Goal: Task Accomplishment & Management: Complete application form

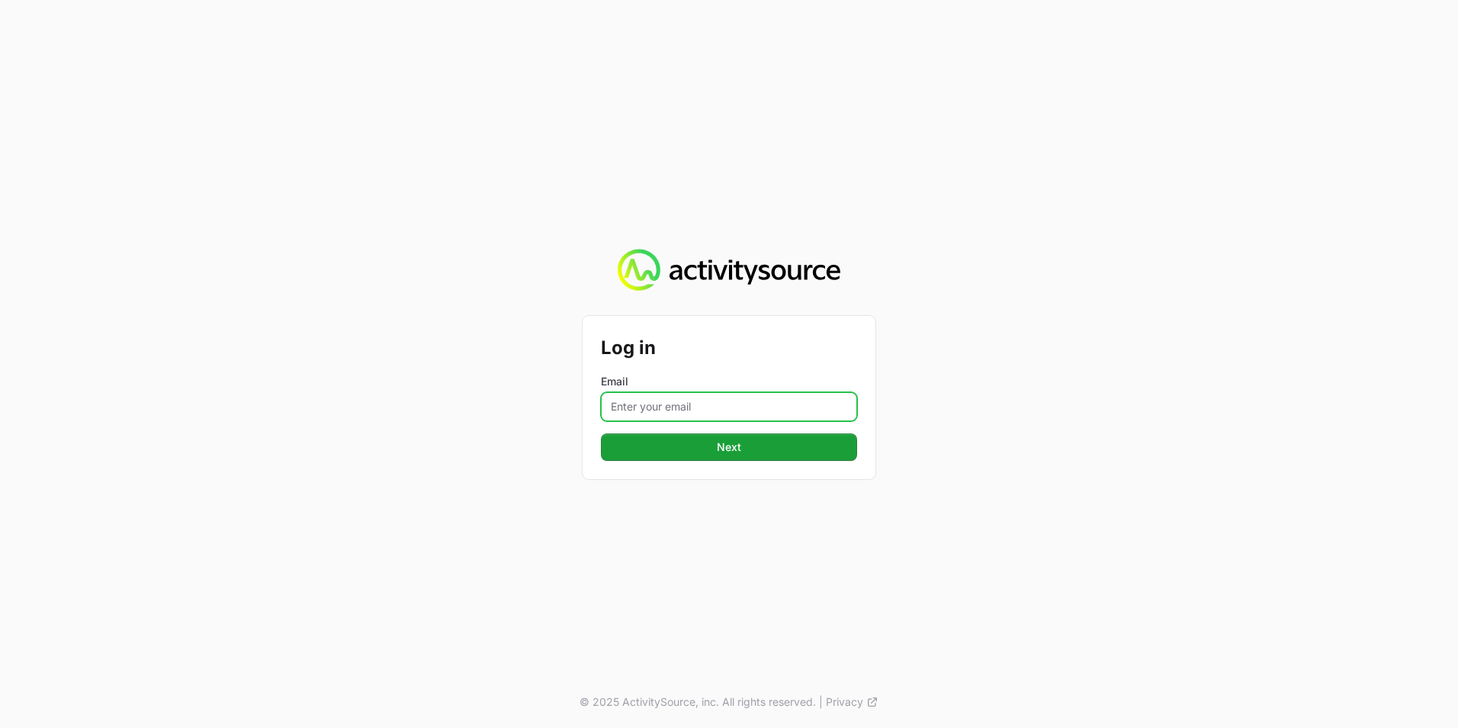
click at [713, 402] on input "Email" at bounding box center [729, 406] width 256 height 29
type input "[EMAIL_ADDRESS][PERSON_NAME][DOMAIN_NAME]"
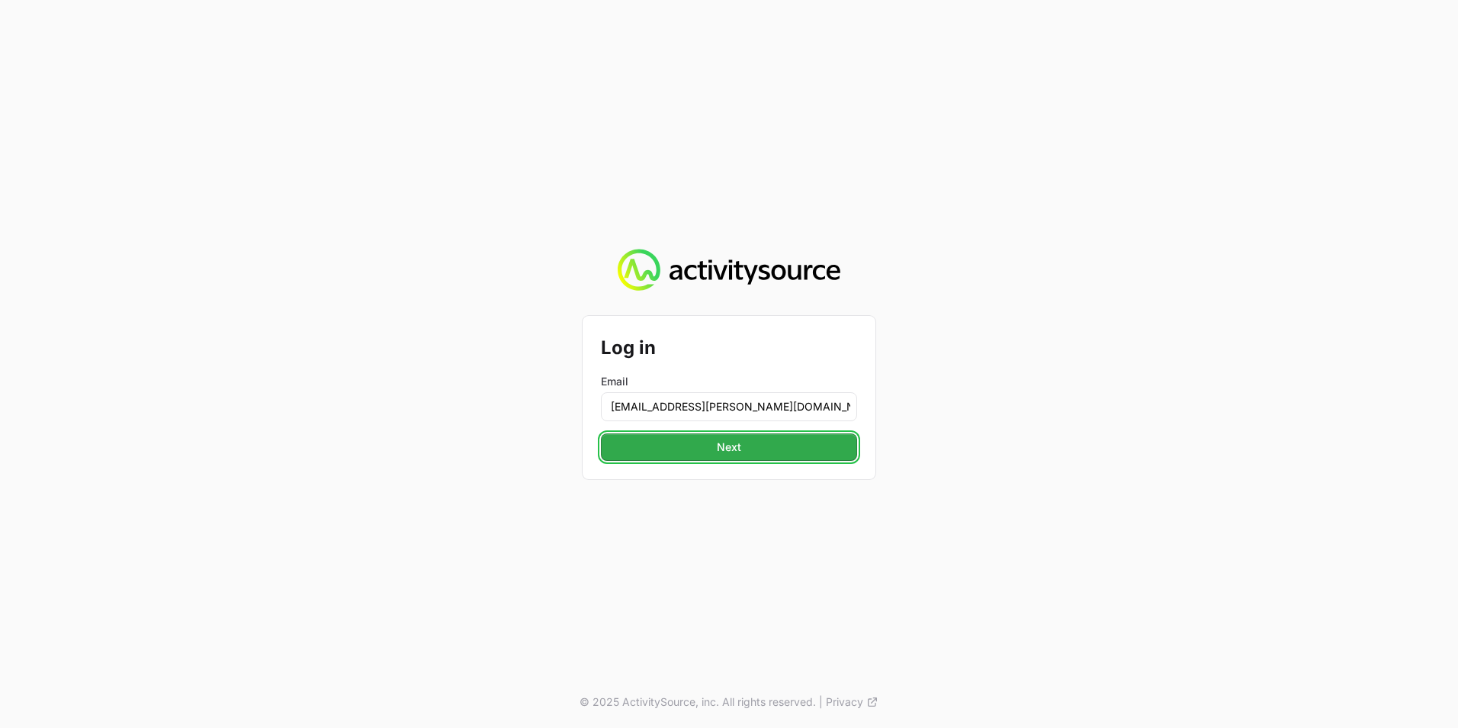
click at [726, 439] on span "Next" at bounding box center [729, 447] width 24 height 18
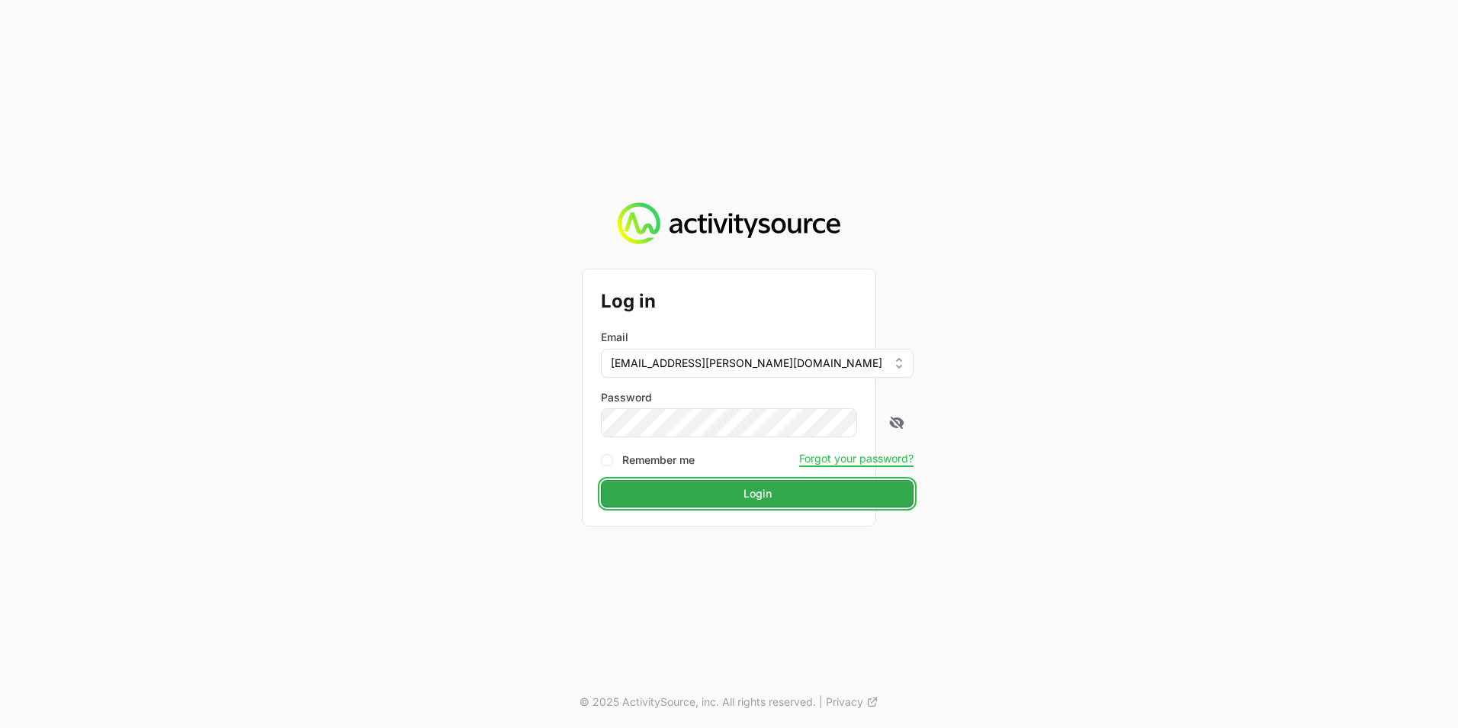
click at [713, 487] on button "Login" at bounding box center [757, 493] width 313 height 27
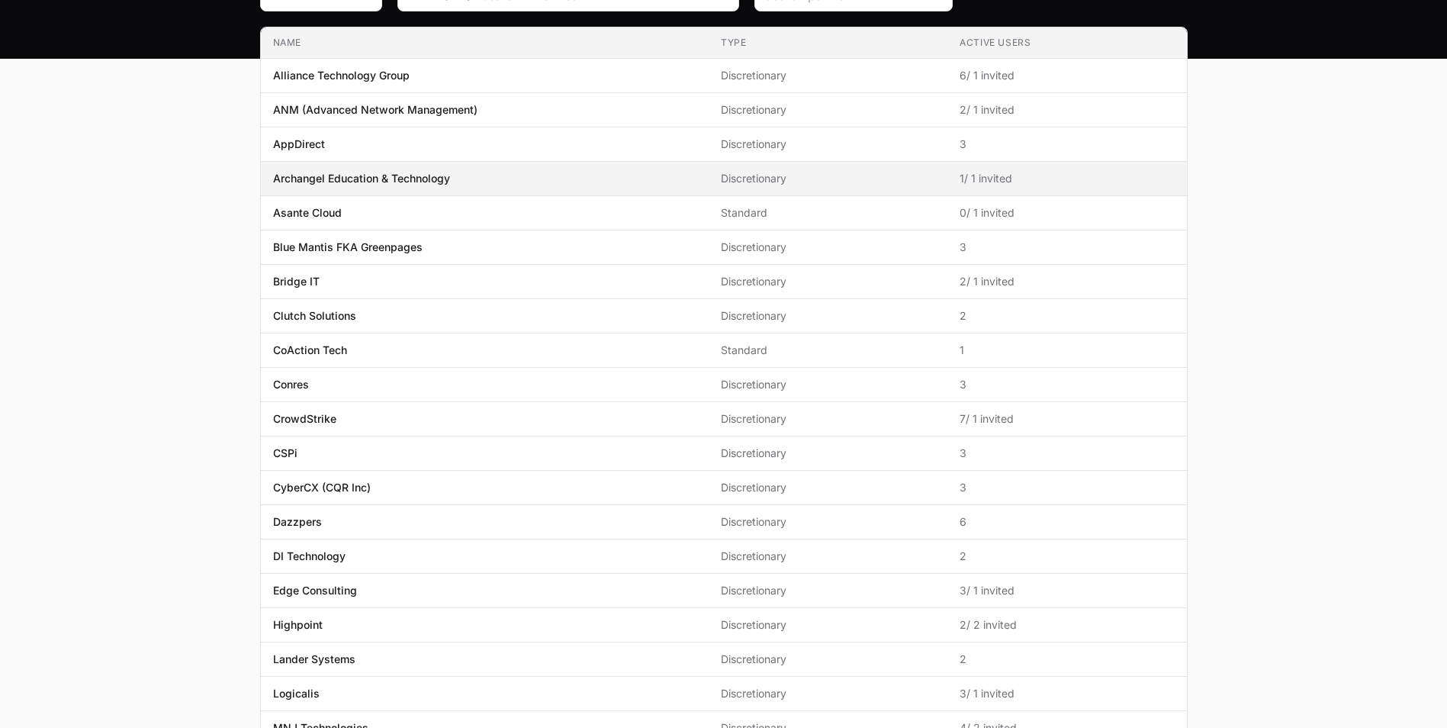
scroll to position [331, 0]
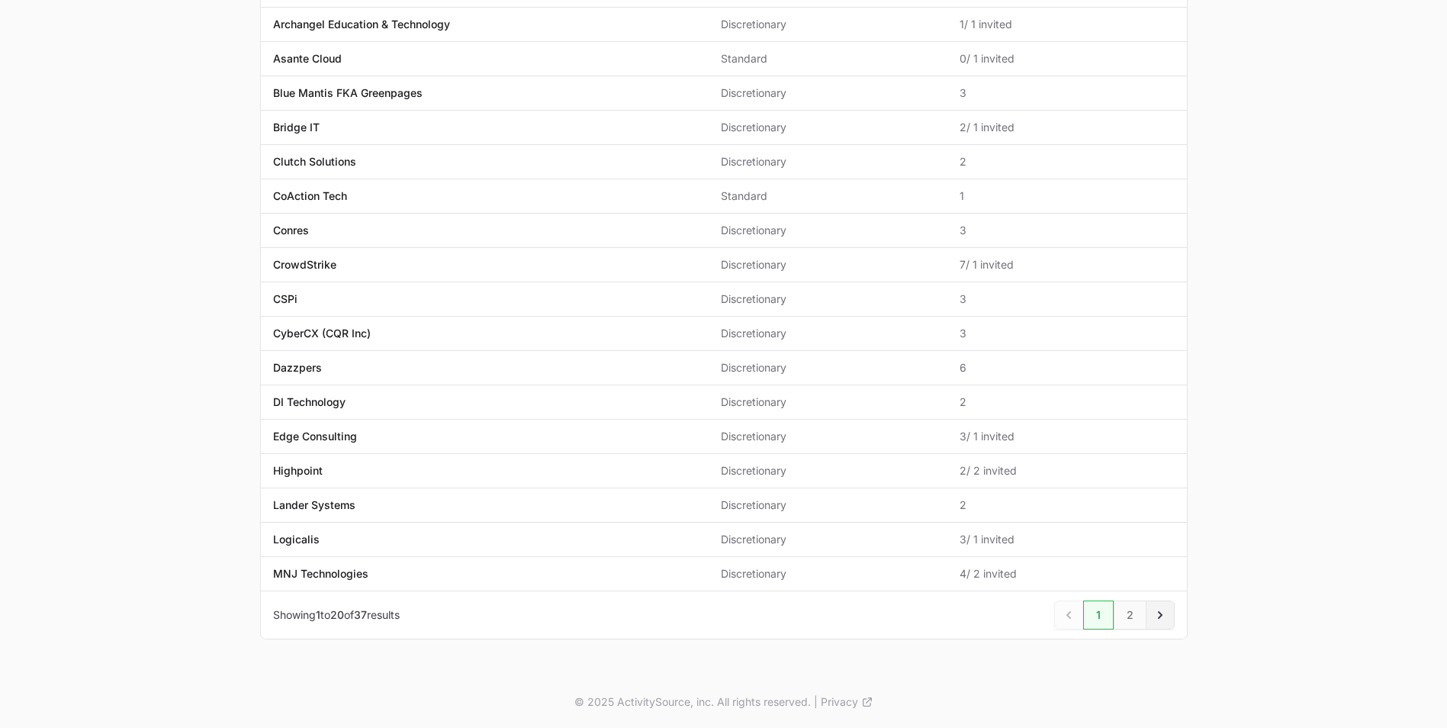
click at [1159, 619] on icon "Next" at bounding box center [1159, 614] width 15 height 15
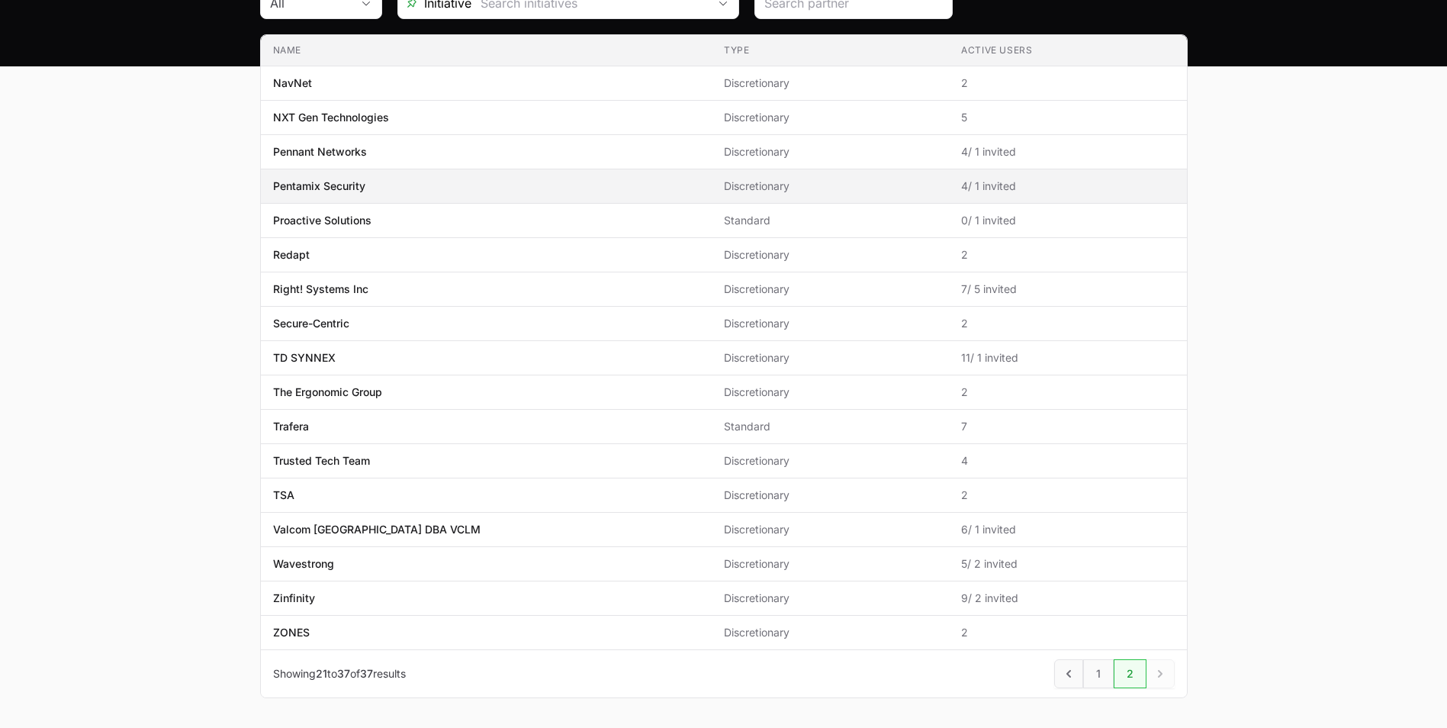
scroll to position [228, 0]
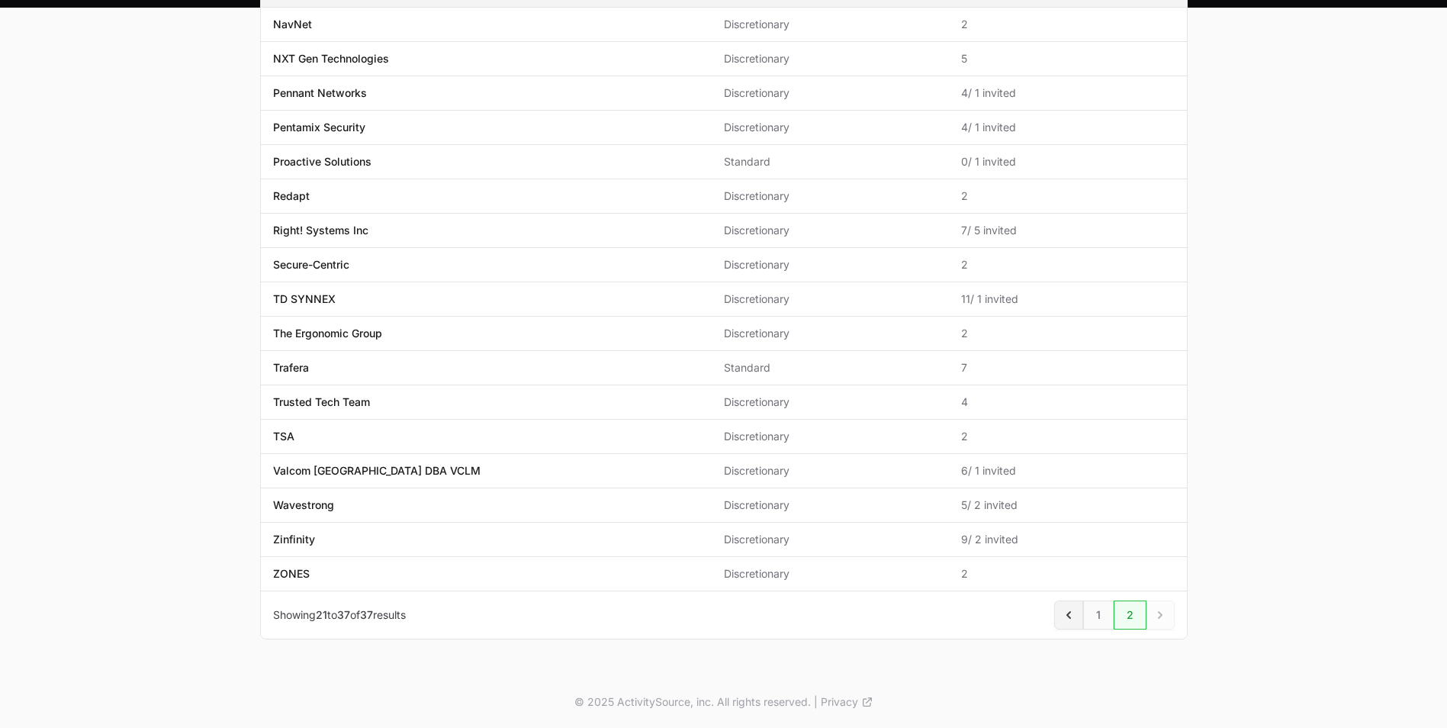
click at [1075, 615] on icon "Previous" at bounding box center [1068, 614] width 15 height 15
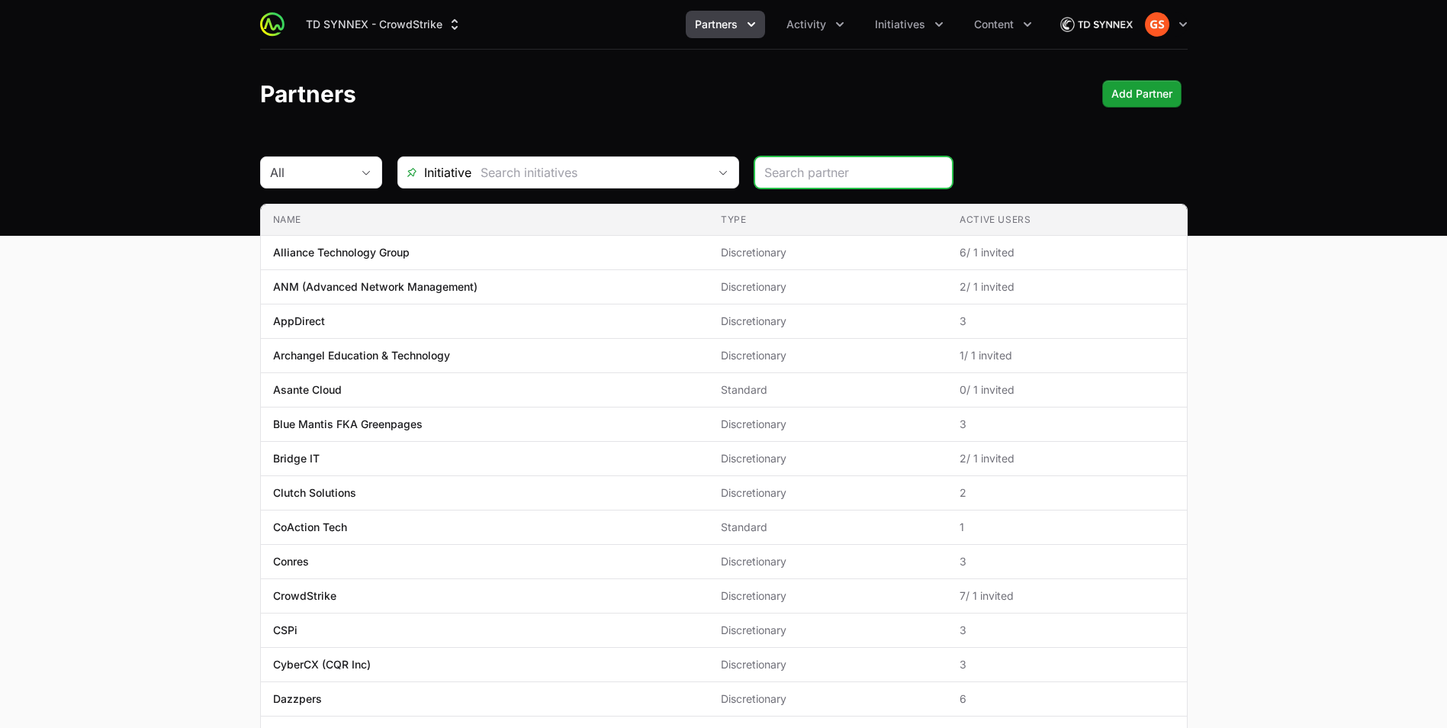
click at [830, 175] on input "search" at bounding box center [853, 172] width 178 height 18
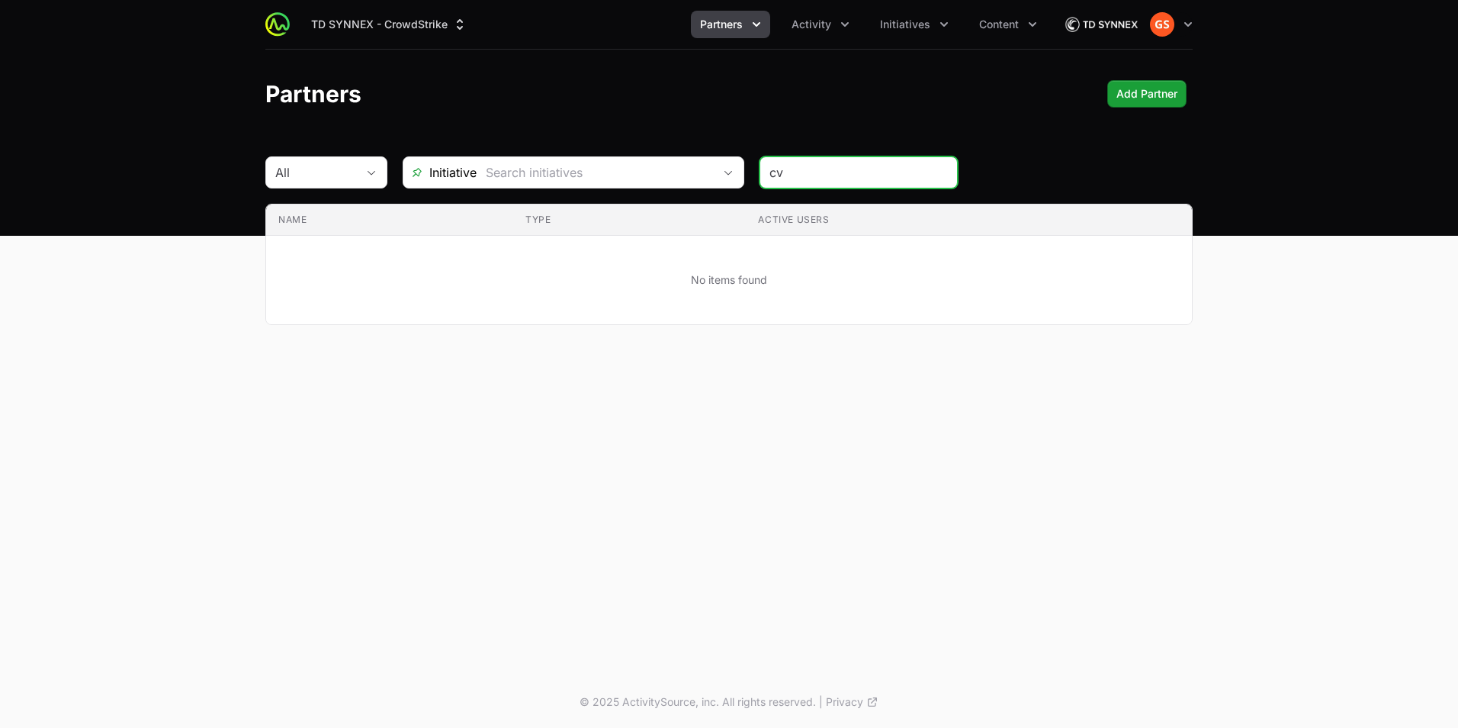
type input "c"
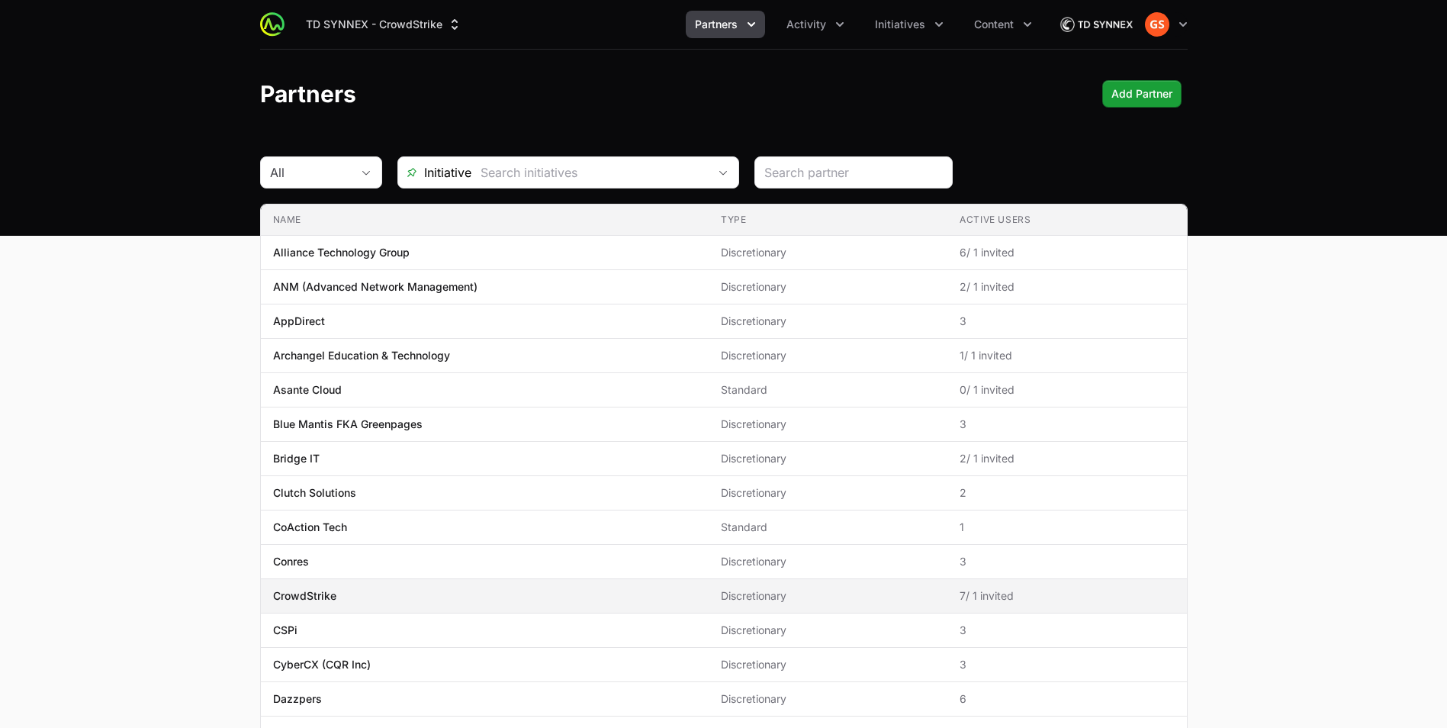
click at [452, 601] on span "CrowdStrike" at bounding box center [484, 595] width 423 height 15
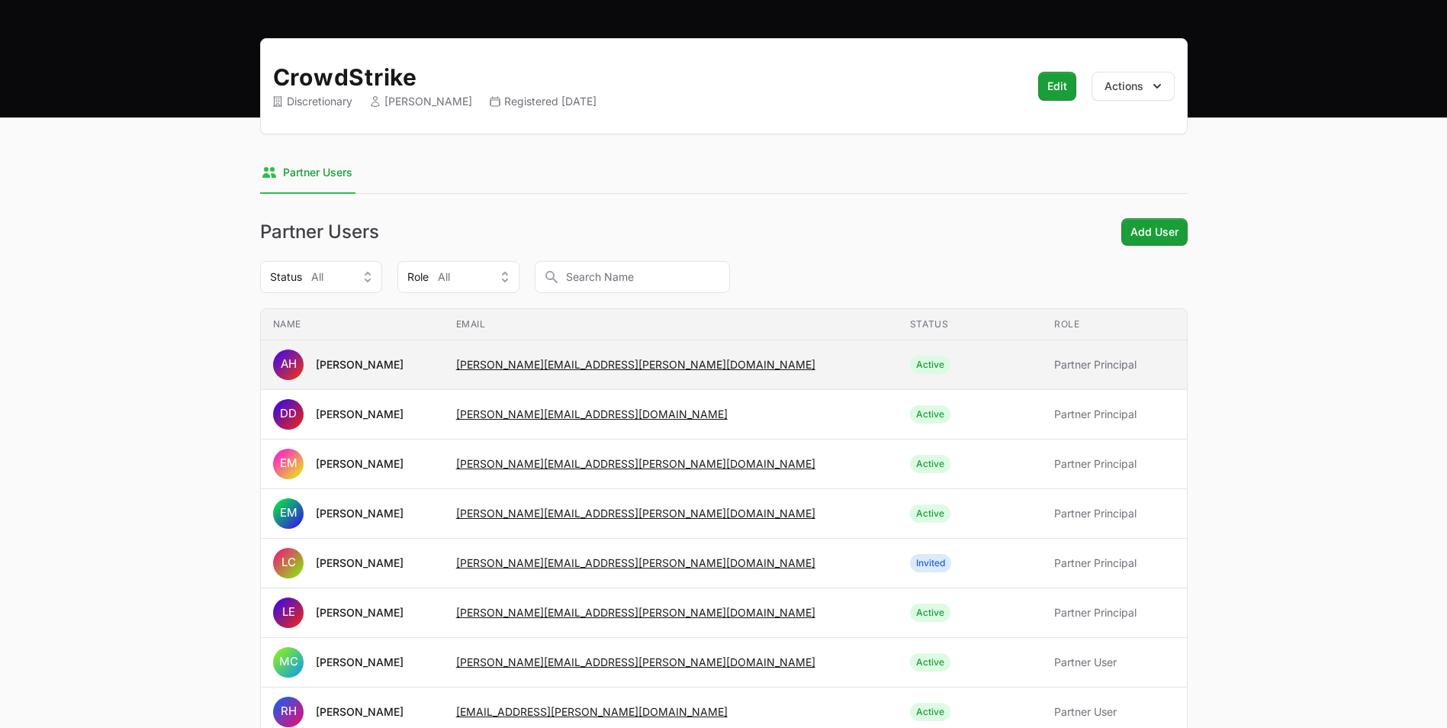
scroll to position [153, 0]
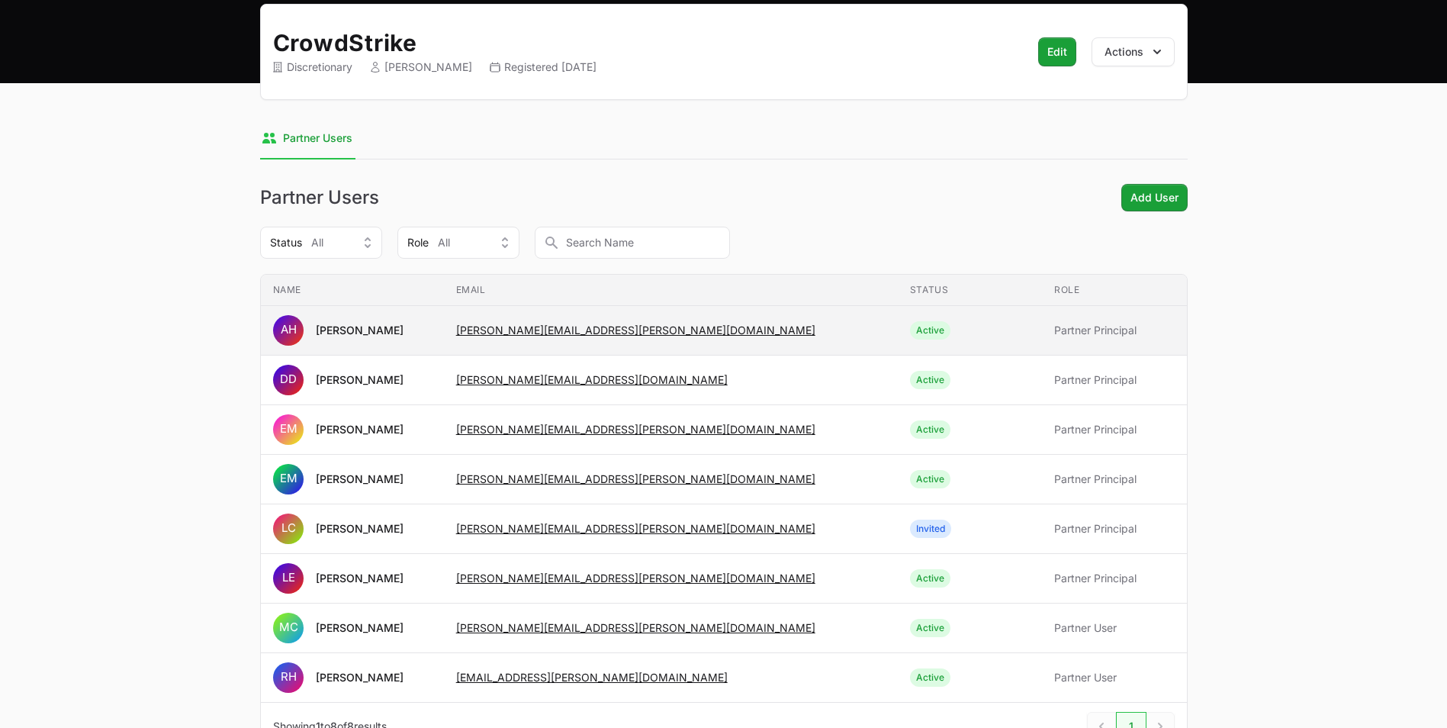
click at [767, 333] on span "[PERSON_NAME][EMAIL_ADDRESS][PERSON_NAME][DOMAIN_NAME]" at bounding box center [670, 330] width 429 height 15
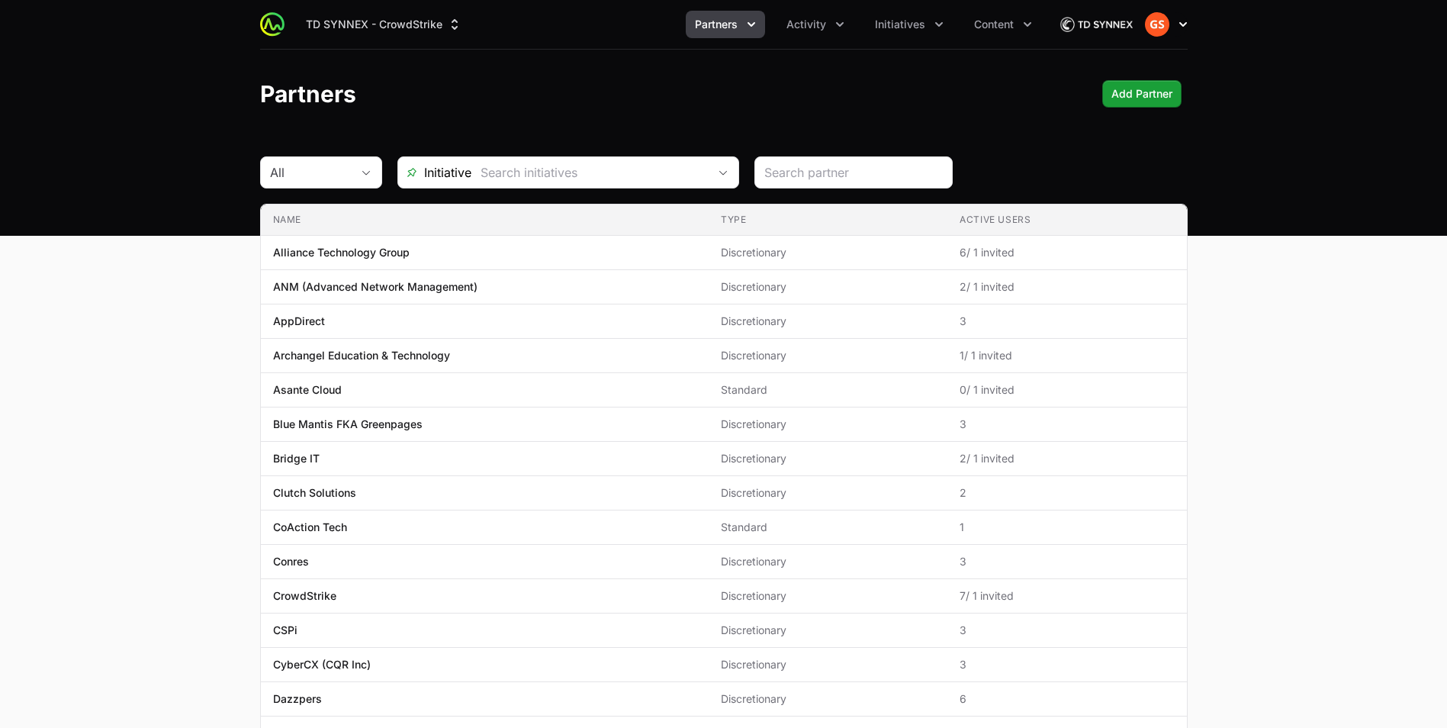
click at [1181, 18] on icon "button" at bounding box center [1182, 24] width 15 height 15
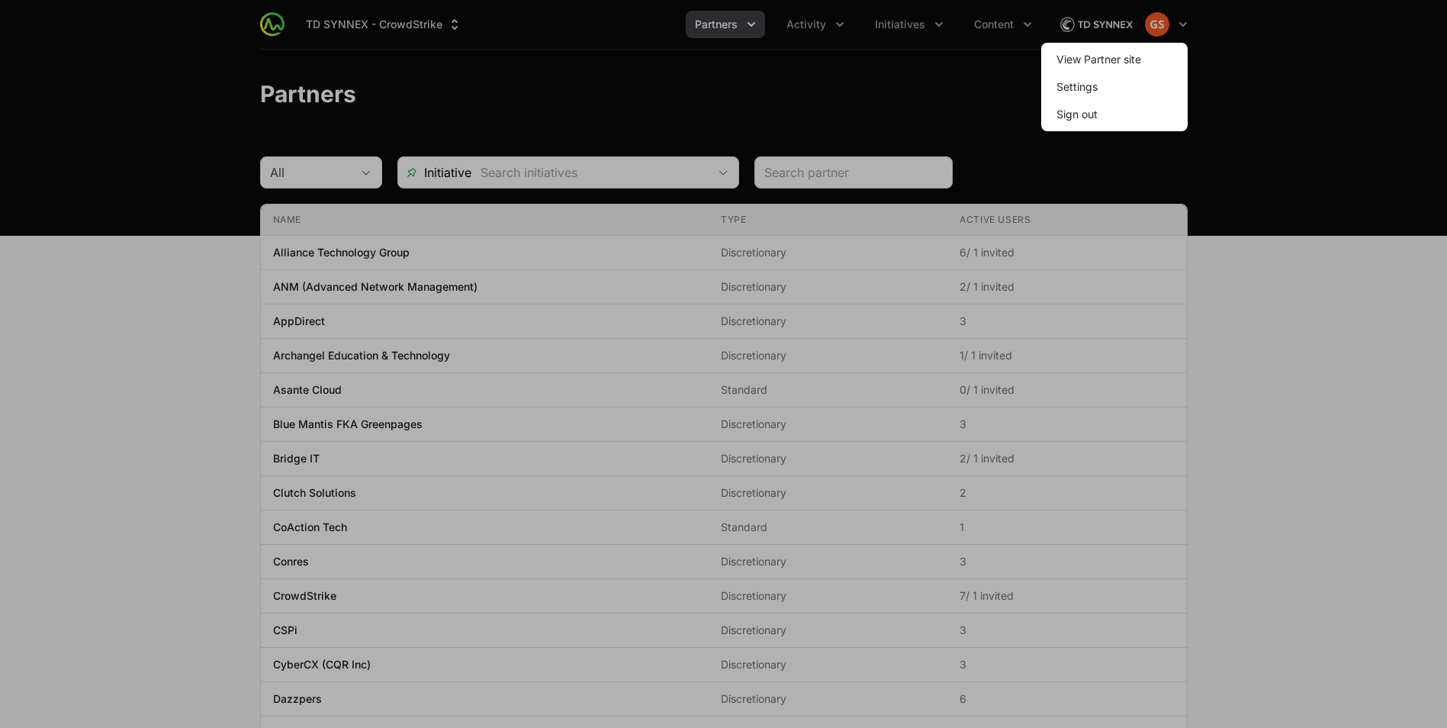
drag, startPoint x: 1295, startPoint y: 79, endPoint x: 1276, endPoint y: 81, distance: 19.2
click at [1293, 79] on div at bounding box center [723, 364] width 1447 height 728
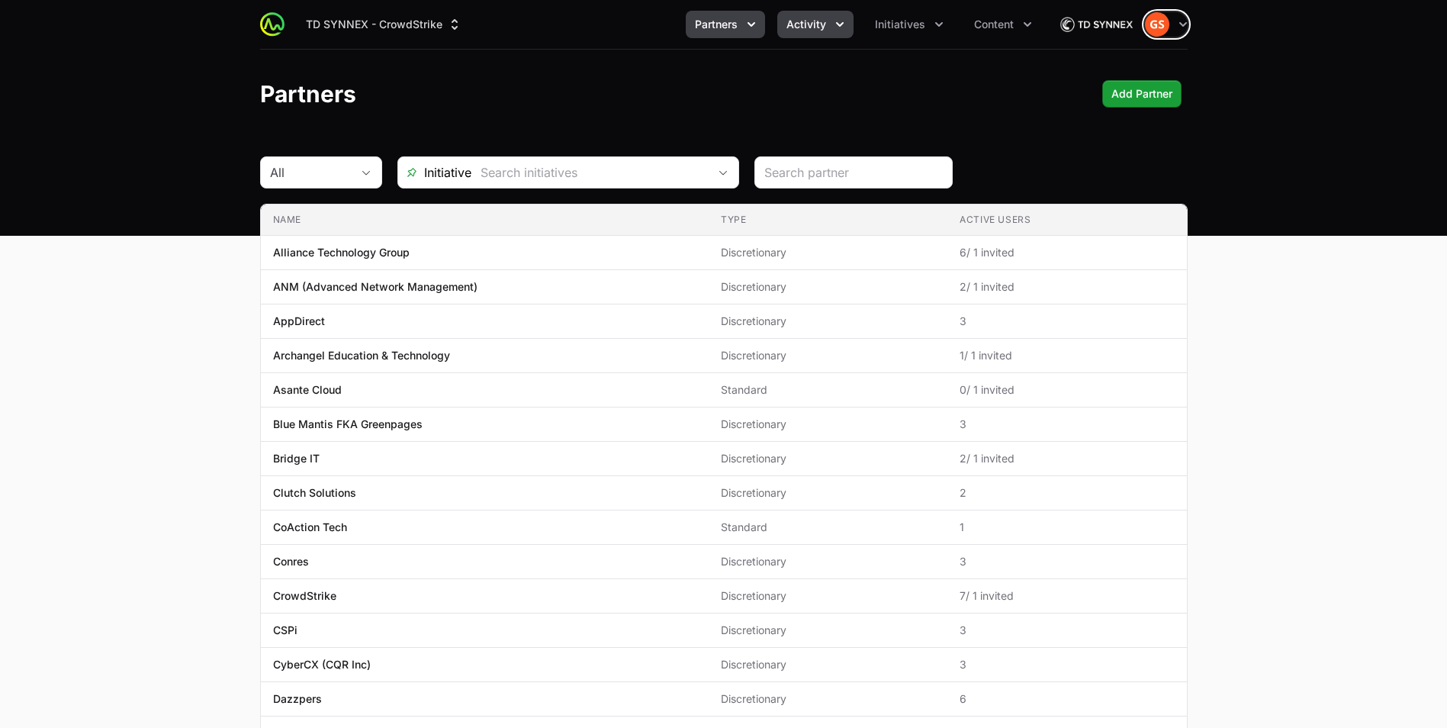
click at [826, 23] on span "Activity" at bounding box center [806, 24] width 40 height 15
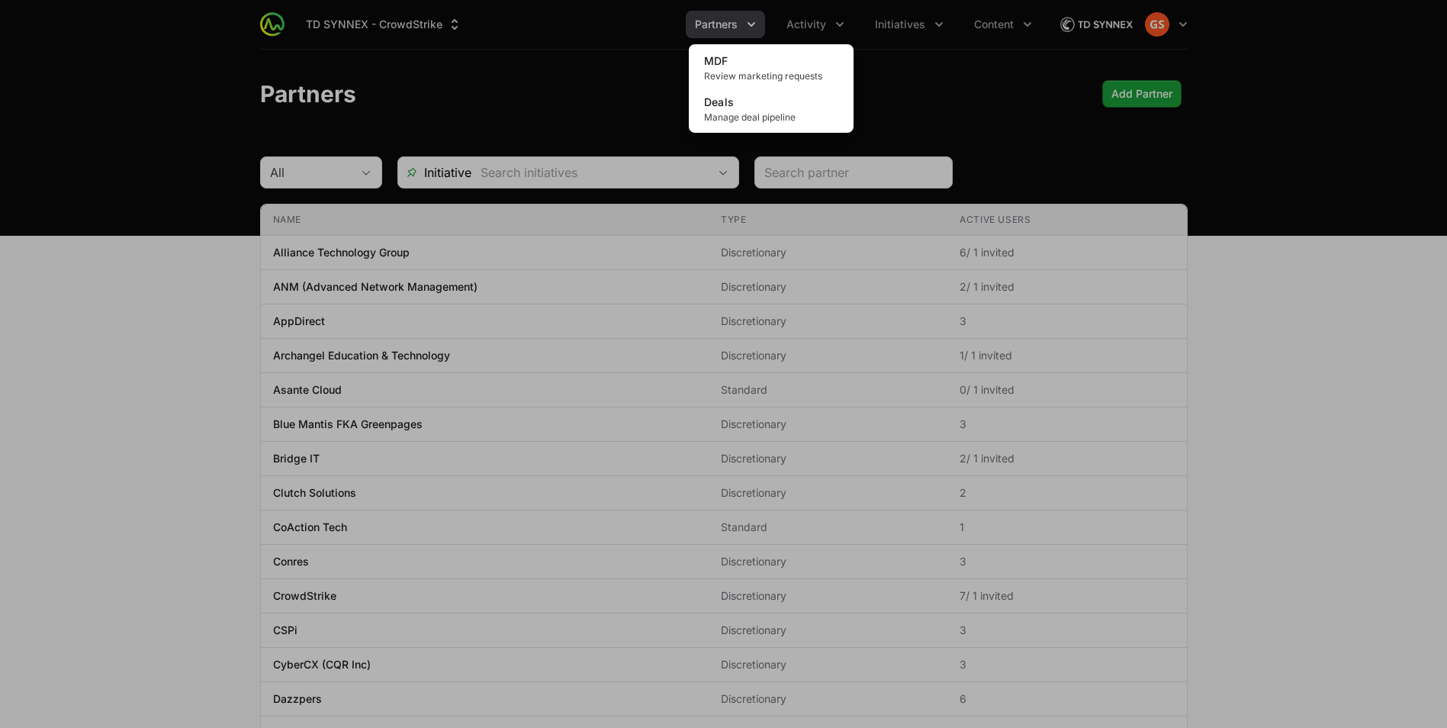
click at [937, 72] on div "Activity menu" at bounding box center [723, 364] width 1447 height 728
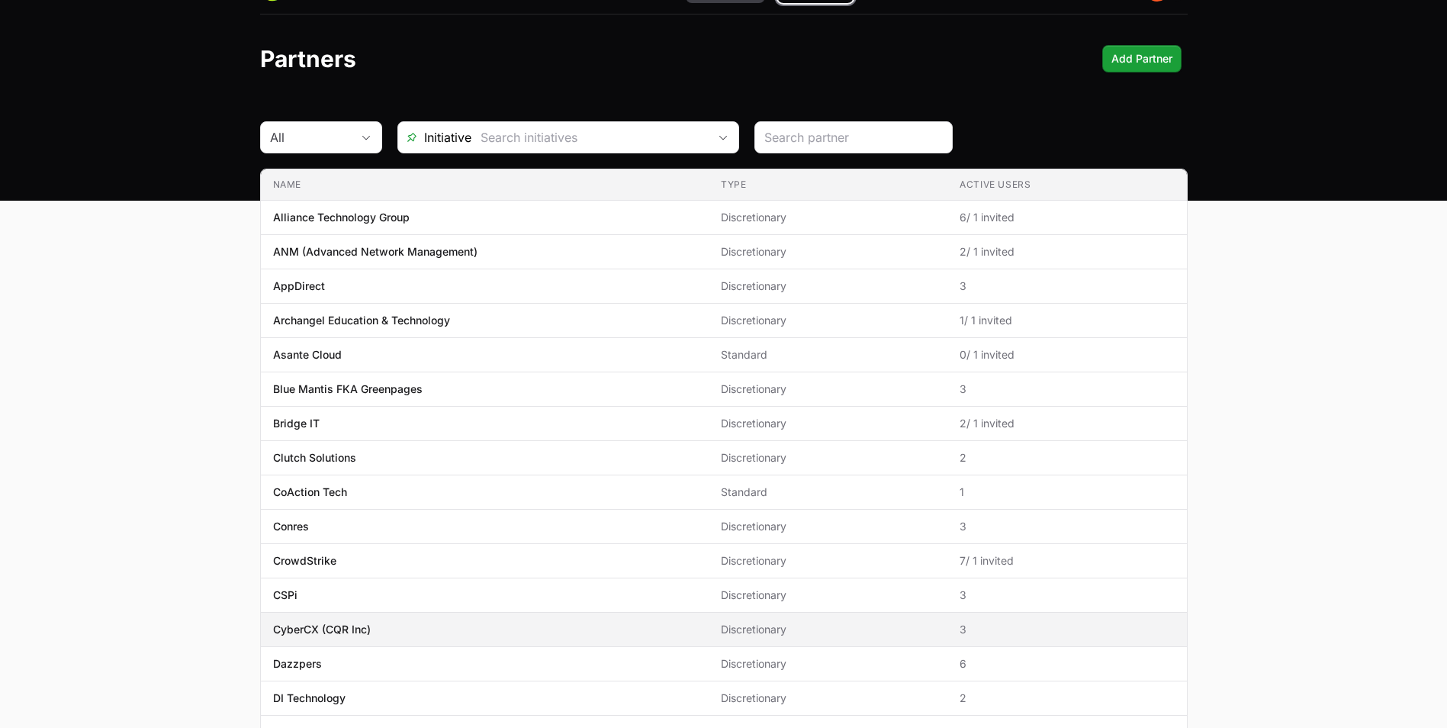
scroll to position [26, 0]
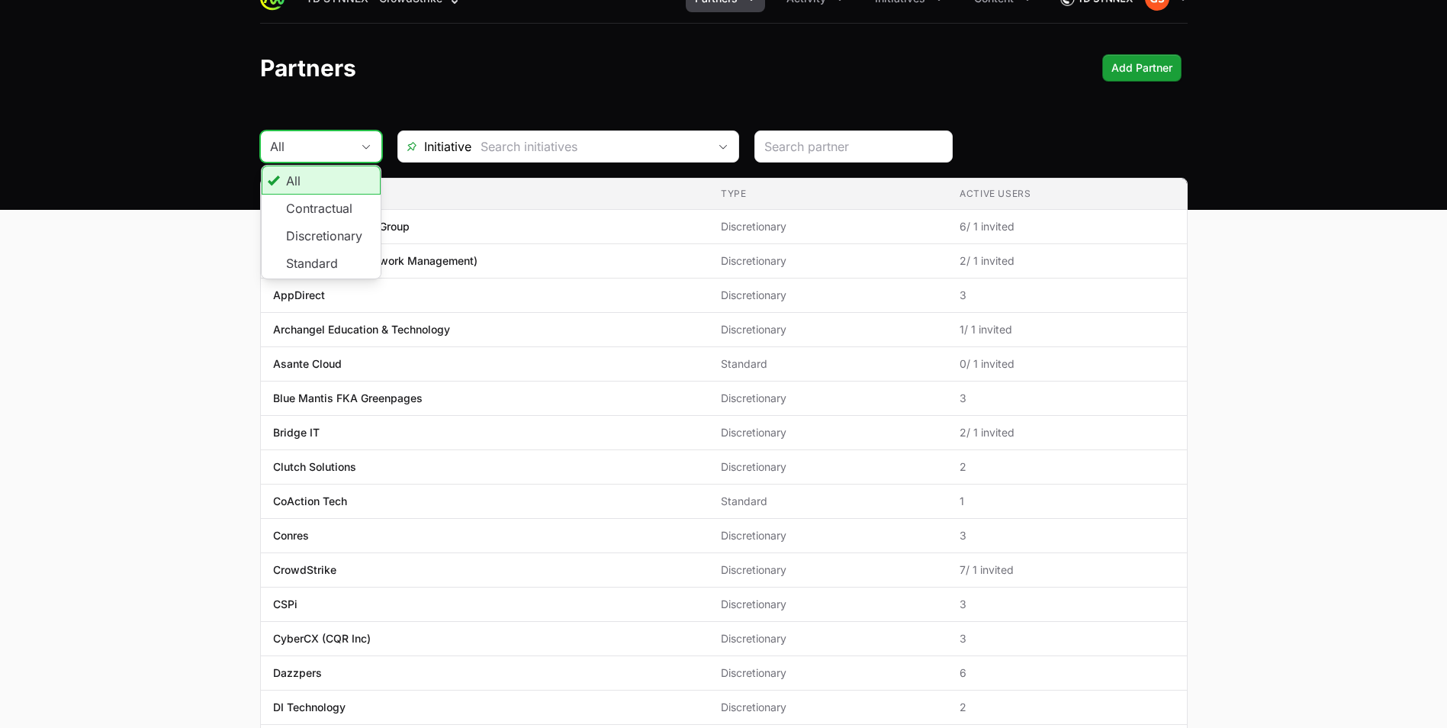
click at [366, 146] on icon "button" at bounding box center [366, 146] width 12 height 5
click at [460, 81] on div "Partners Add Partner" at bounding box center [723, 67] width 927 height 27
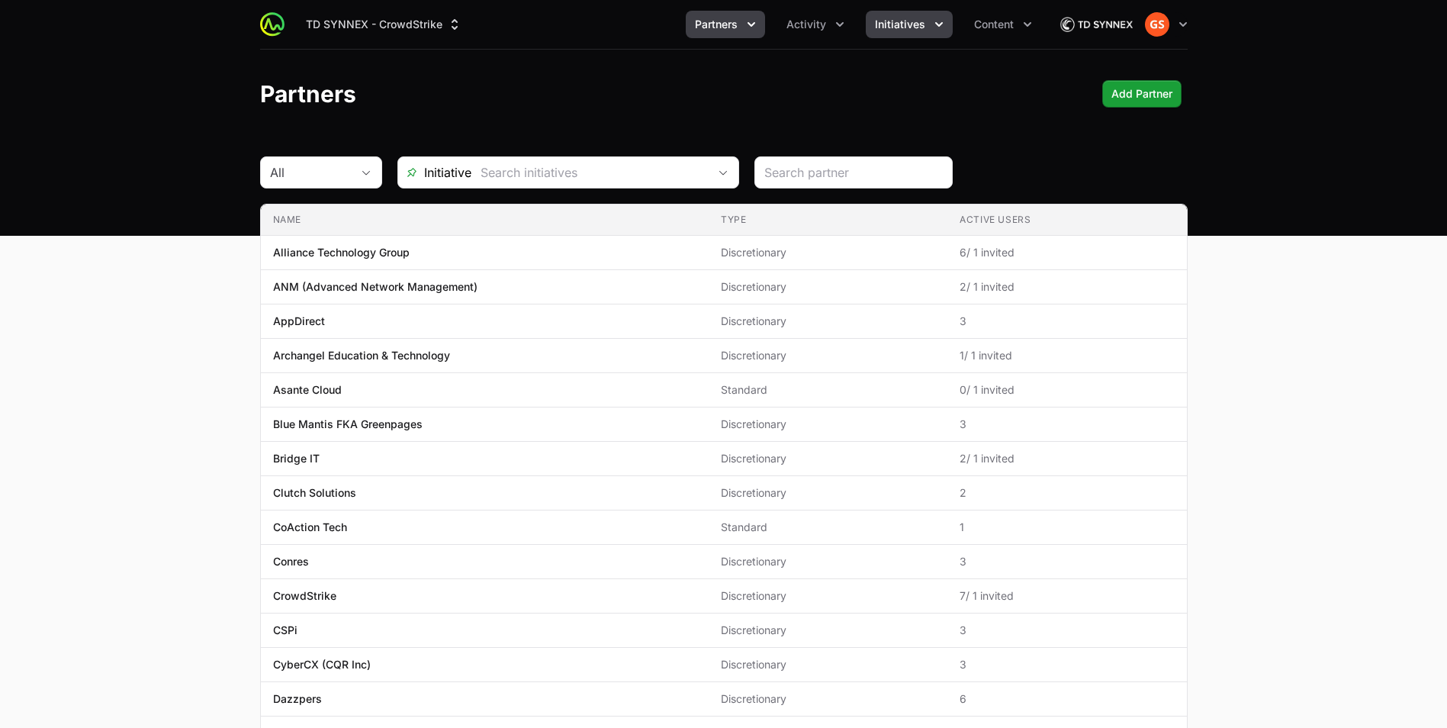
click at [936, 24] on icon "Initiatives menu" at bounding box center [939, 24] width 8 height 5
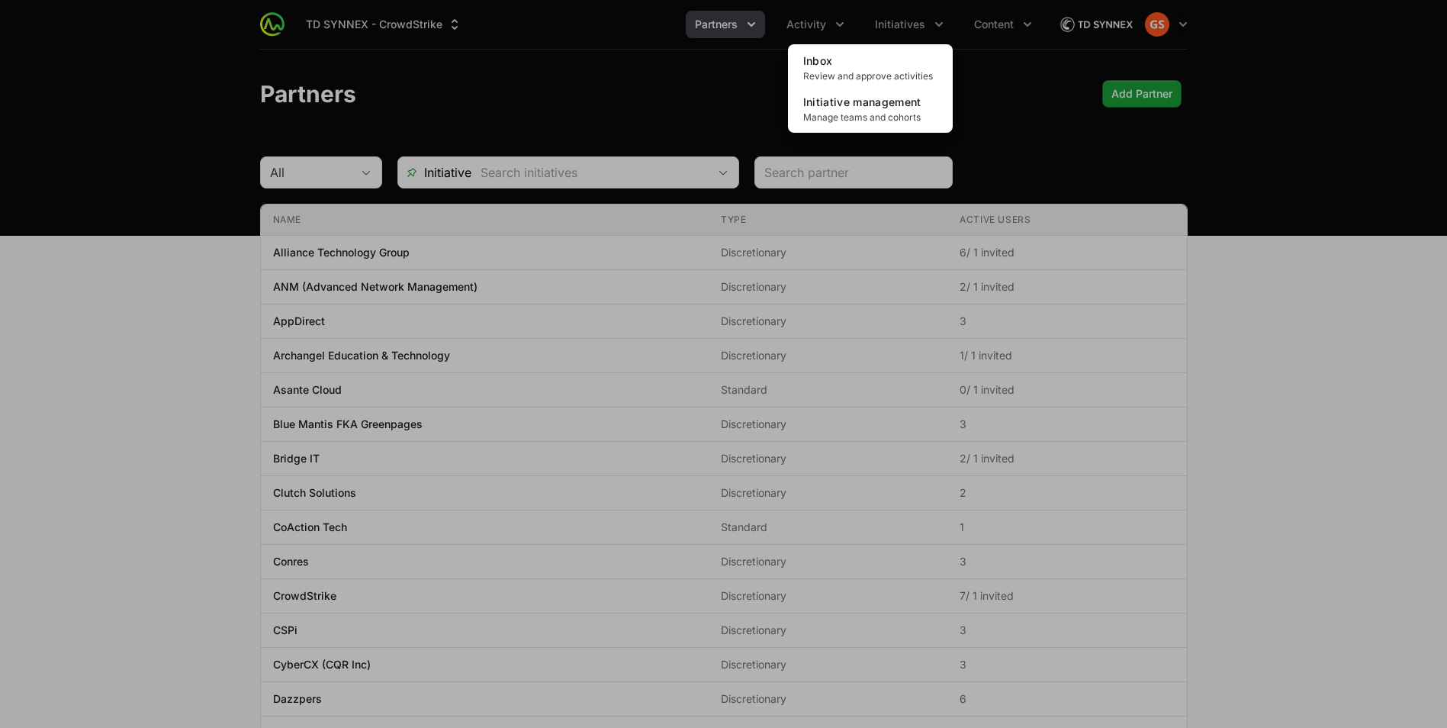
click at [897, 14] on div "Initiatives menu" at bounding box center [723, 364] width 1447 height 728
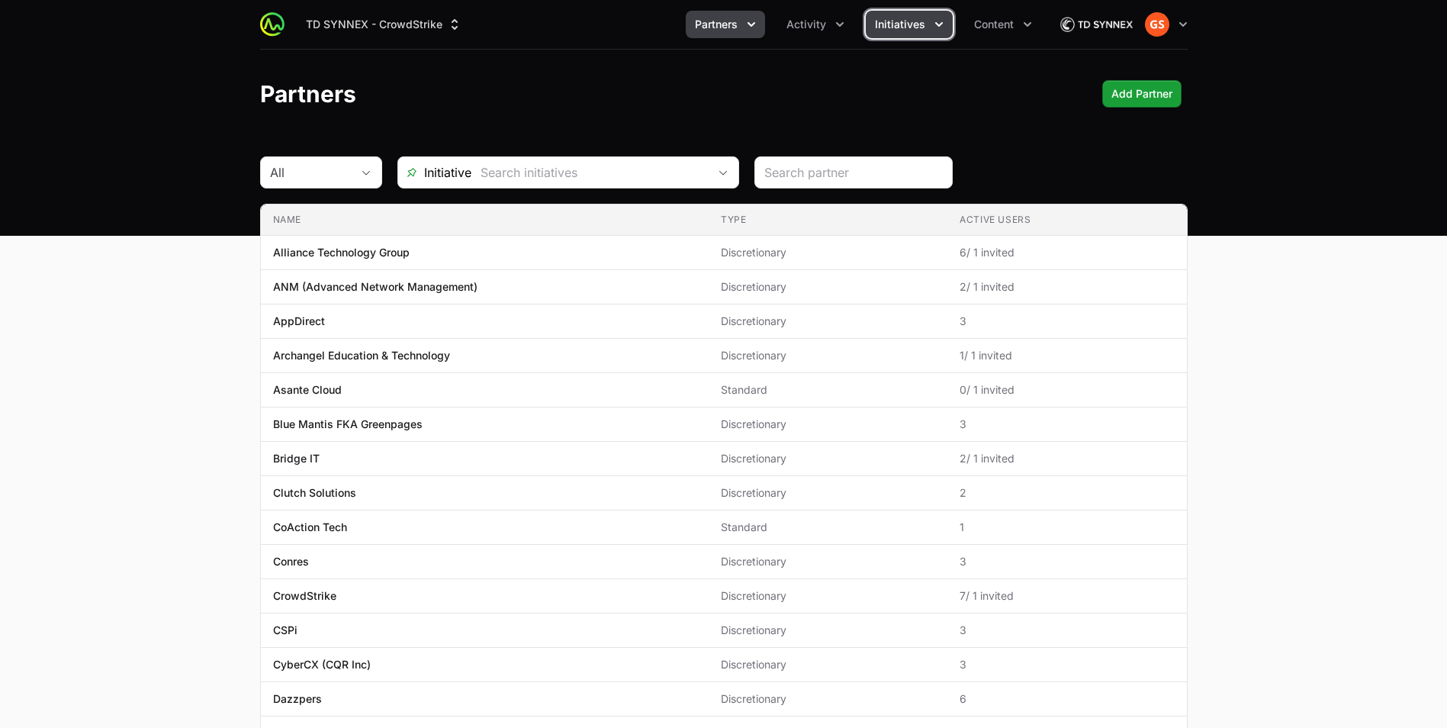
click at [897, 17] on span "Initiatives" at bounding box center [900, 24] width 50 height 15
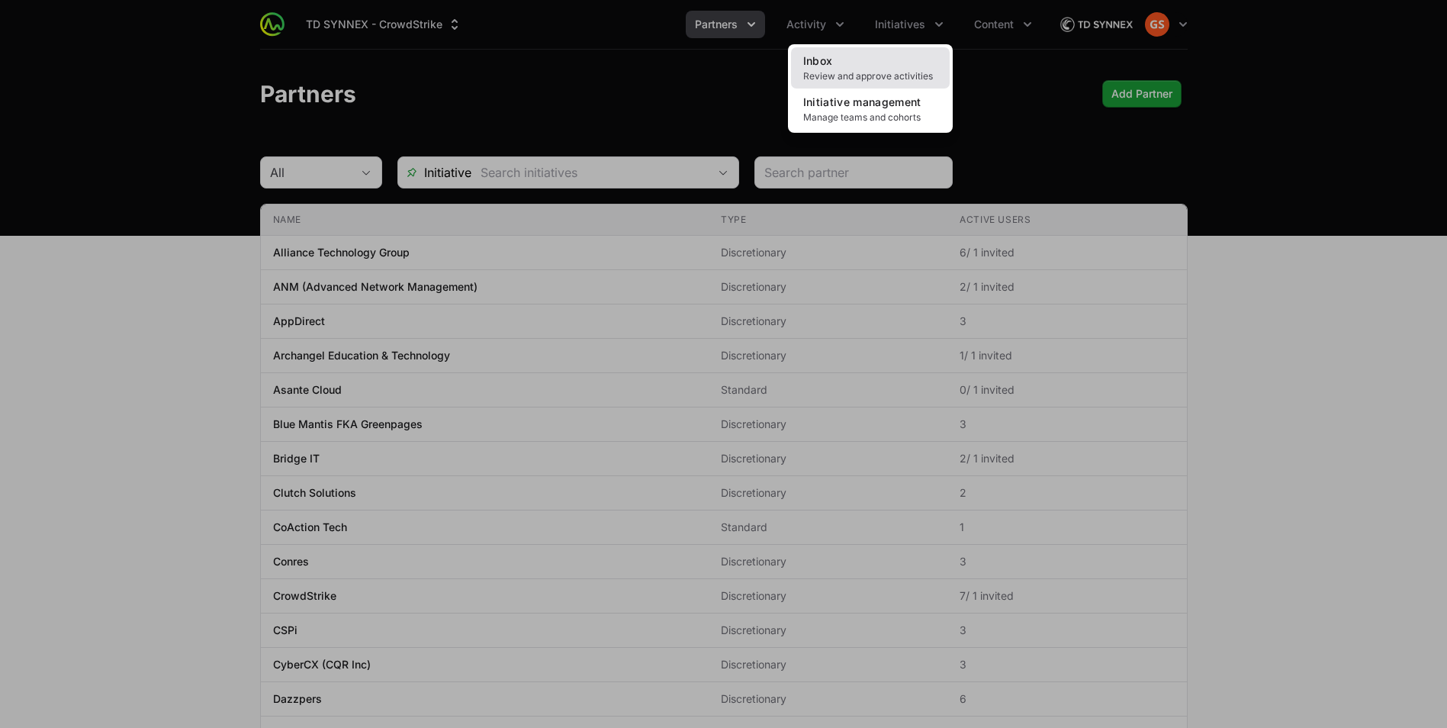
click at [849, 60] on link "Inbox Review and approve activities" at bounding box center [870, 67] width 159 height 41
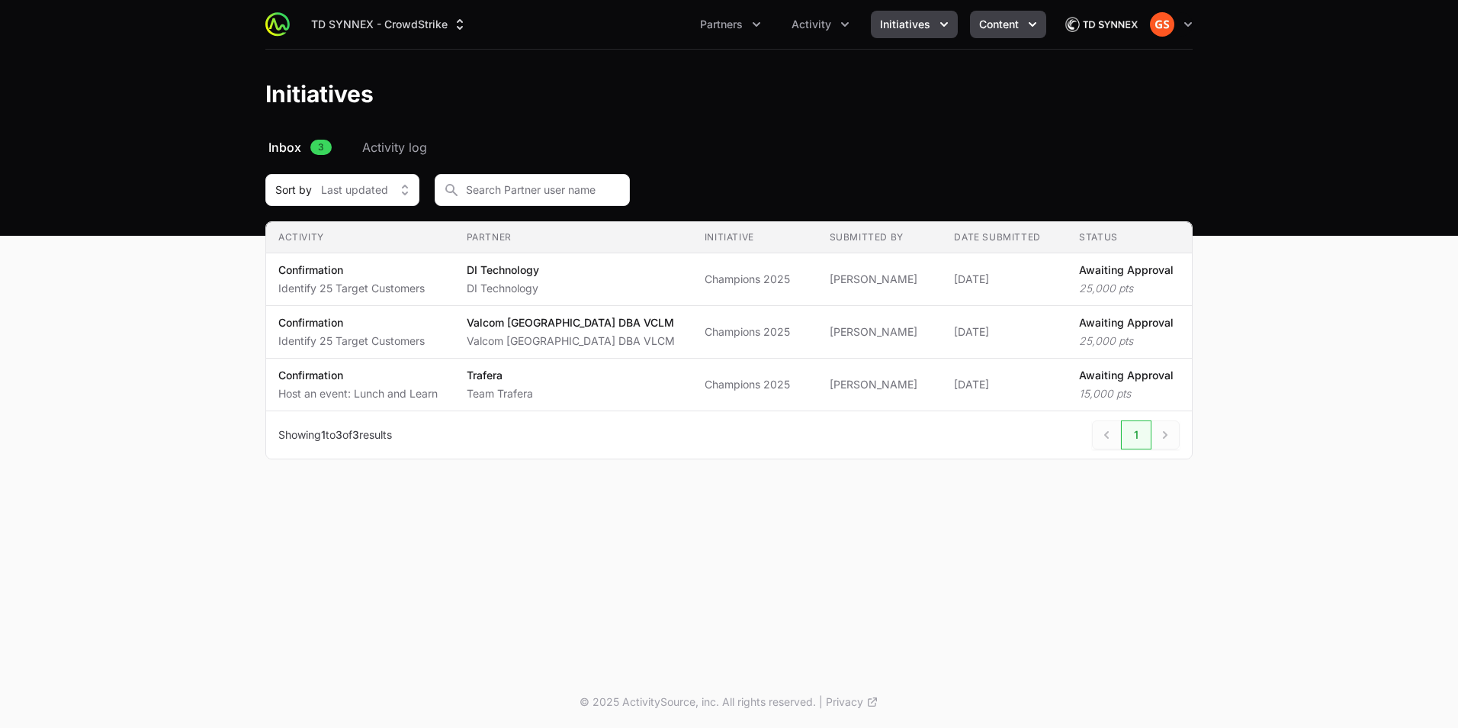
click at [994, 27] on span "Content" at bounding box center [999, 24] width 40 height 15
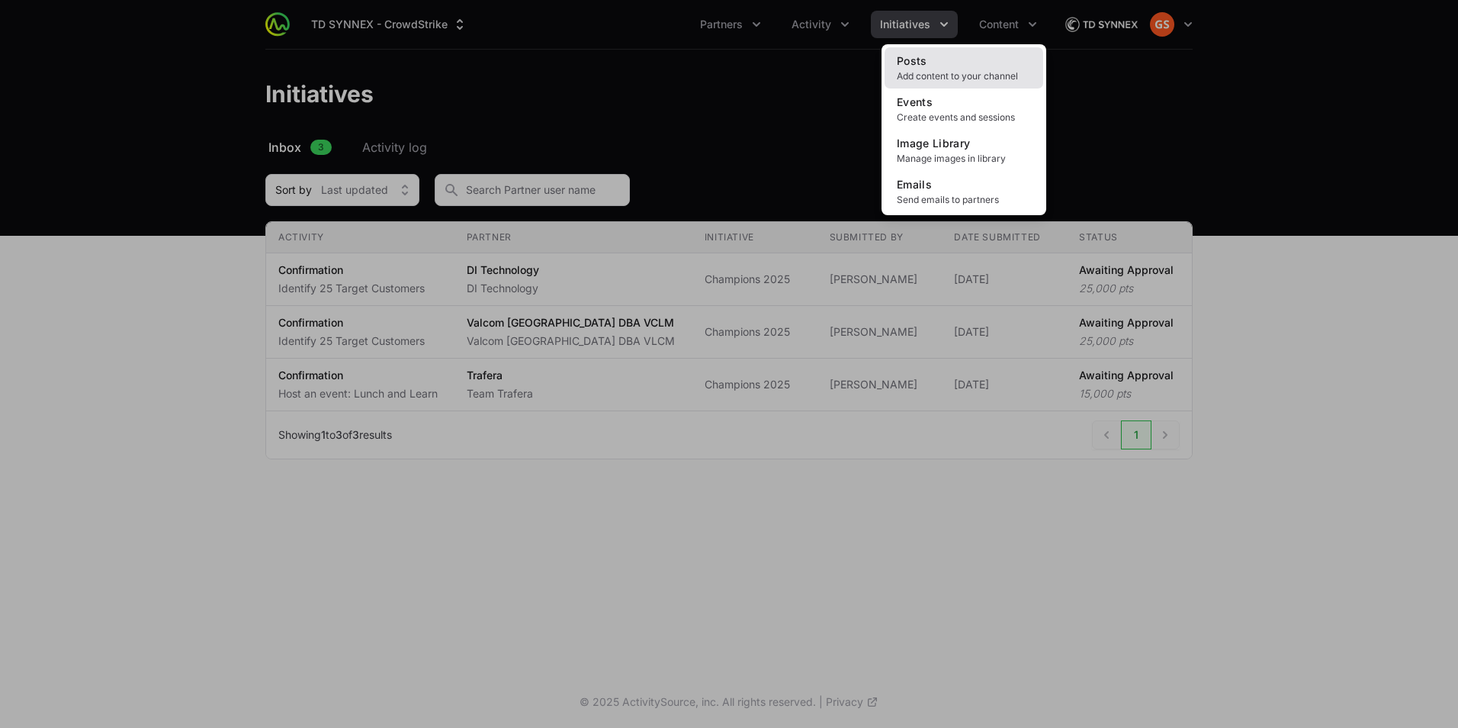
click at [966, 70] on span "Add content to your channel" at bounding box center [964, 76] width 134 height 12
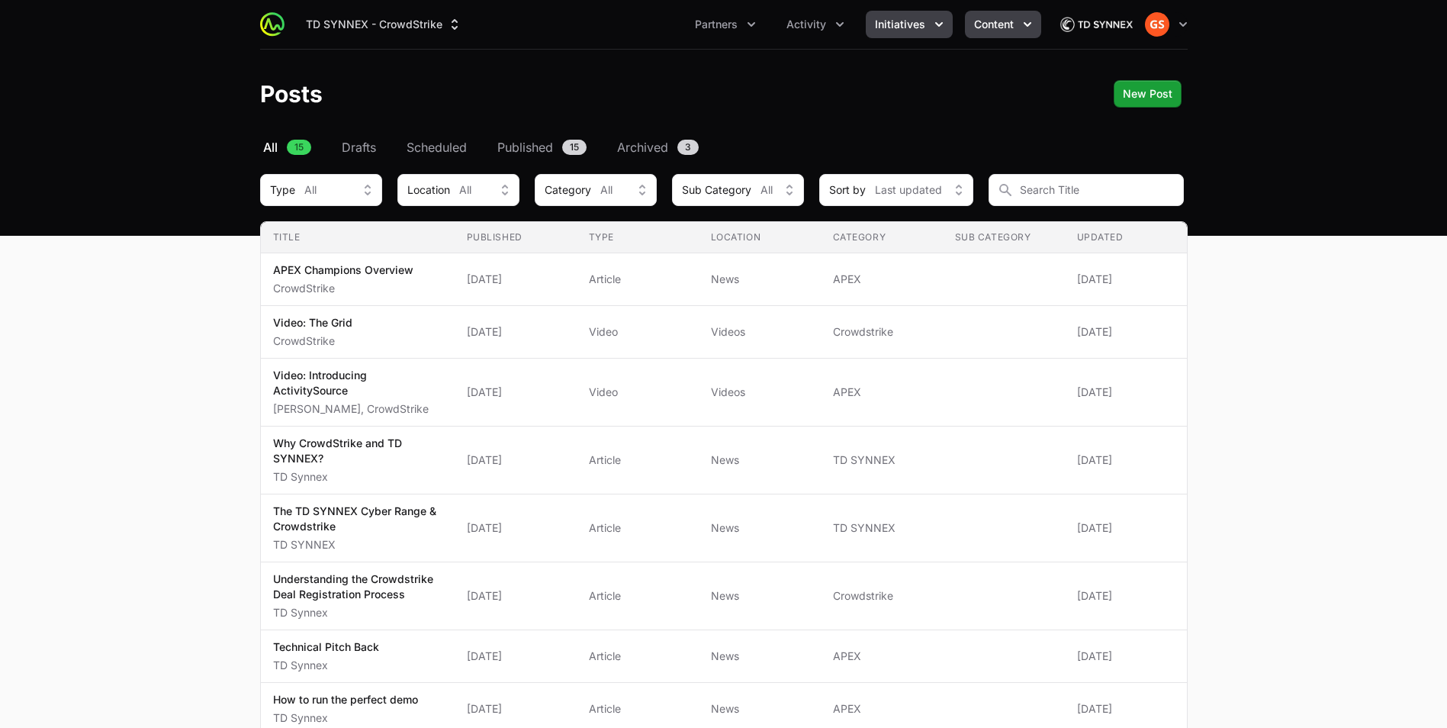
click at [933, 25] on icon "Initiatives menu" at bounding box center [938, 24] width 15 height 15
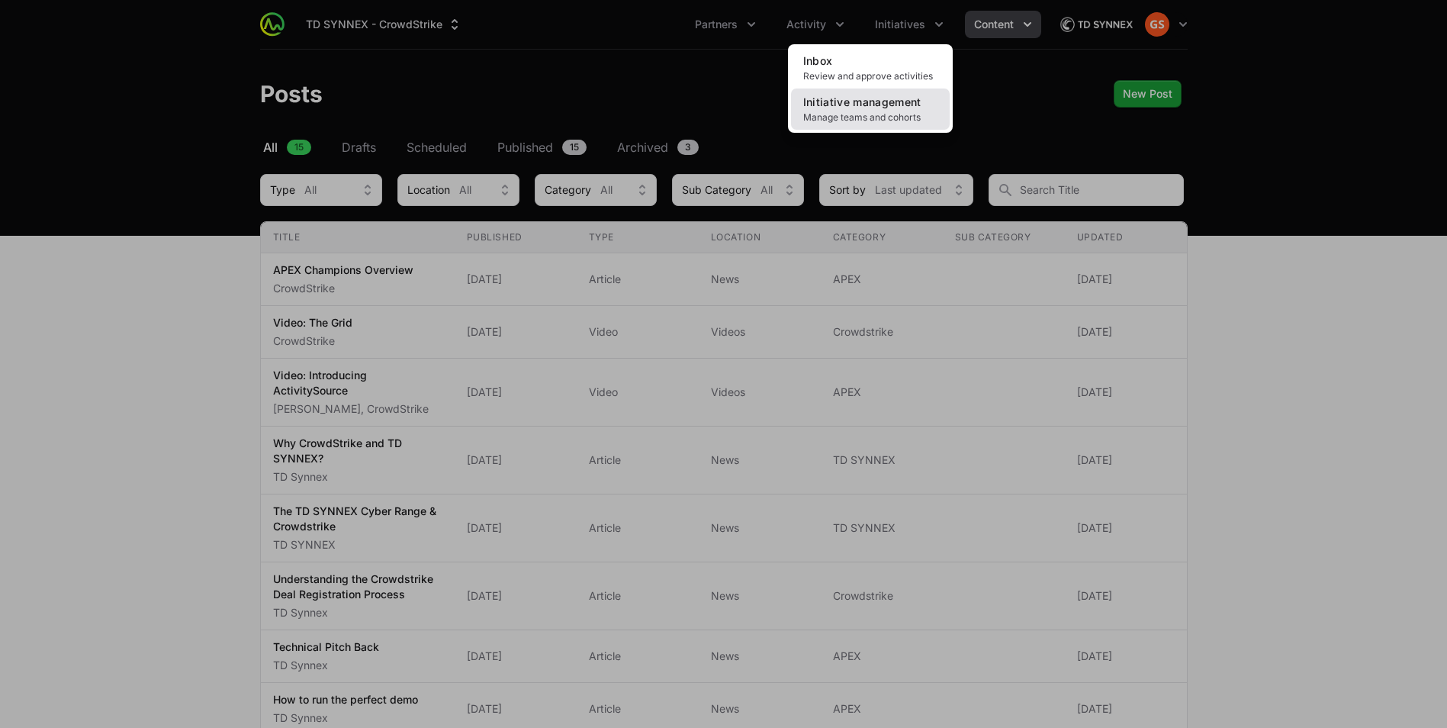
click at [887, 108] on span "Initiative management" at bounding box center [862, 101] width 118 height 13
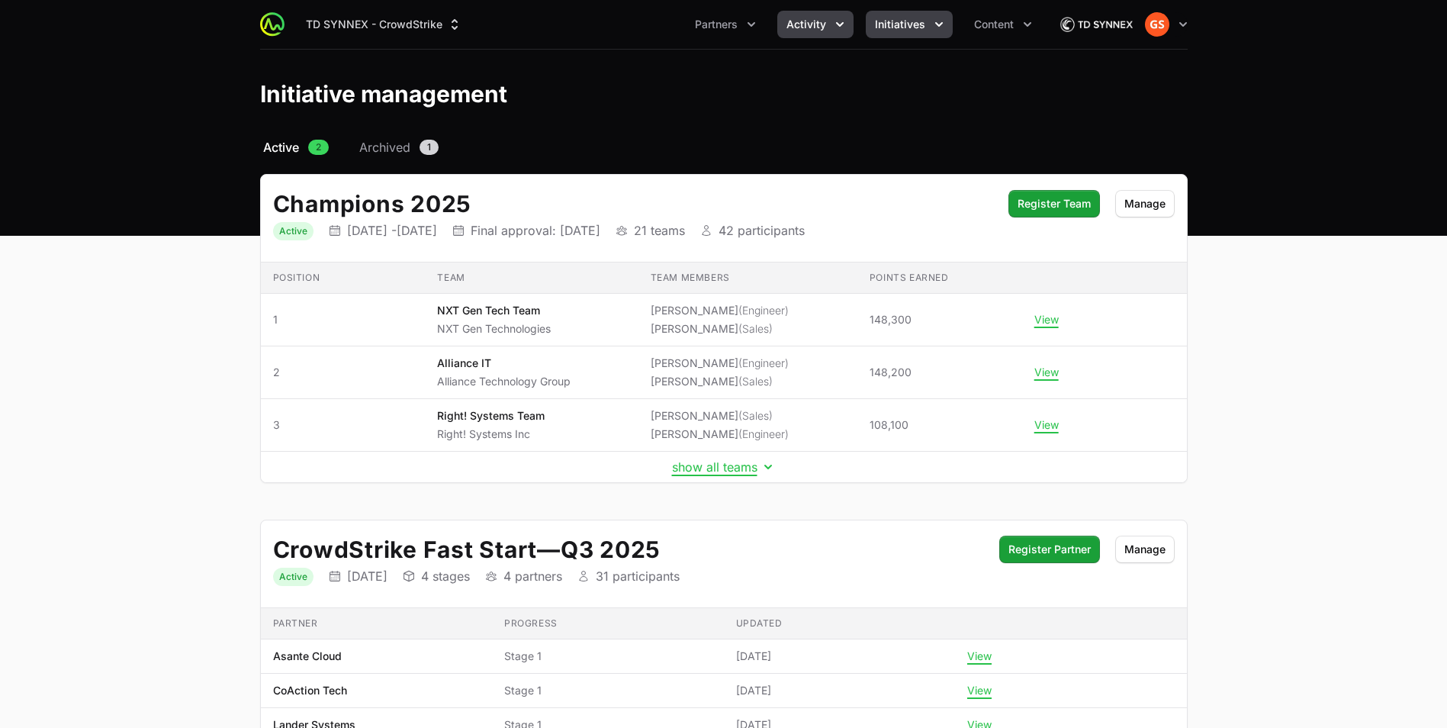
click at [836, 24] on icon "Activity menu" at bounding box center [839, 24] width 15 height 15
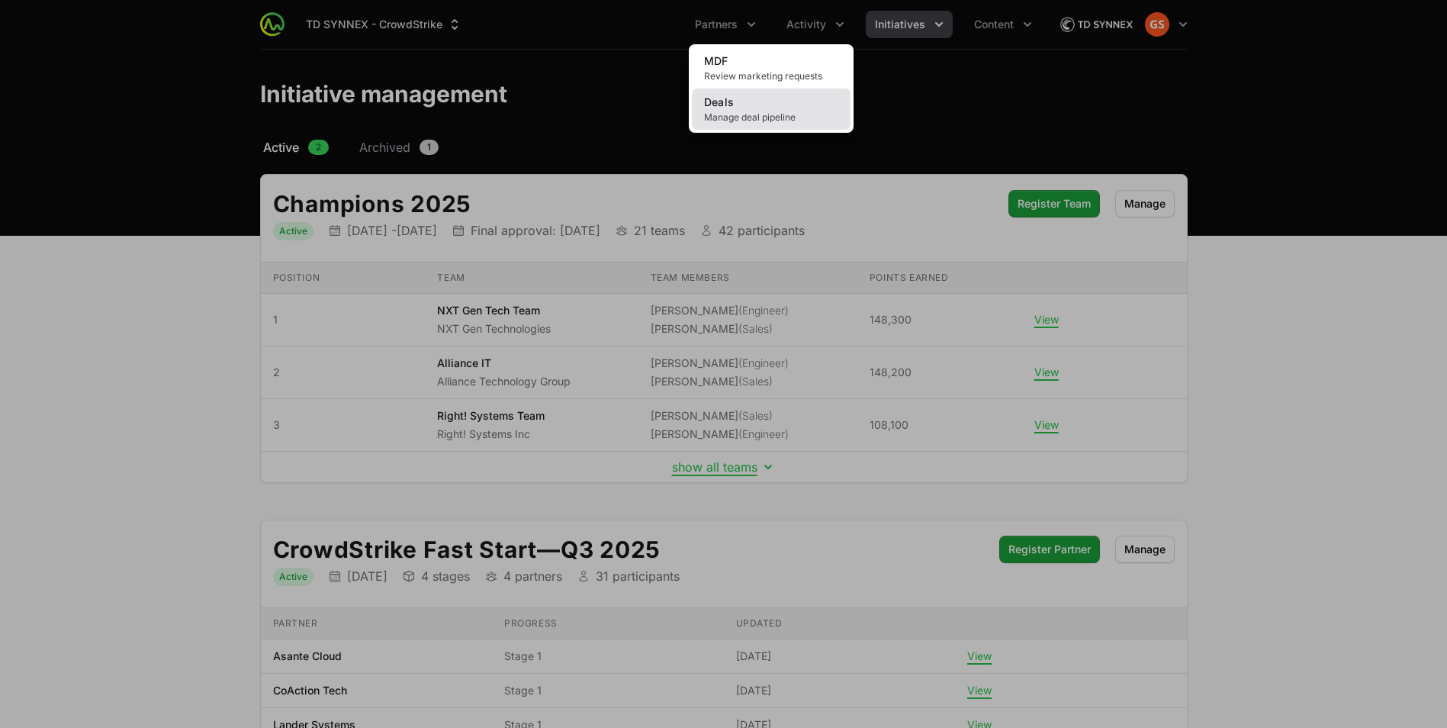
click at [814, 106] on link "Deals Manage deal pipeline" at bounding box center [771, 108] width 159 height 41
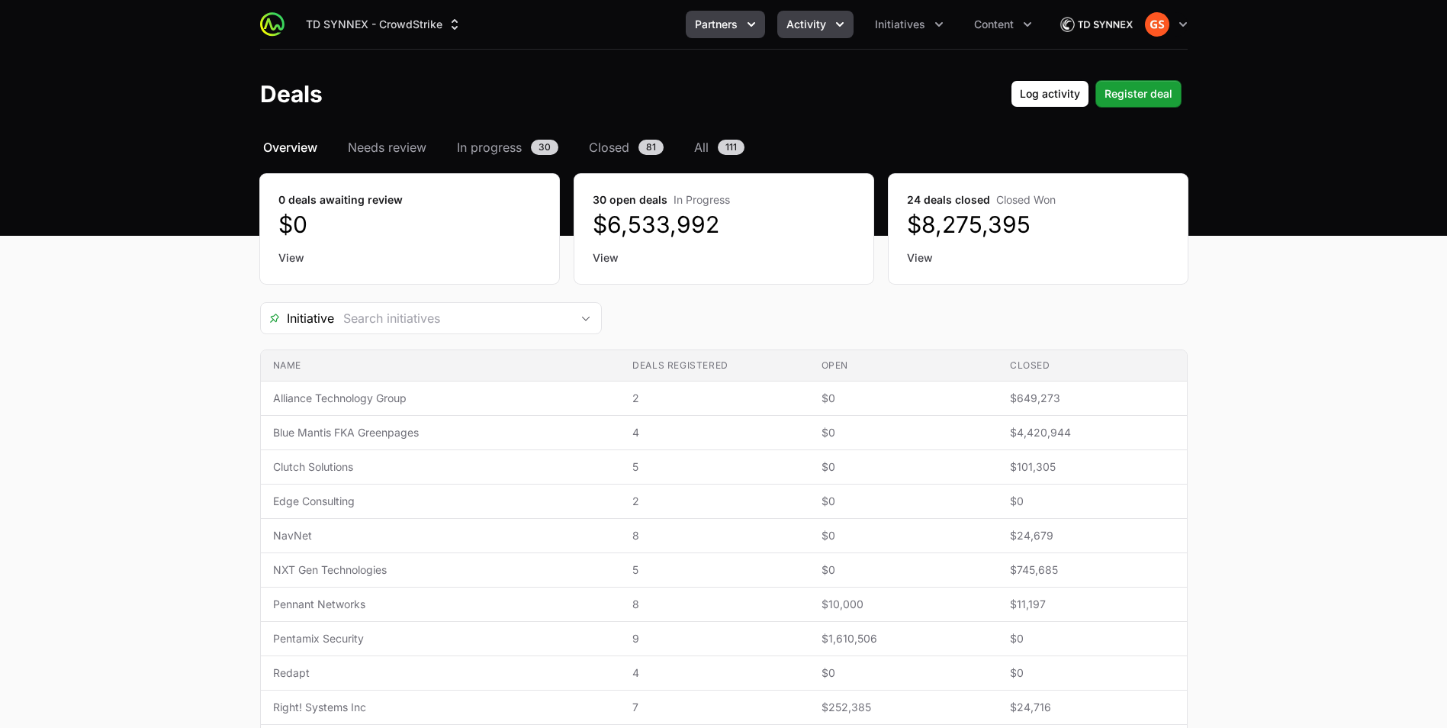
click at [742, 28] on button "Partners" at bounding box center [725, 24] width 79 height 27
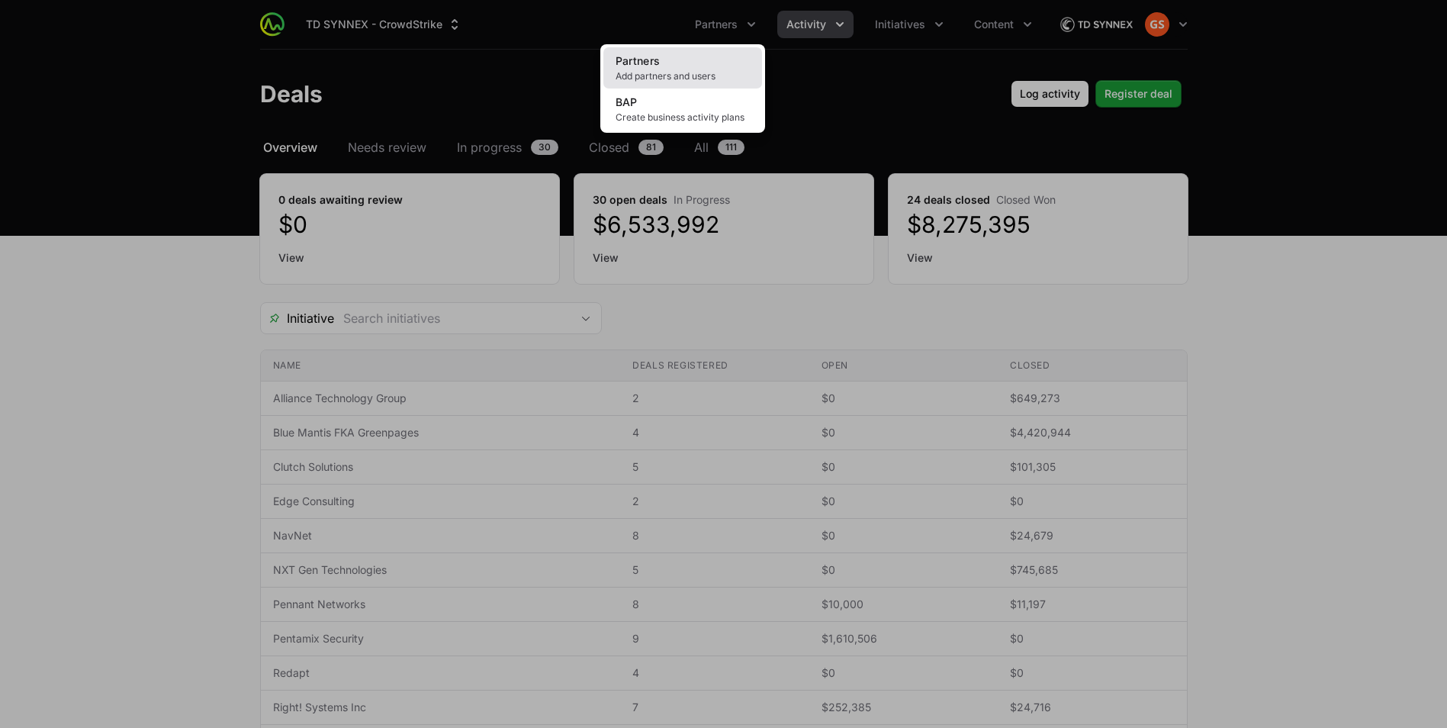
click at [708, 72] on span "Add partners and users" at bounding box center [682, 76] width 134 height 12
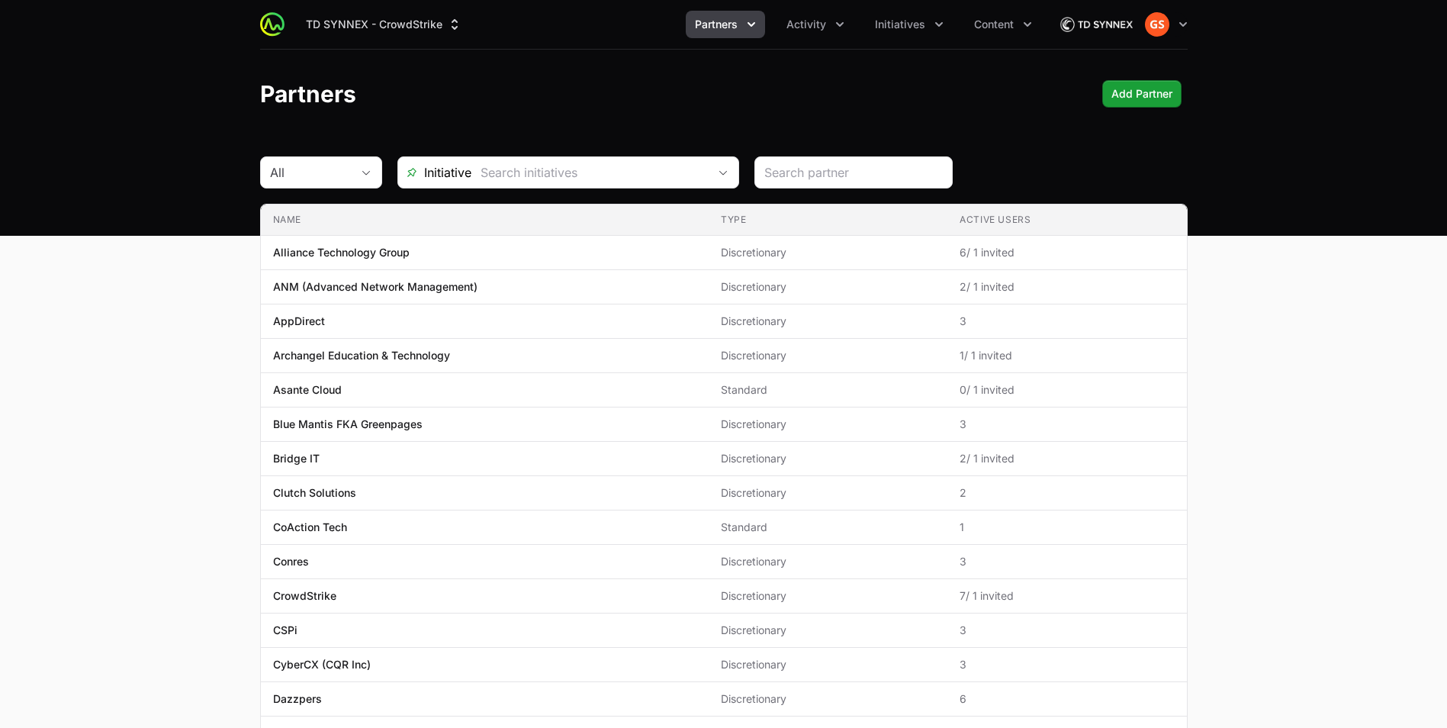
click at [969, 101] on div "Partners Add Partner" at bounding box center [723, 93] width 927 height 27
click at [887, 74] on header "Partners Add Partner" at bounding box center [723, 94] width 1447 height 88
click at [365, 173] on icon "button" at bounding box center [366, 172] width 12 height 5
click at [369, 173] on icon "button" at bounding box center [366, 172] width 12 height 5
click at [727, 171] on icon "Open" at bounding box center [723, 172] width 12 height 5
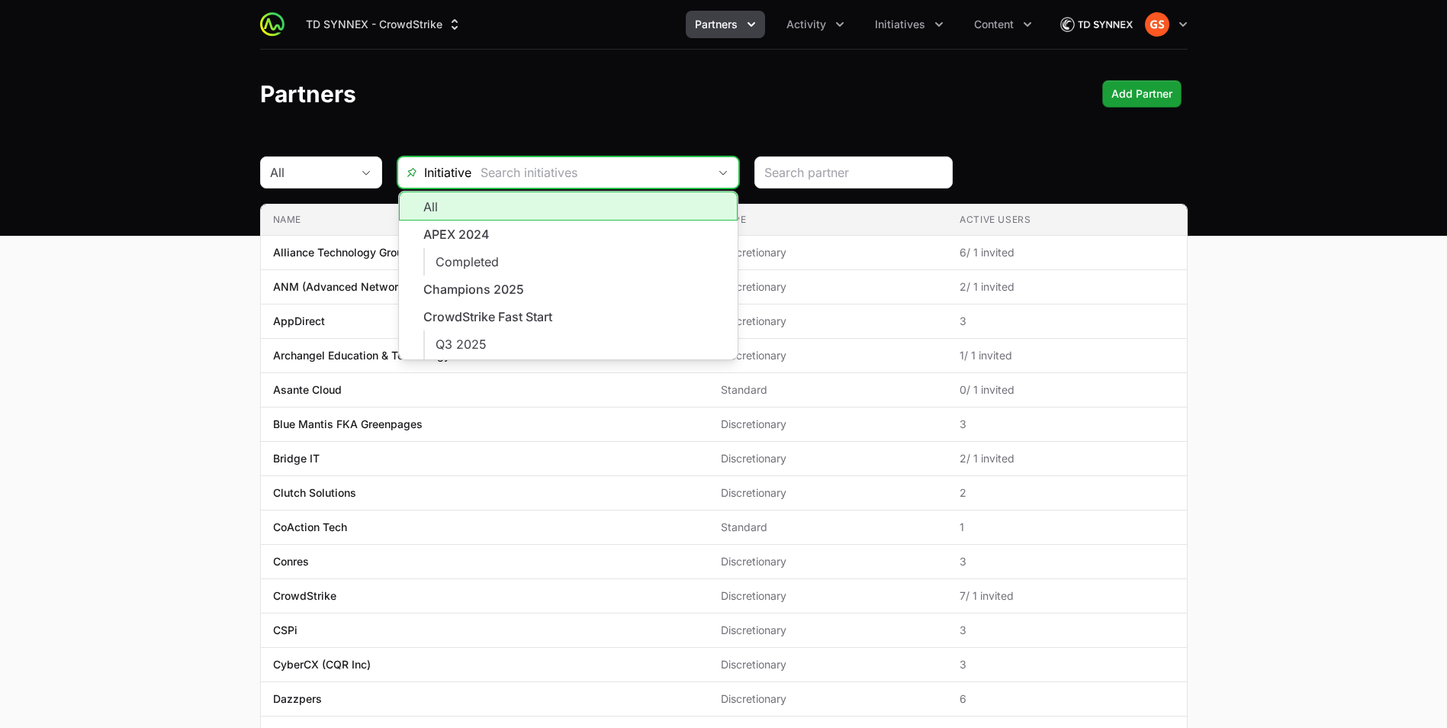
click at [727, 171] on icon "Close" at bounding box center [723, 172] width 12 height 5
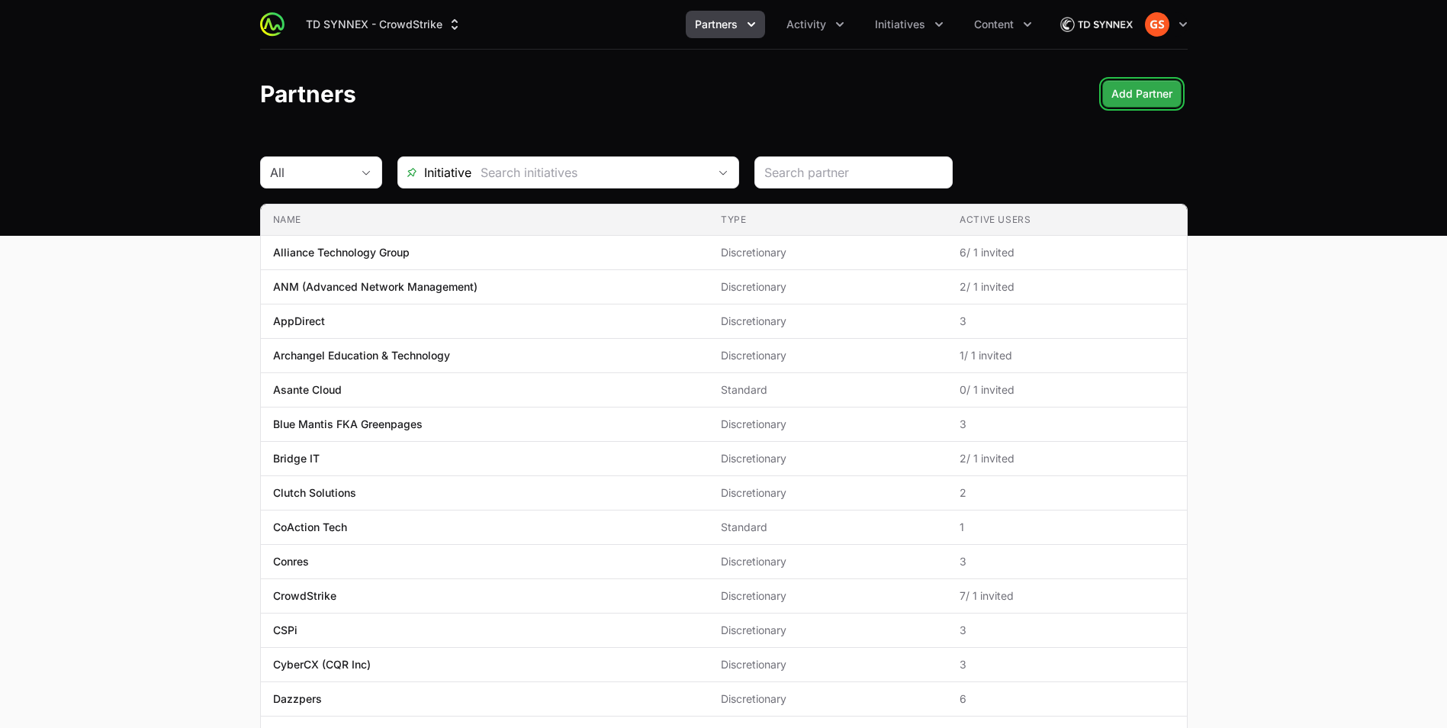
click at [1120, 89] on span "Add Partner" at bounding box center [1141, 94] width 61 height 18
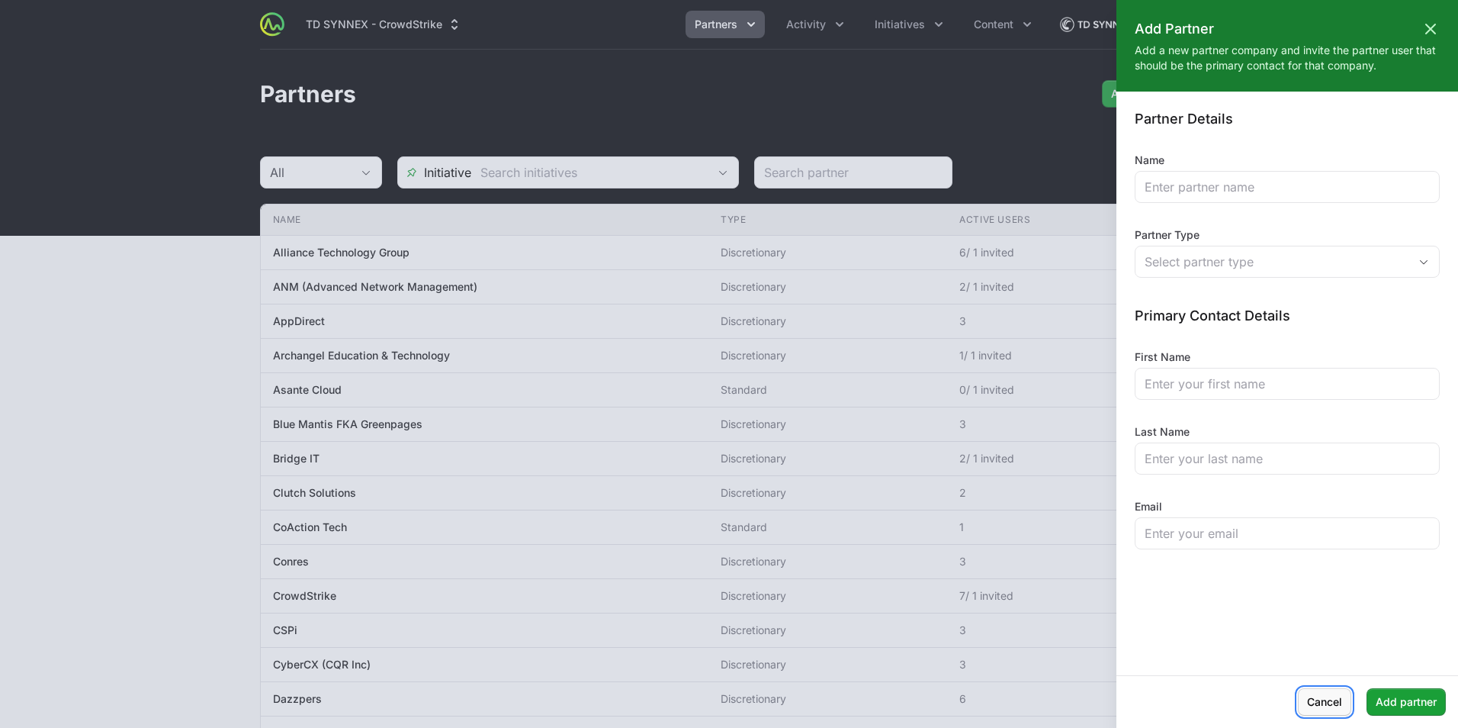
click at [1337, 696] on span "Cancel" at bounding box center [1324, 702] width 35 height 18
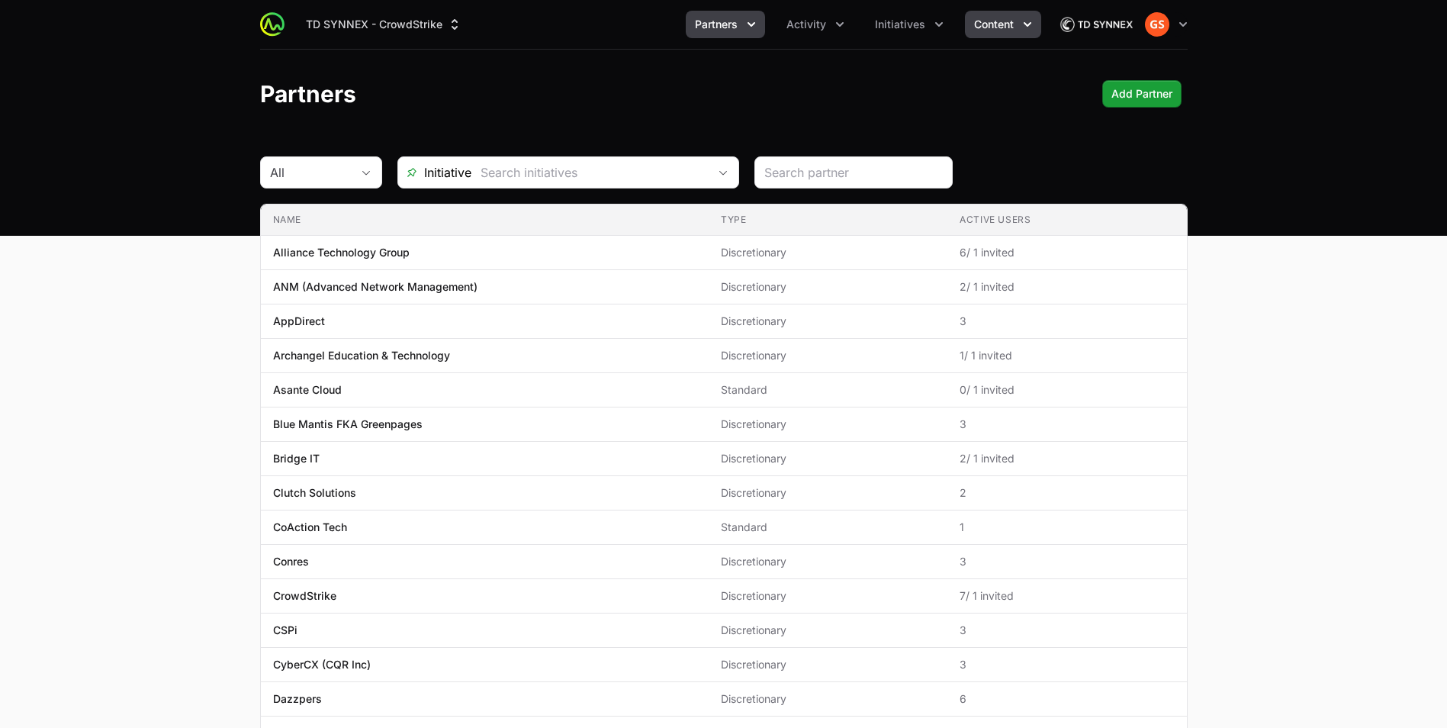
click at [994, 24] on span "Content" at bounding box center [994, 24] width 40 height 15
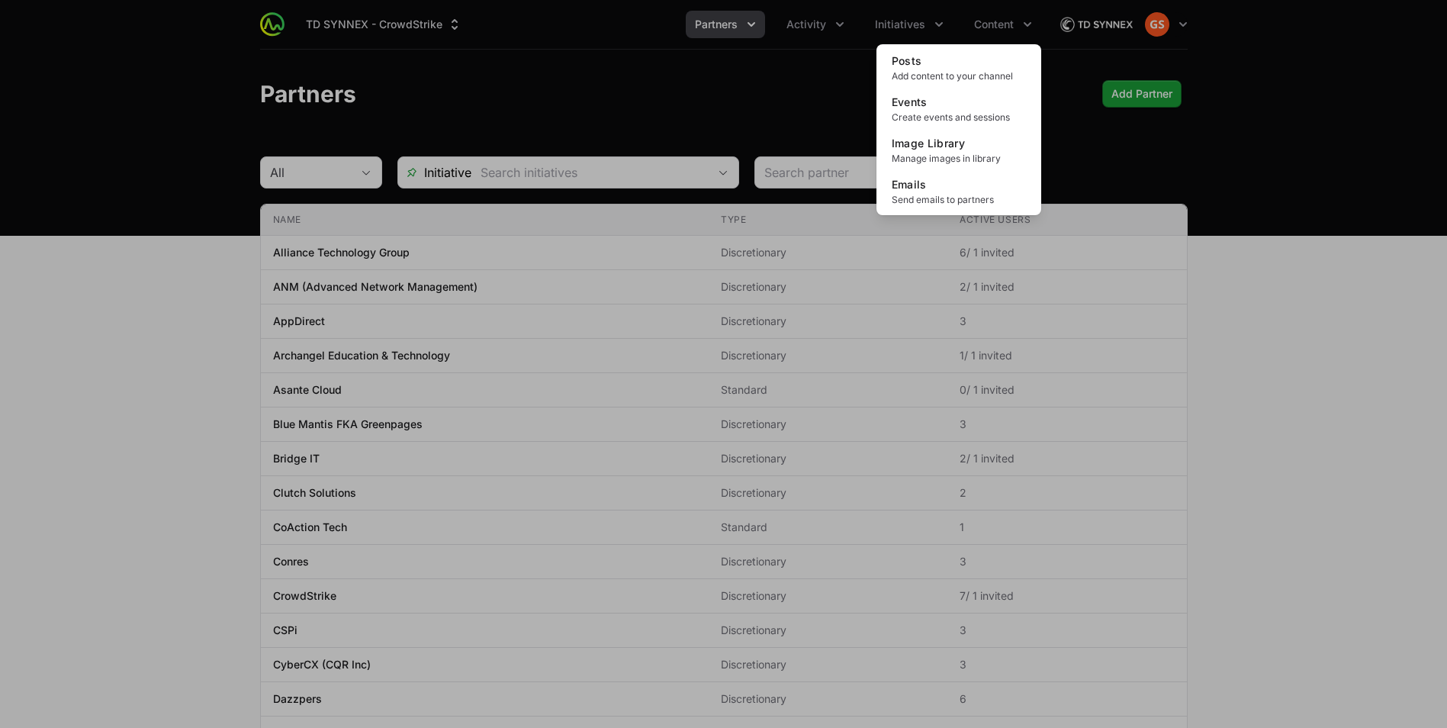
click at [799, 96] on div "Content menu" at bounding box center [723, 364] width 1447 height 728
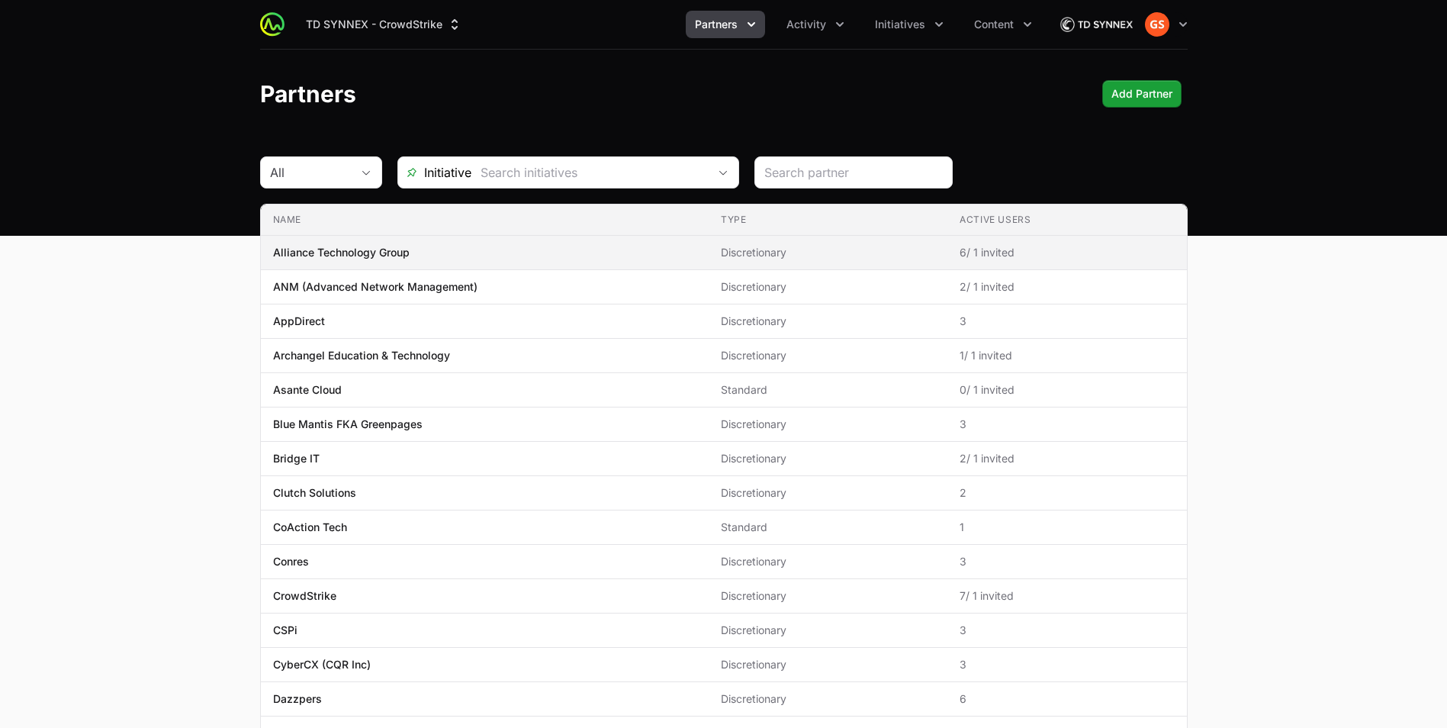
click at [482, 249] on span "Alliance Technology Group" at bounding box center [484, 252] width 423 height 15
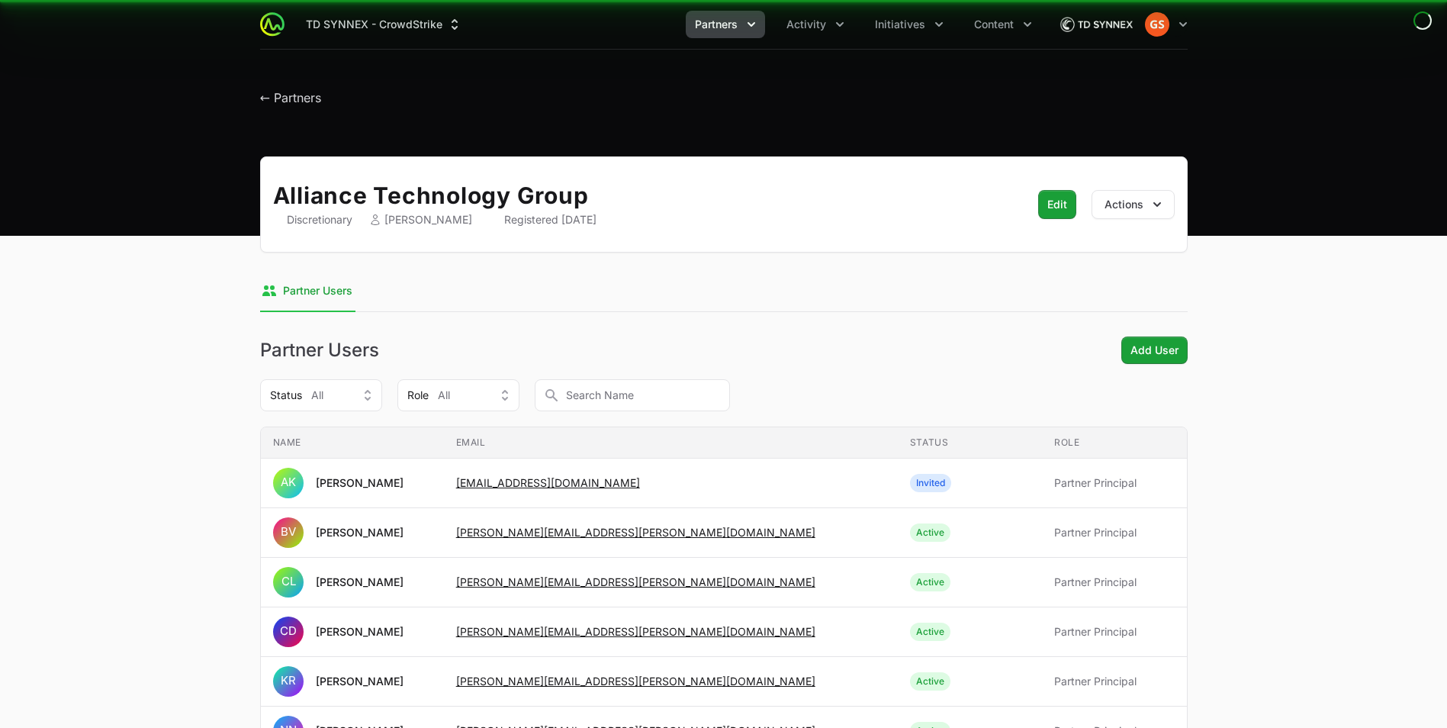
click at [458, 21] on icon "Supplier switch menu" at bounding box center [454, 24] width 15 height 15
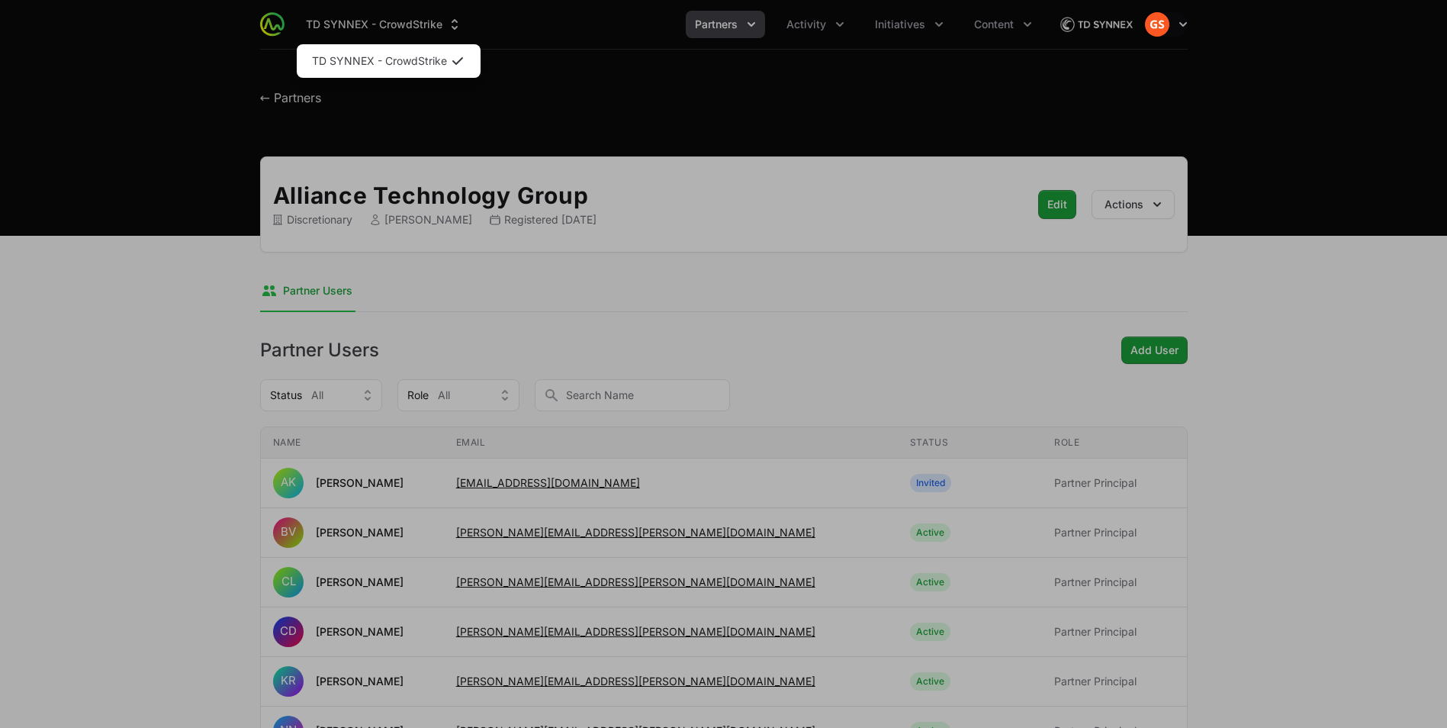
click at [683, 91] on div "Supplier switch menu" at bounding box center [723, 364] width 1447 height 728
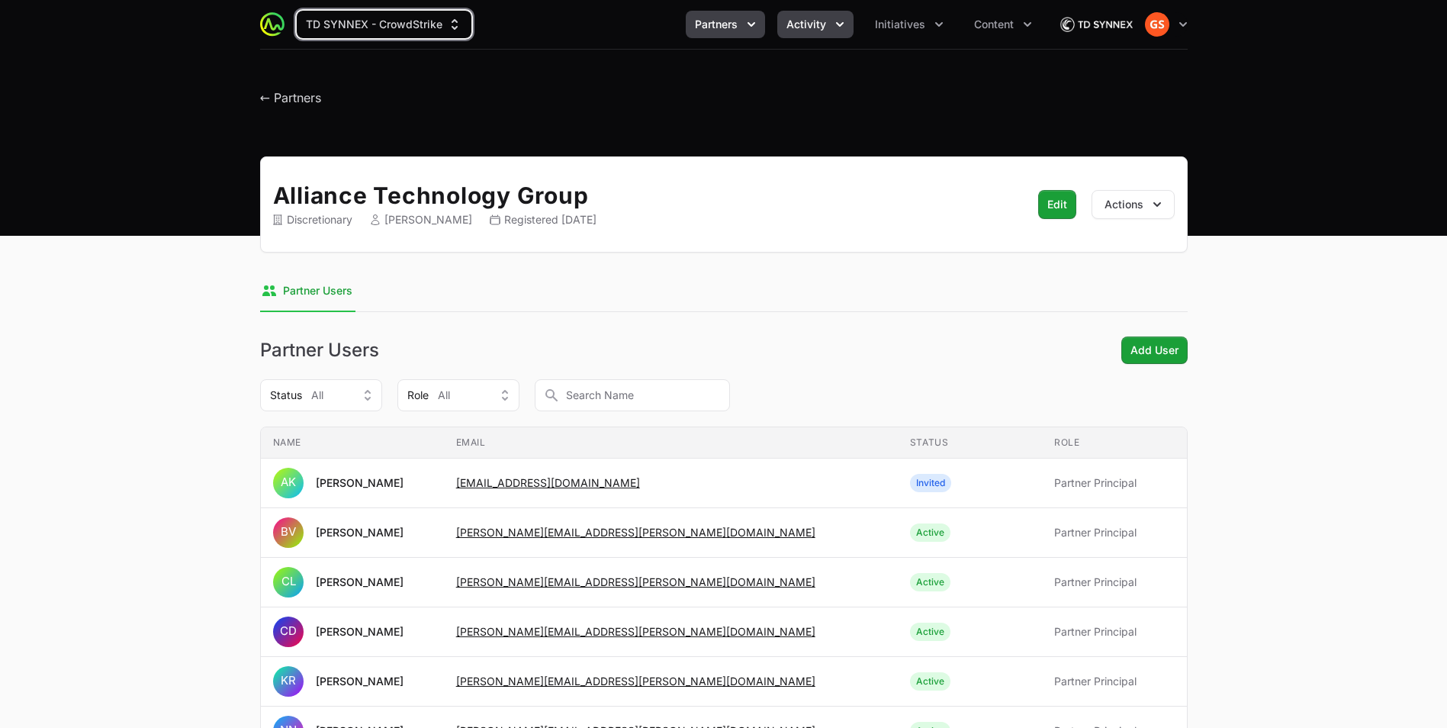
click at [834, 31] on icon "Activity menu" at bounding box center [839, 24] width 15 height 15
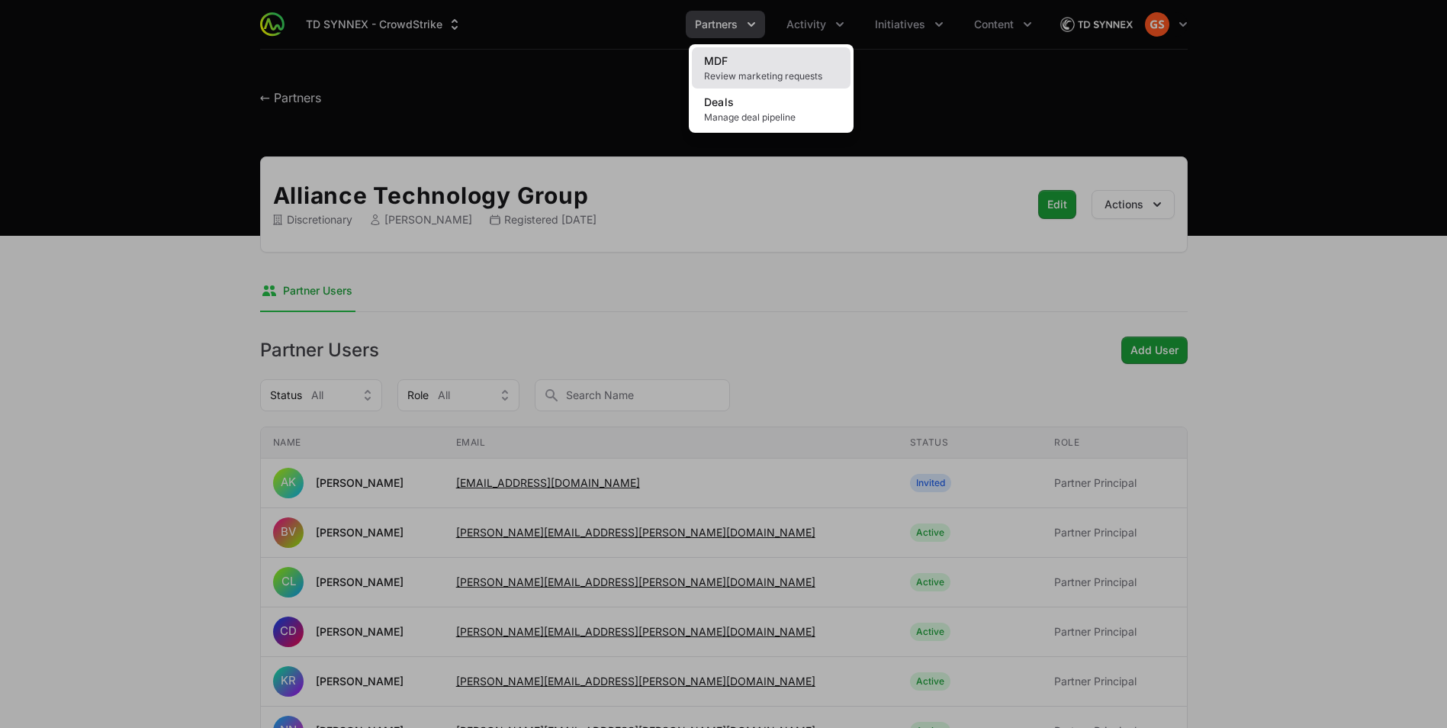
click at [786, 66] on link "MDF Review marketing requests" at bounding box center [771, 67] width 159 height 41
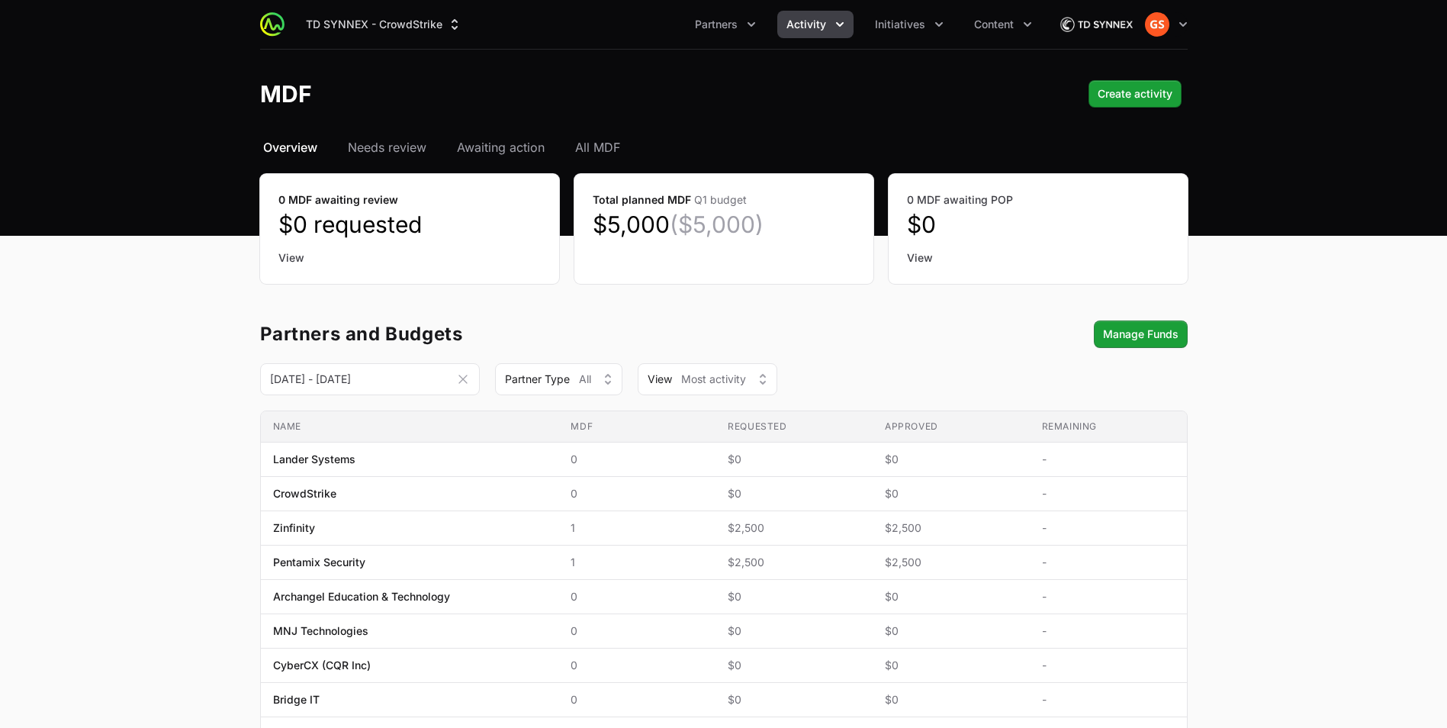
click at [1131, 28] on img at bounding box center [1095, 24] width 73 height 31
drag, startPoint x: 1120, startPoint y: 20, endPoint x: 1165, endPoint y: 23, distance: 45.1
click at [1120, 20] on img at bounding box center [1095, 24] width 73 height 31
click at [1020, 22] on icon "Content menu" at bounding box center [1027, 24] width 15 height 15
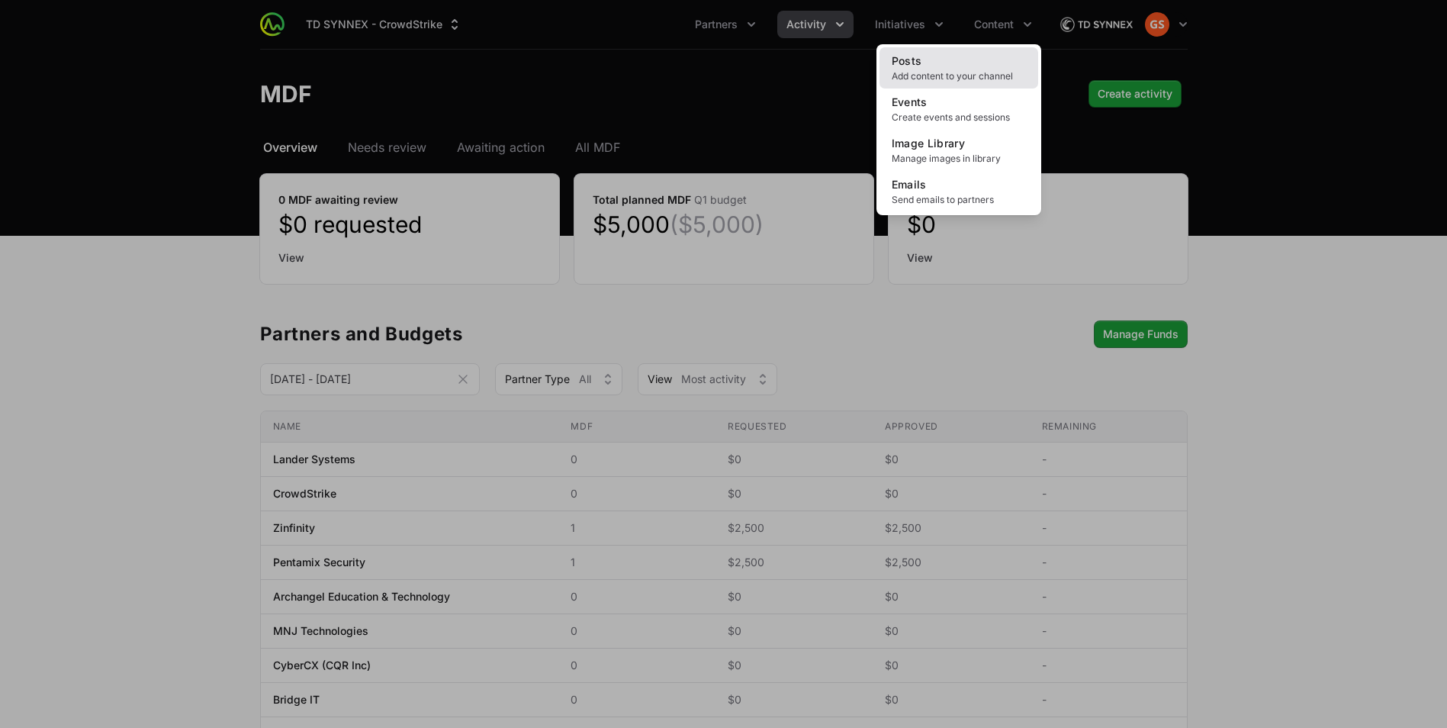
click at [930, 73] on span "Add content to your channel" at bounding box center [959, 76] width 134 height 12
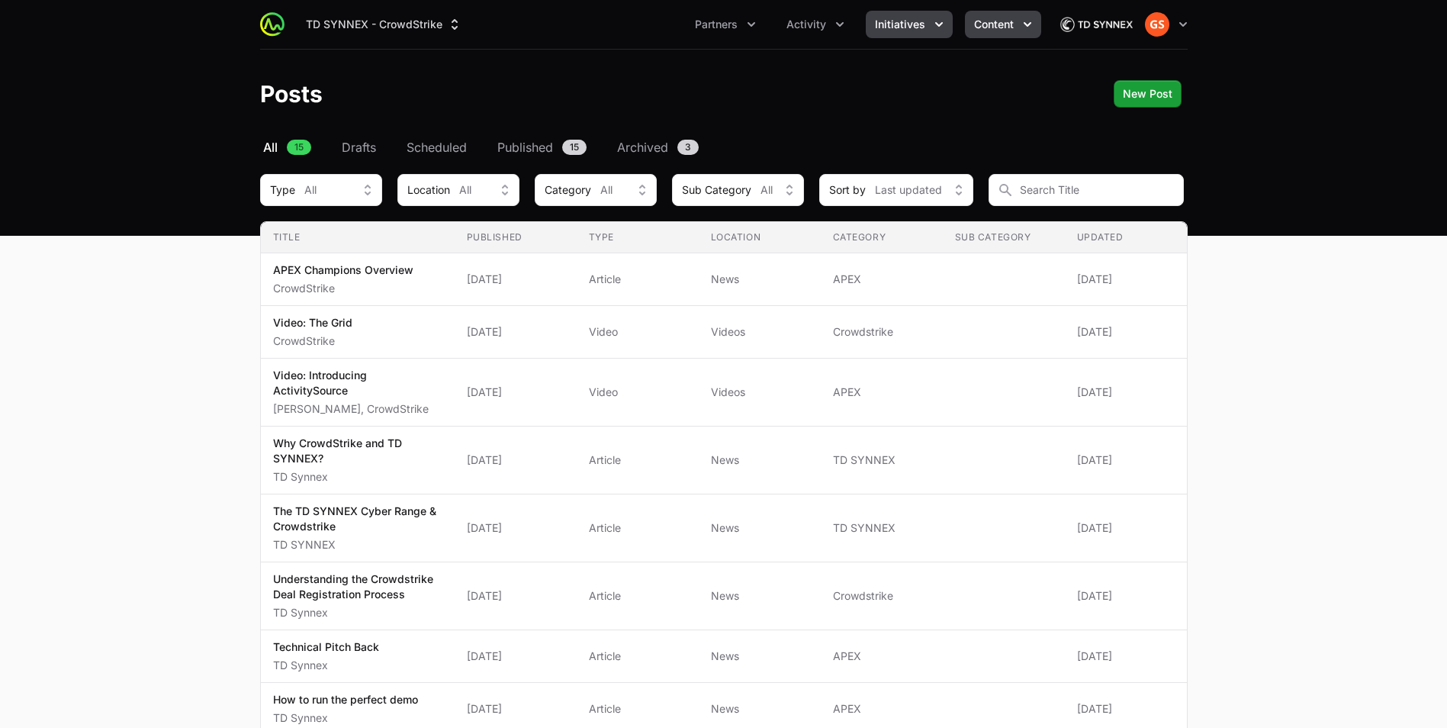
click at [892, 21] on span "Initiatives" at bounding box center [900, 24] width 50 height 15
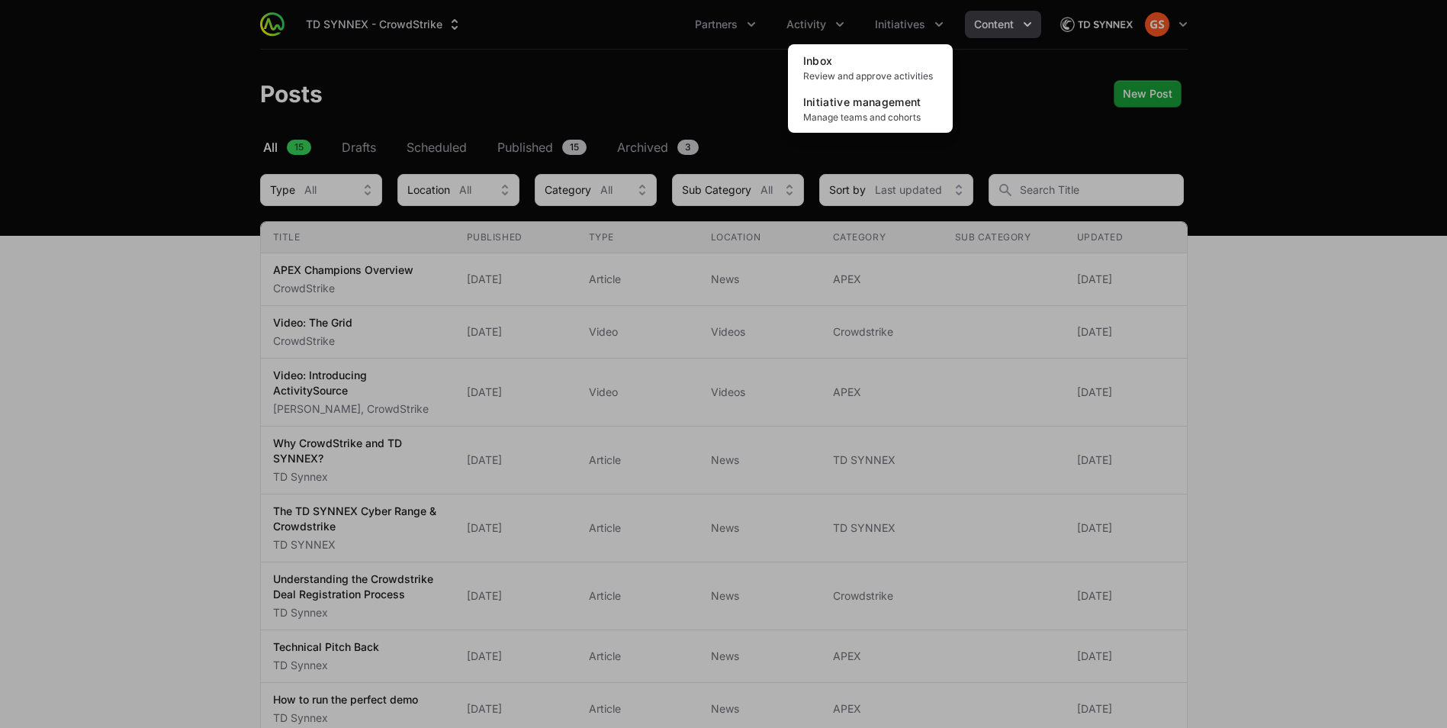
drag, startPoint x: 674, startPoint y: 118, endPoint x: 686, endPoint y: 101, distance: 20.3
click at [675, 118] on div "Initiatives menu" at bounding box center [723, 364] width 1447 height 728
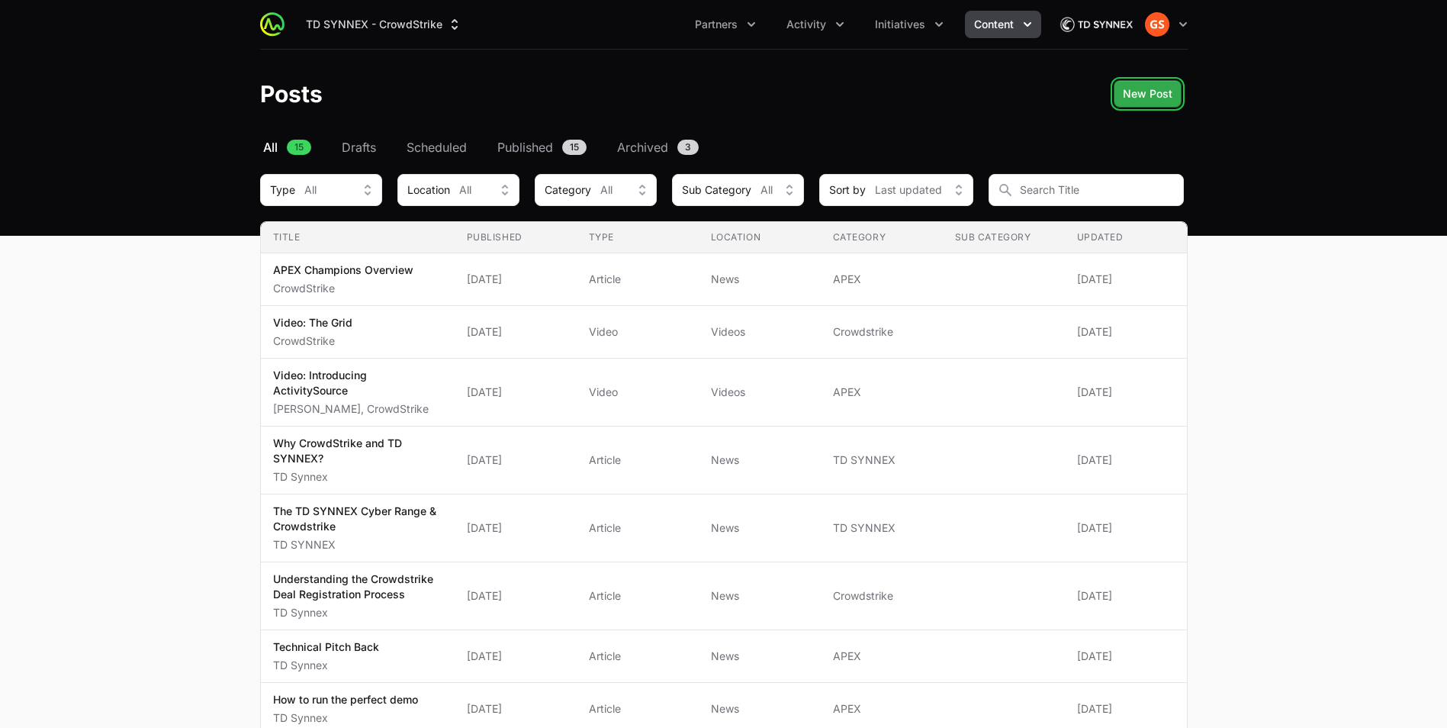
click at [1158, 96] on span "New Post" at bounding box center [1148, 94] width 50 height 18
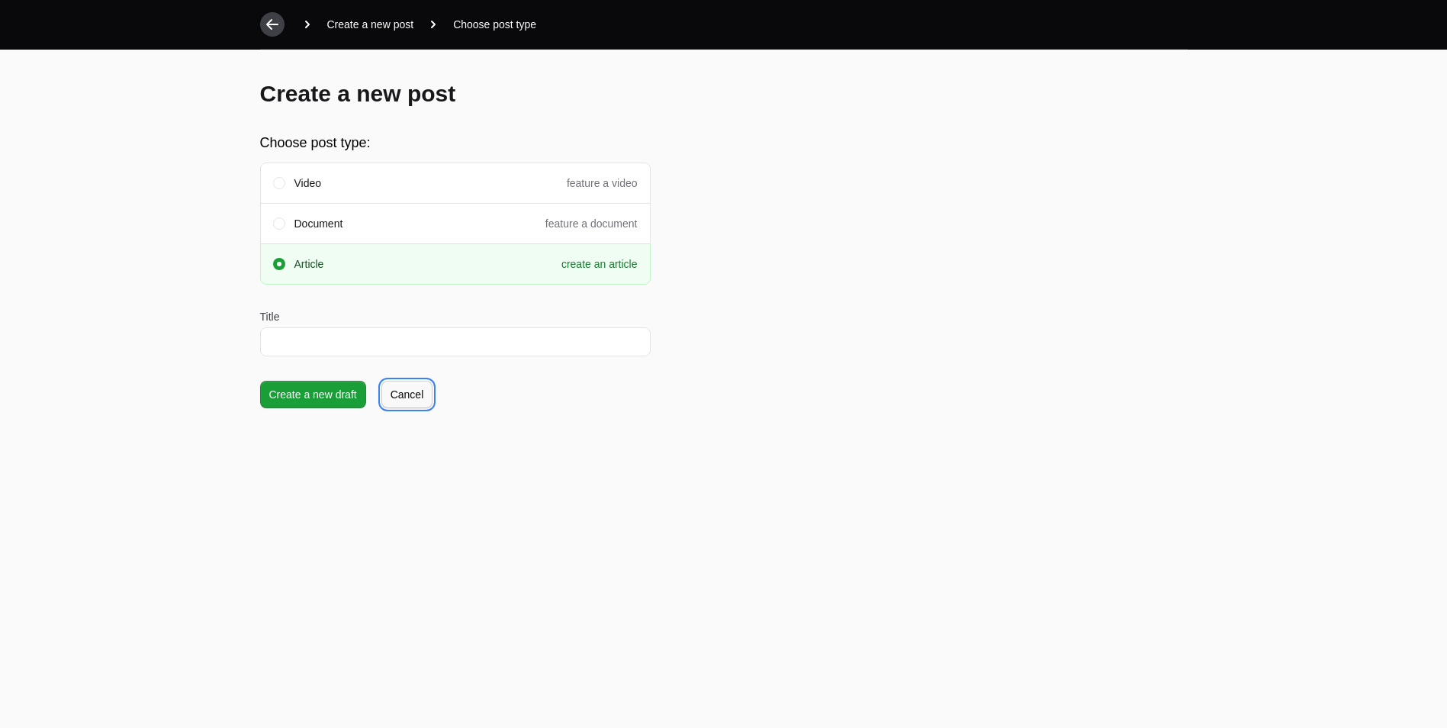
click at [404, 388] on span "Cancel" at bounding box center [407, 394] width 34 height 18
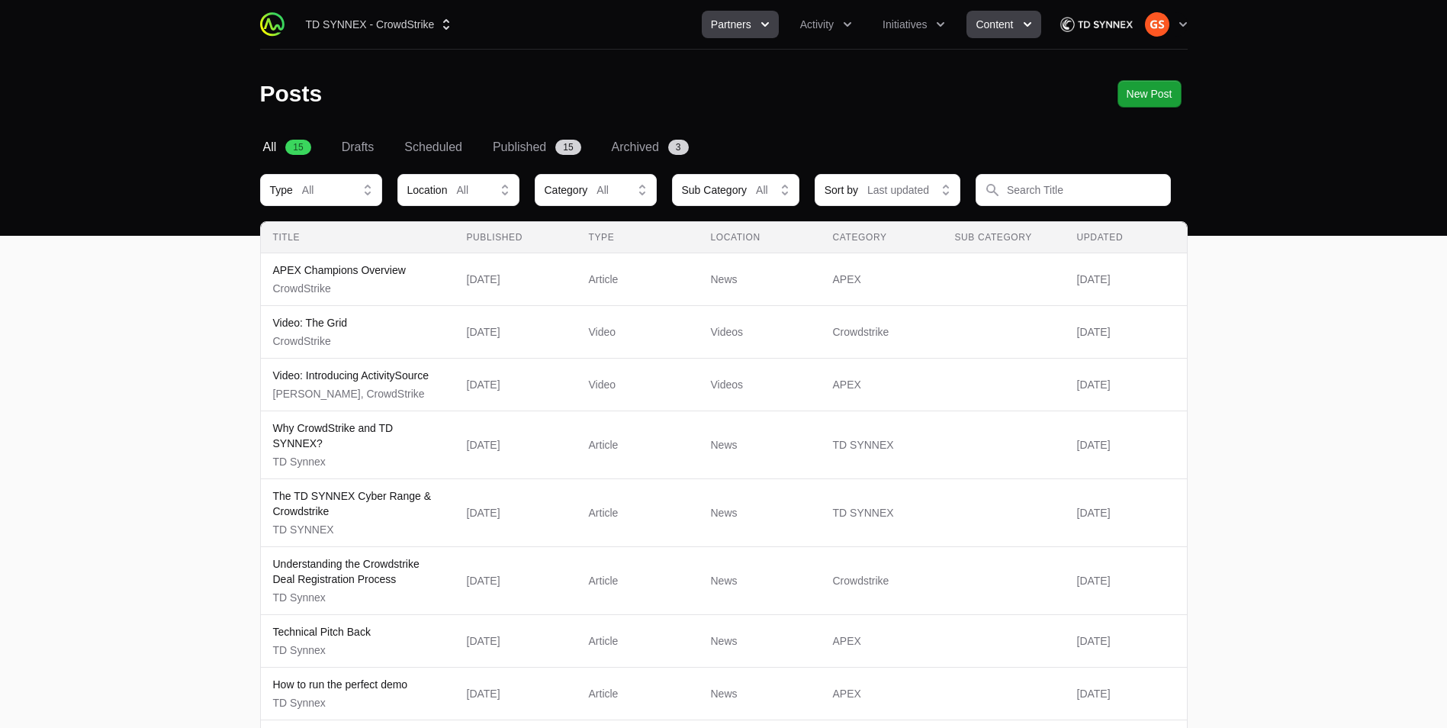
click at [733, 24] on span "Partners" at bounding box center [731, 24] width 40 height 15
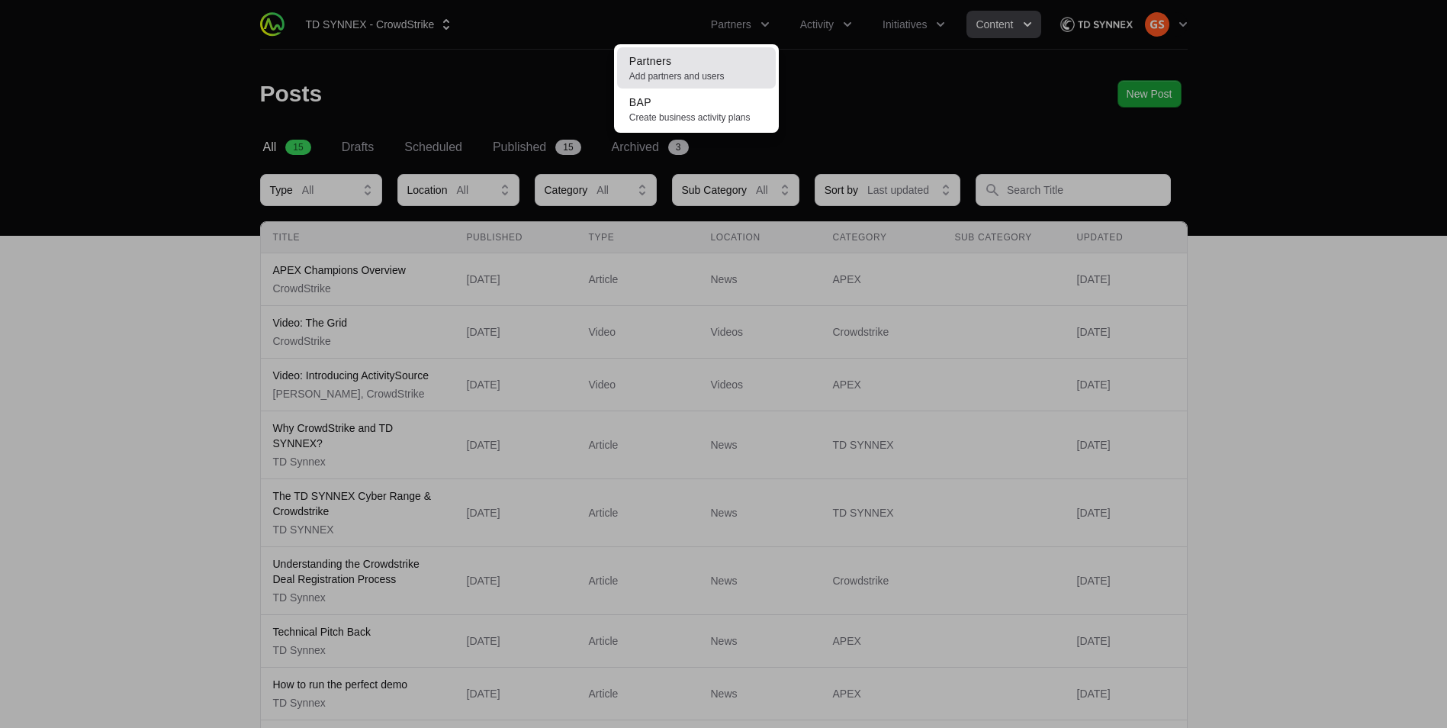
click at [664, 57] on span "Partners" at bounding box center [650, 61] width 43 height 12
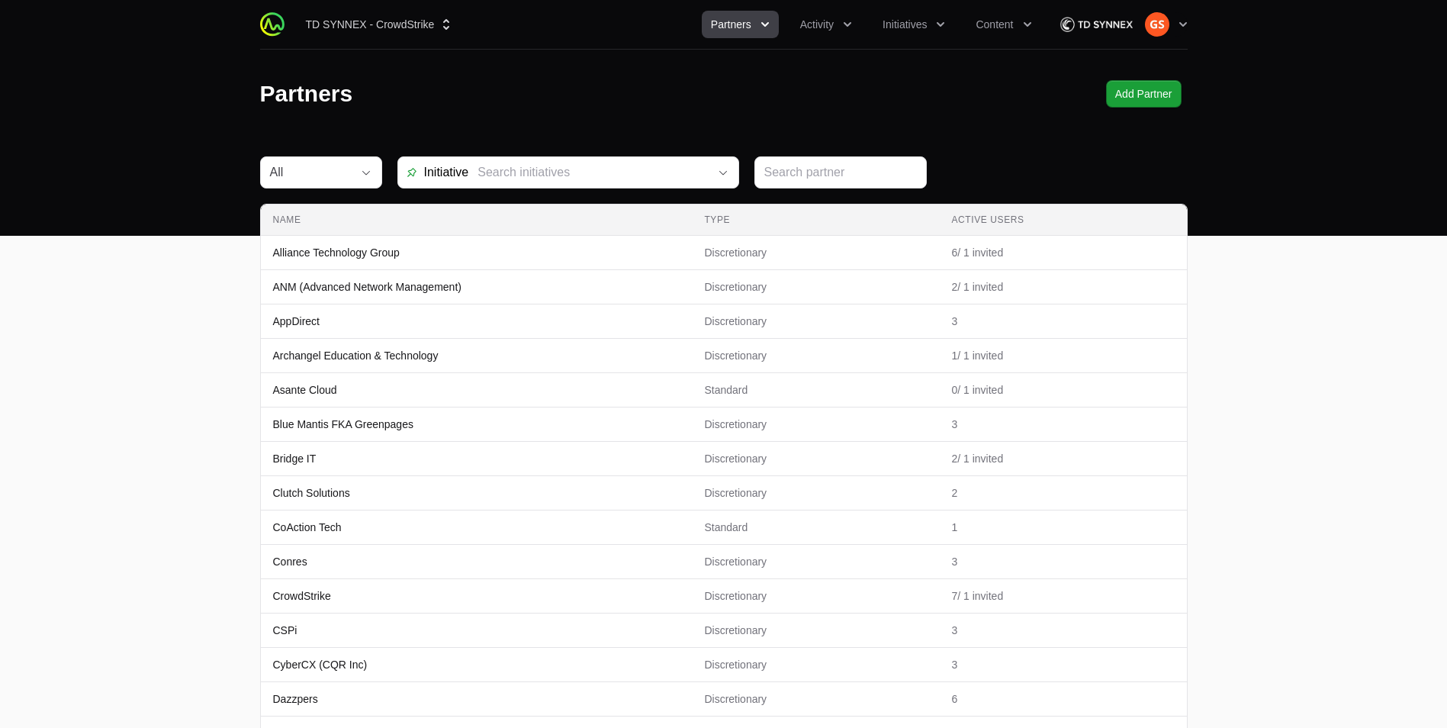
click at [1271, 131] on header "Partners Add Partner" at bounding box center [723, 94] width 1447 height 88
click at [1159, 82] on button "Add Partner" at bounding box center [1144, 93] width 76 height 27
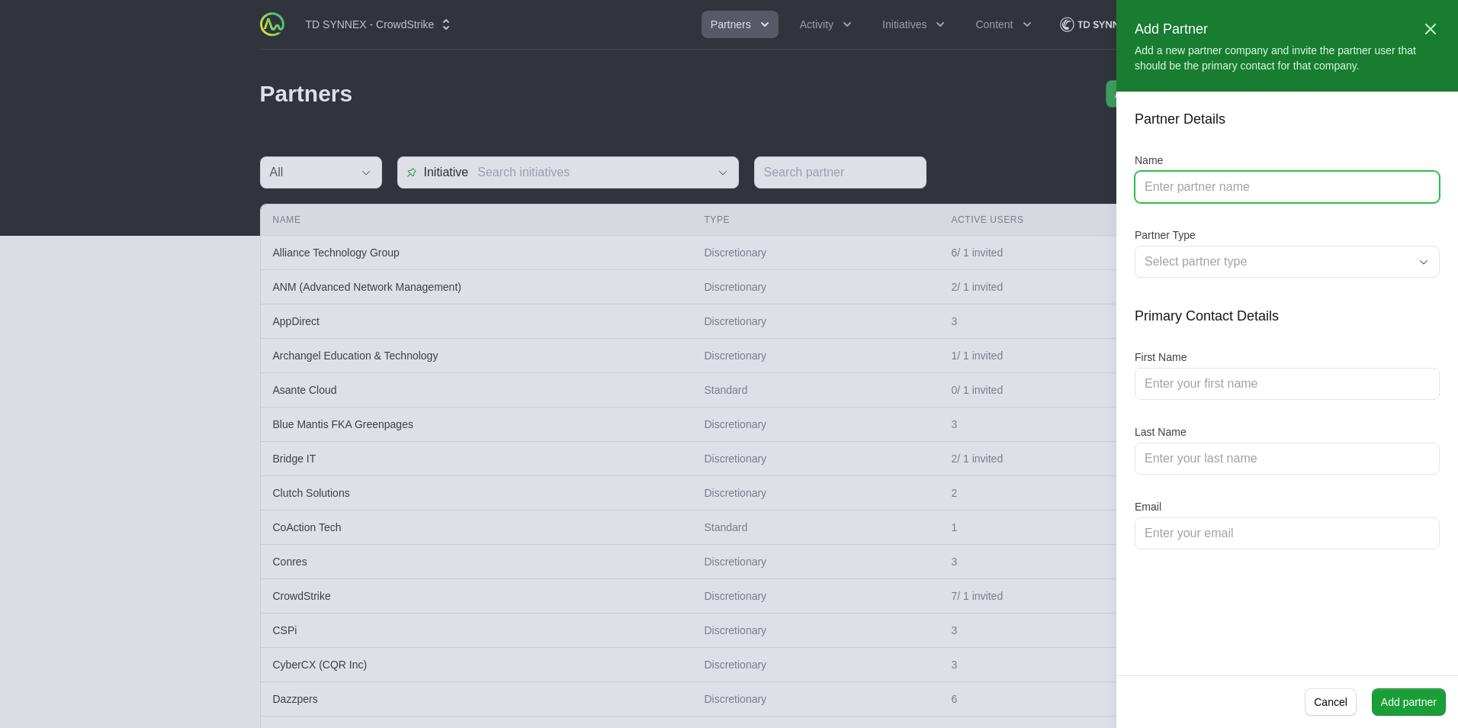
click at [1278, 181] on input "Name" at bounding box center [1287, 187] width 285 height 18
type input "V"
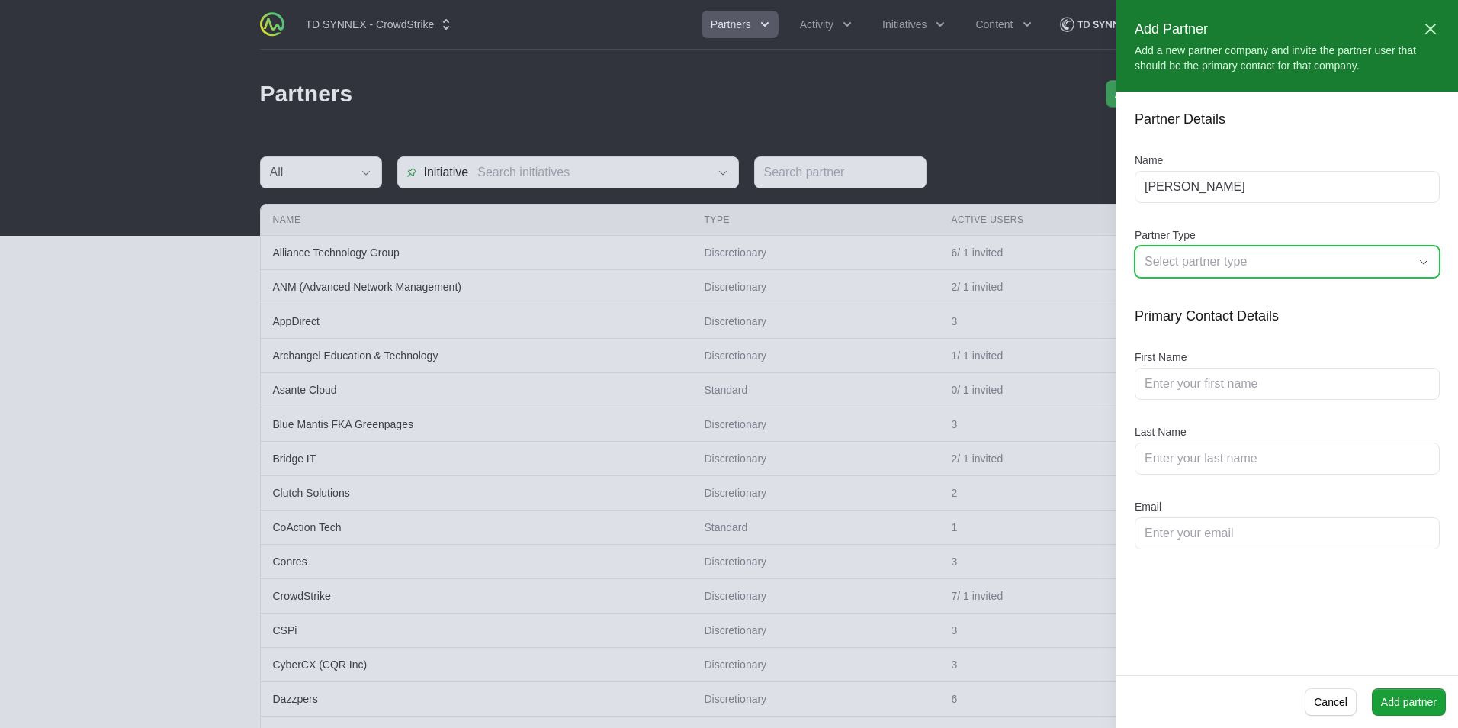
click at [1280, 253] on div "Select partner type" at bounding box center [1277, 261] width 264 height 18
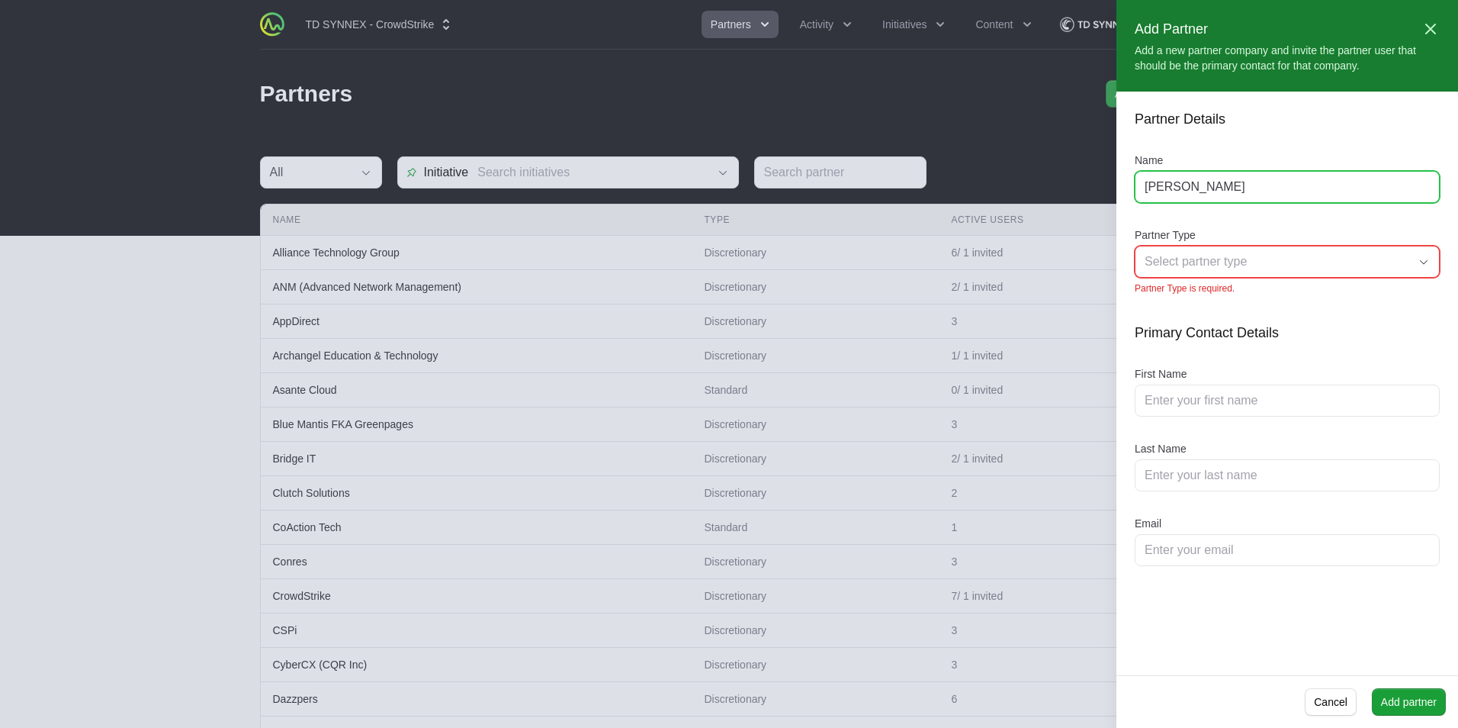
click at [1232, 190] on input "Teresa" at bounding box center [1287, 187] width 285 height 18
type input "Teresa Connell"
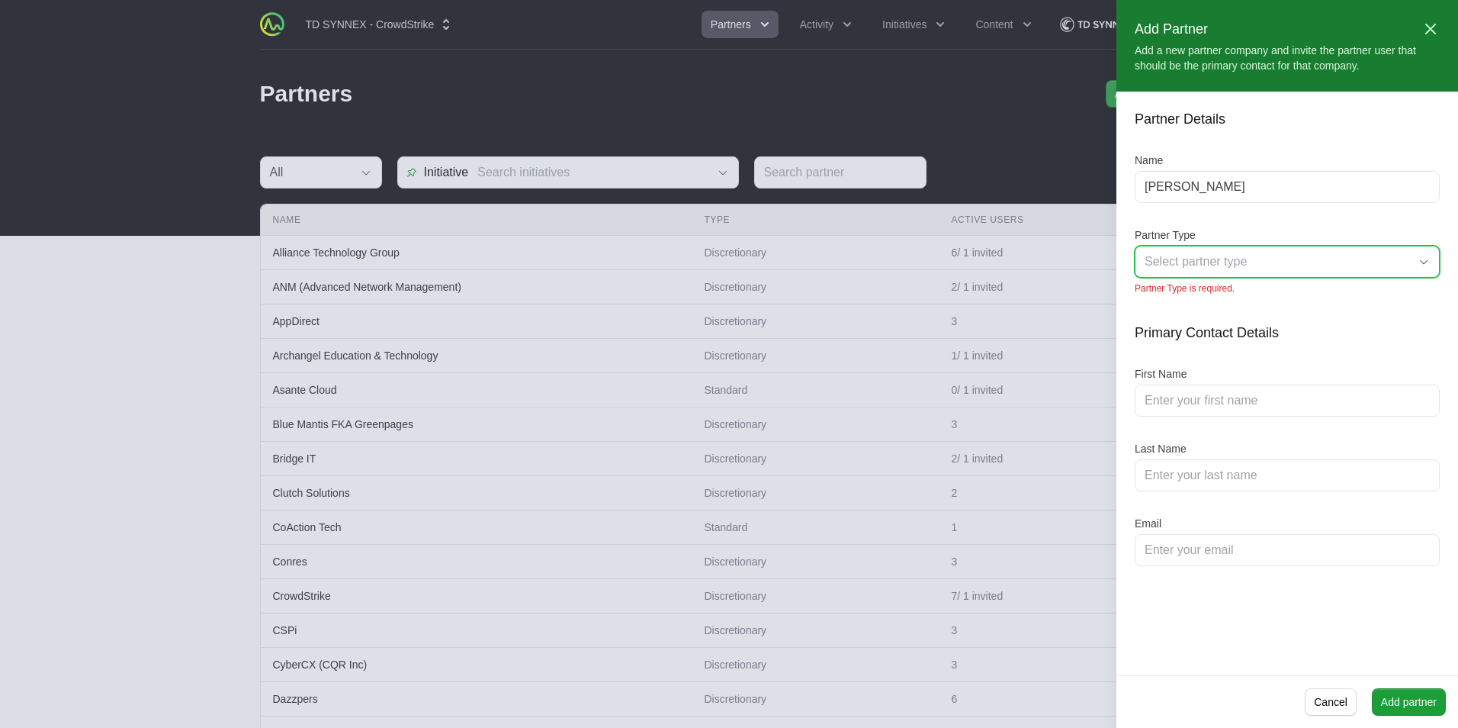
click at [1387, 259] on div "Select partner type" at bounding box center [1277, 261] width 264 height 18
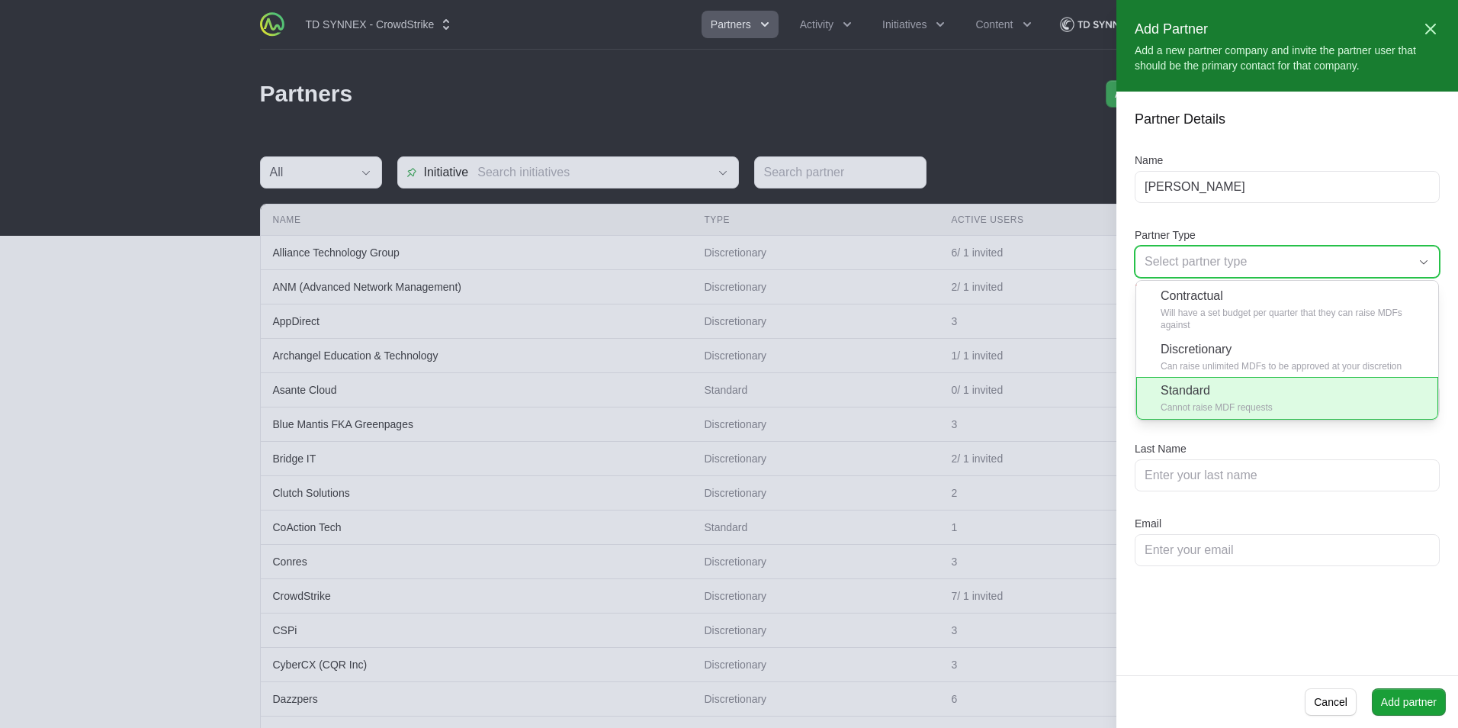
click at [1284, 407] on li "Standard Cannot raise MDF requests" at bounding box center [1287, 398] width 302 height 43
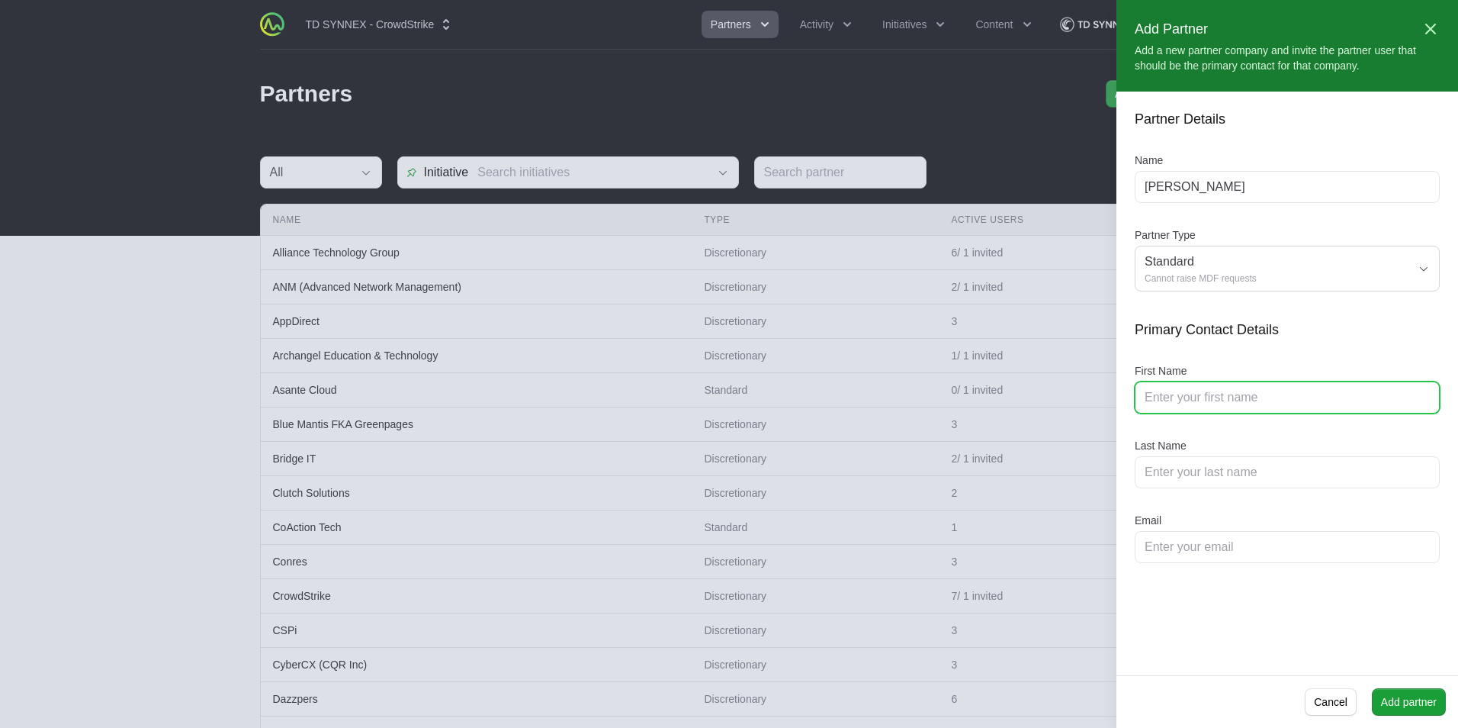
click at [1202, 389] on input "First Name" at bounding box center [1287, 397] width 285 height 18
type input "Teresa"
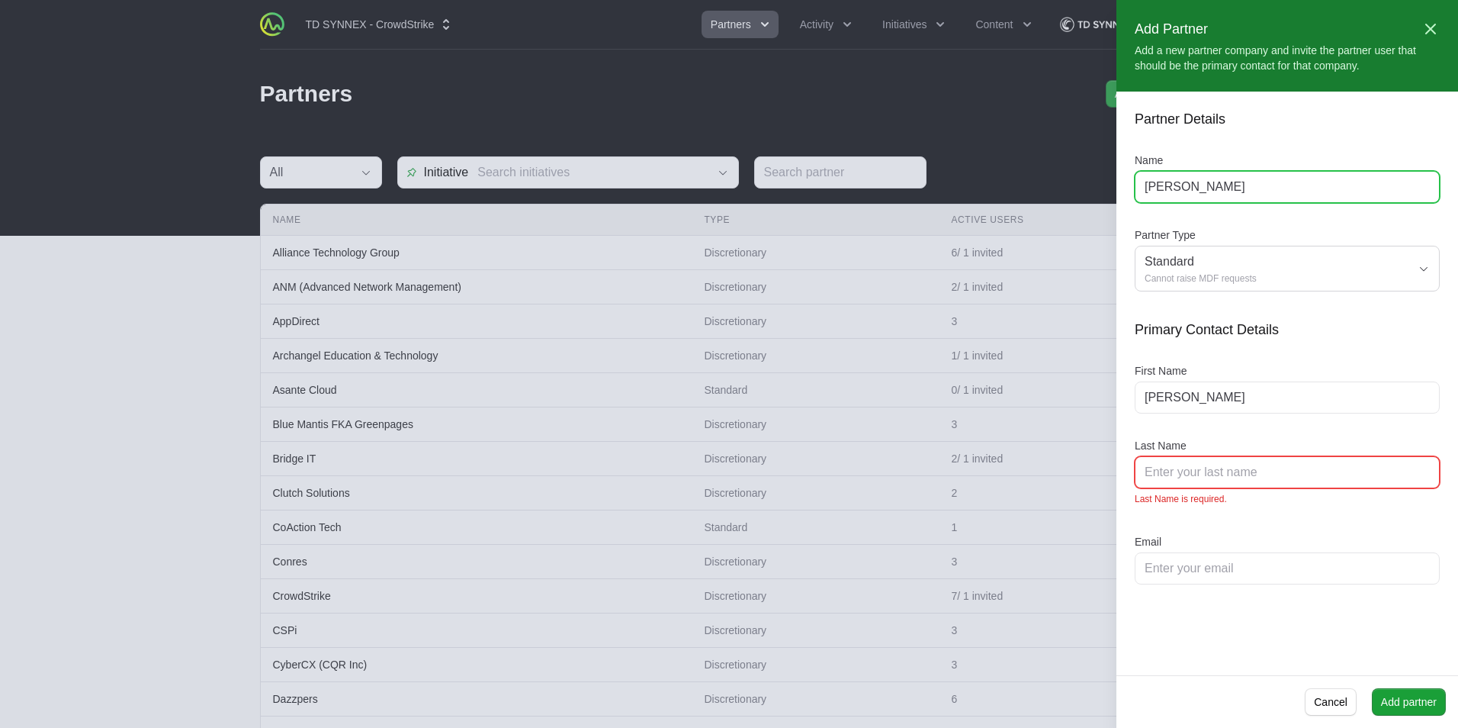
drag, startPoint x: 1243, startPoint y: 185, endPoint x: 1086, endPoint y: 175, distance: 157.4
click at [1086, 175] on div "Add Partner Close panel Add a new partner company and invite the partner user t…" at bounding box center [729, 364] width 1458 height 728
type input "CVE Tech"
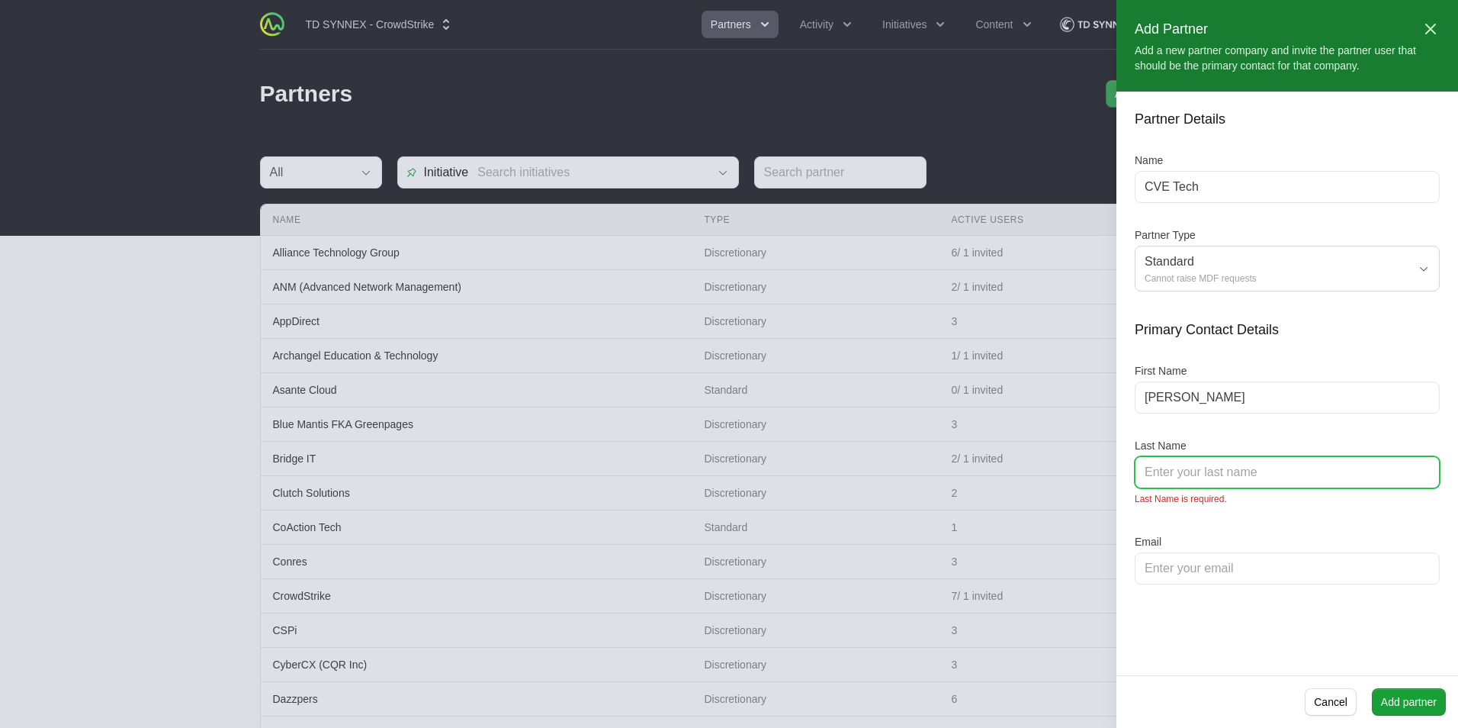
click at [1181, 479] on input "Last Name" at bounding box center [1287, 472] width 285 height 18
type input "Connell"
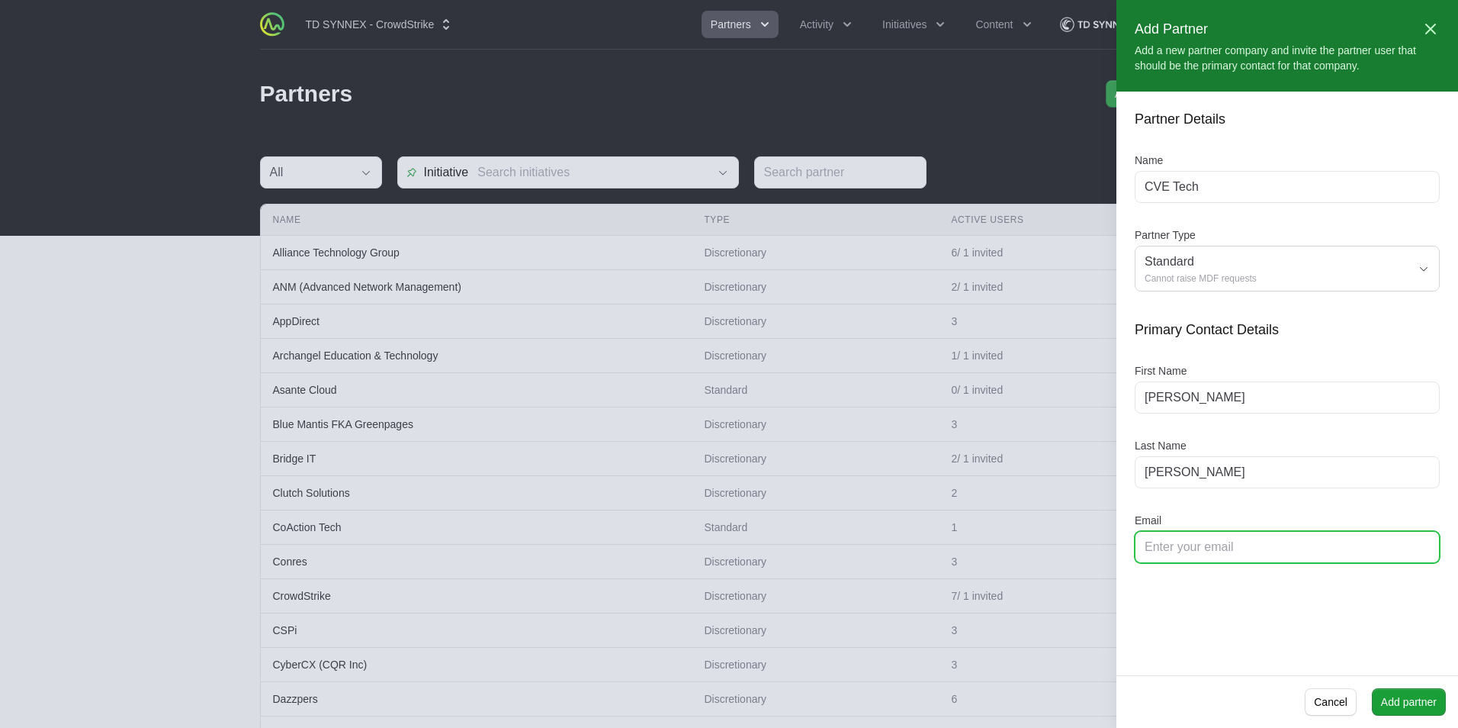
click at [1275, 540] on input "Email" at bounding box center [1287, 547] width 285 height 18
paste input "Teresa.Connell@cvetech.com"
type input "Teresa.Connell@cvetech.com"
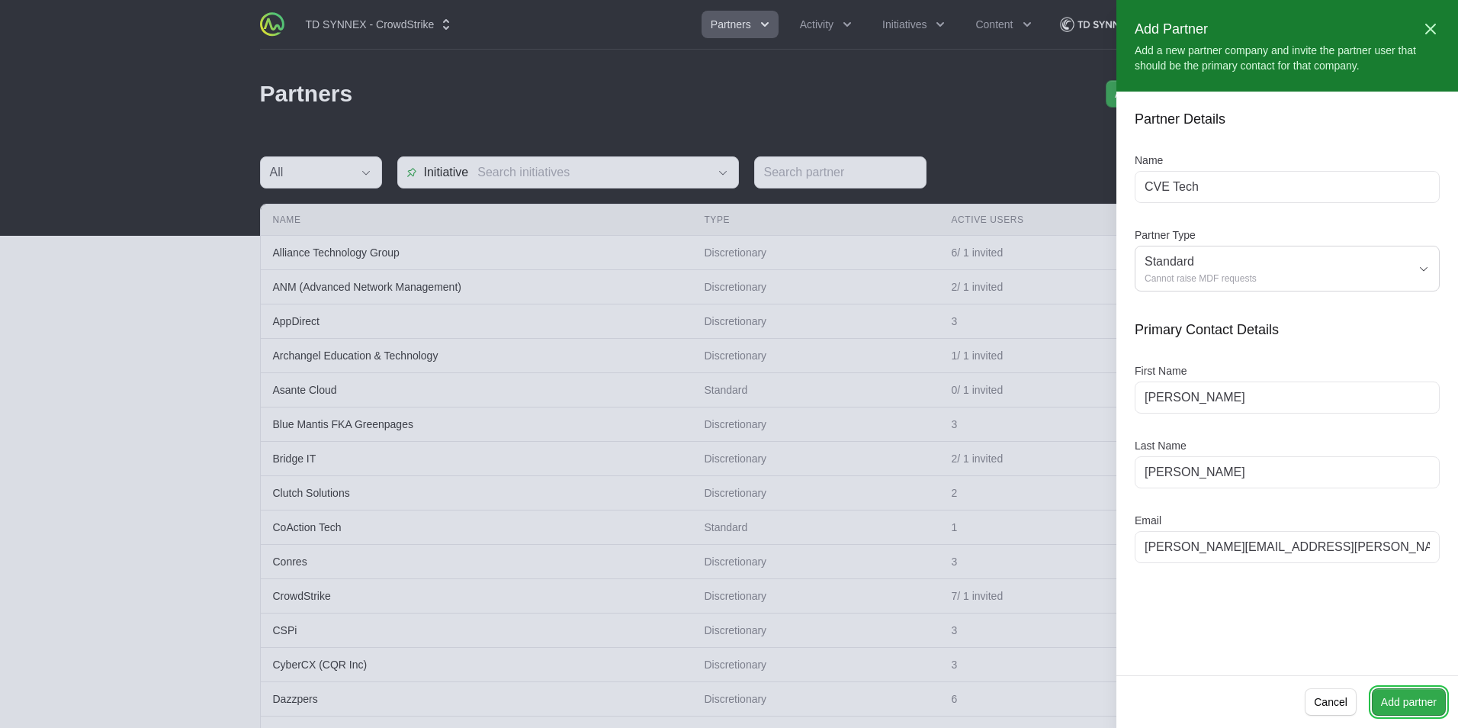
click at [1419, 696] on span "Add partner" at bounding box center [1409, 702] width 56 height 18
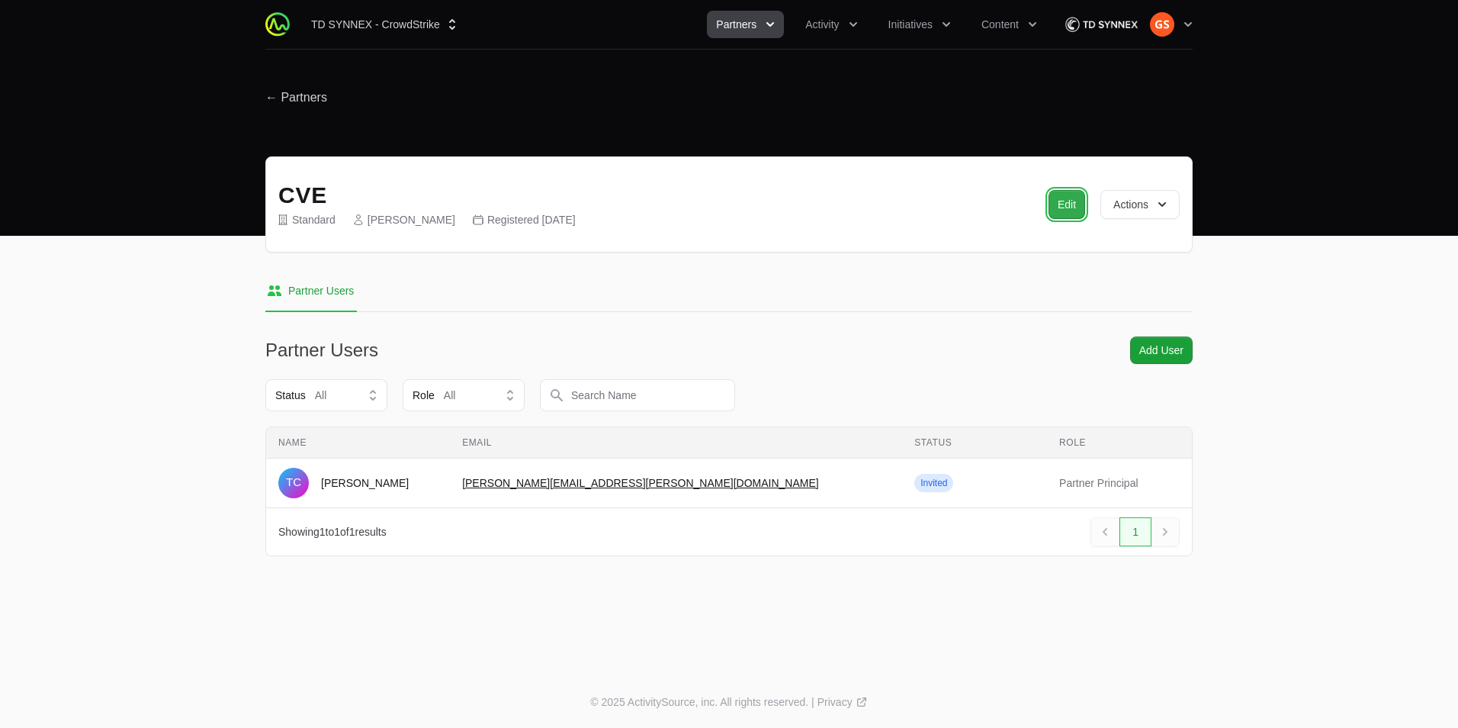
click at [1067, 207] on span "Edit" at bounding box center [1067, 204] width 18 height 18
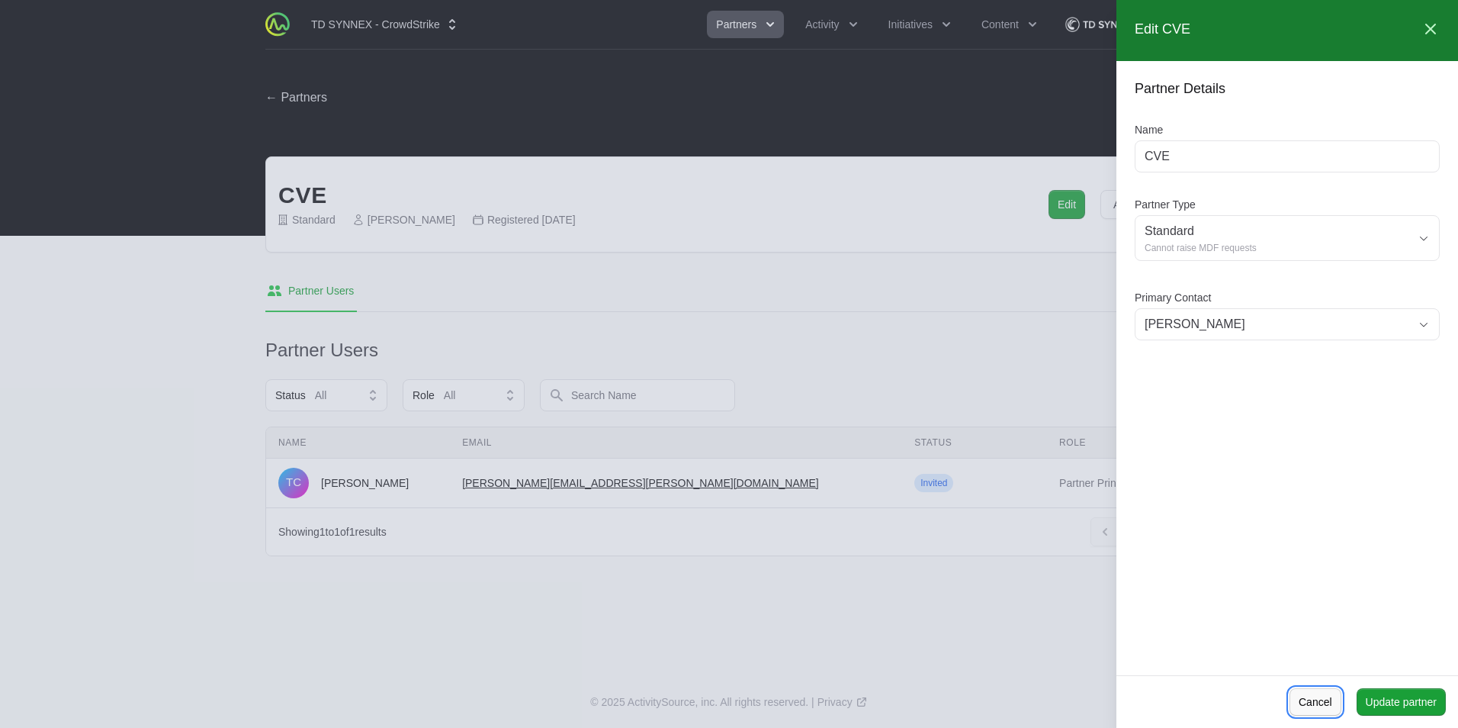
click at [1325, 703] on span "Cancel" at bounding box center [1316, 702] width 34 height 18
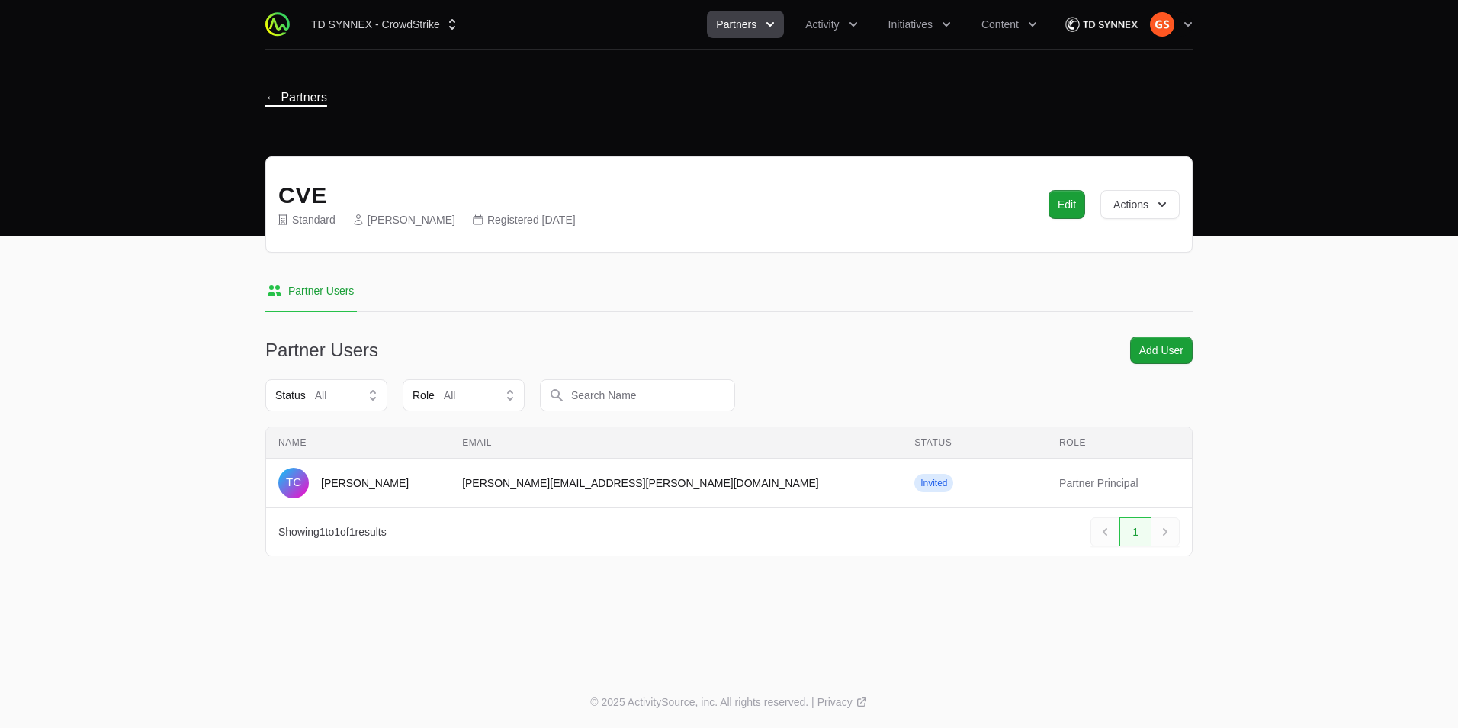
click at [301, 98] on span "← Partners" at bounding box center [296, 97] width 62 height 15
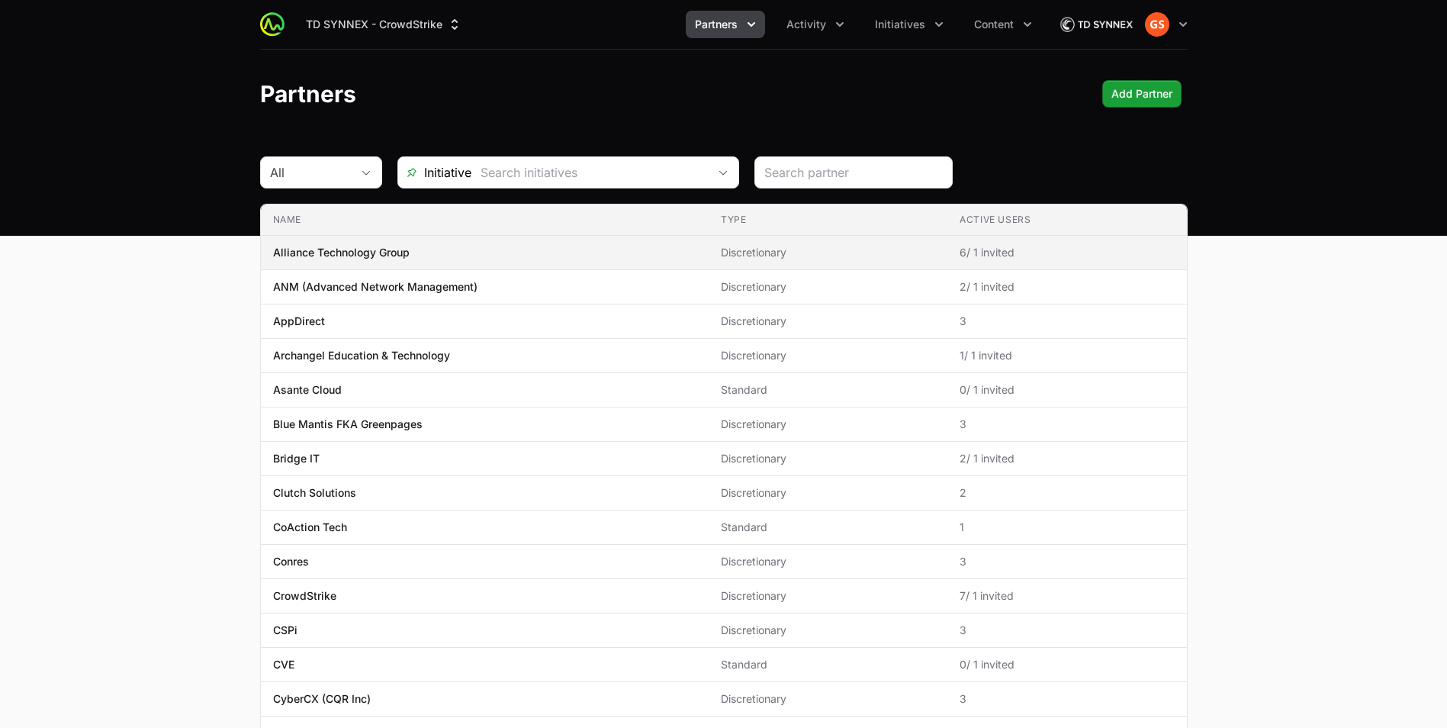
click at [578, 252] on span "Alliance Technology Group" at bounding box center [484, 252] width 423 height 15
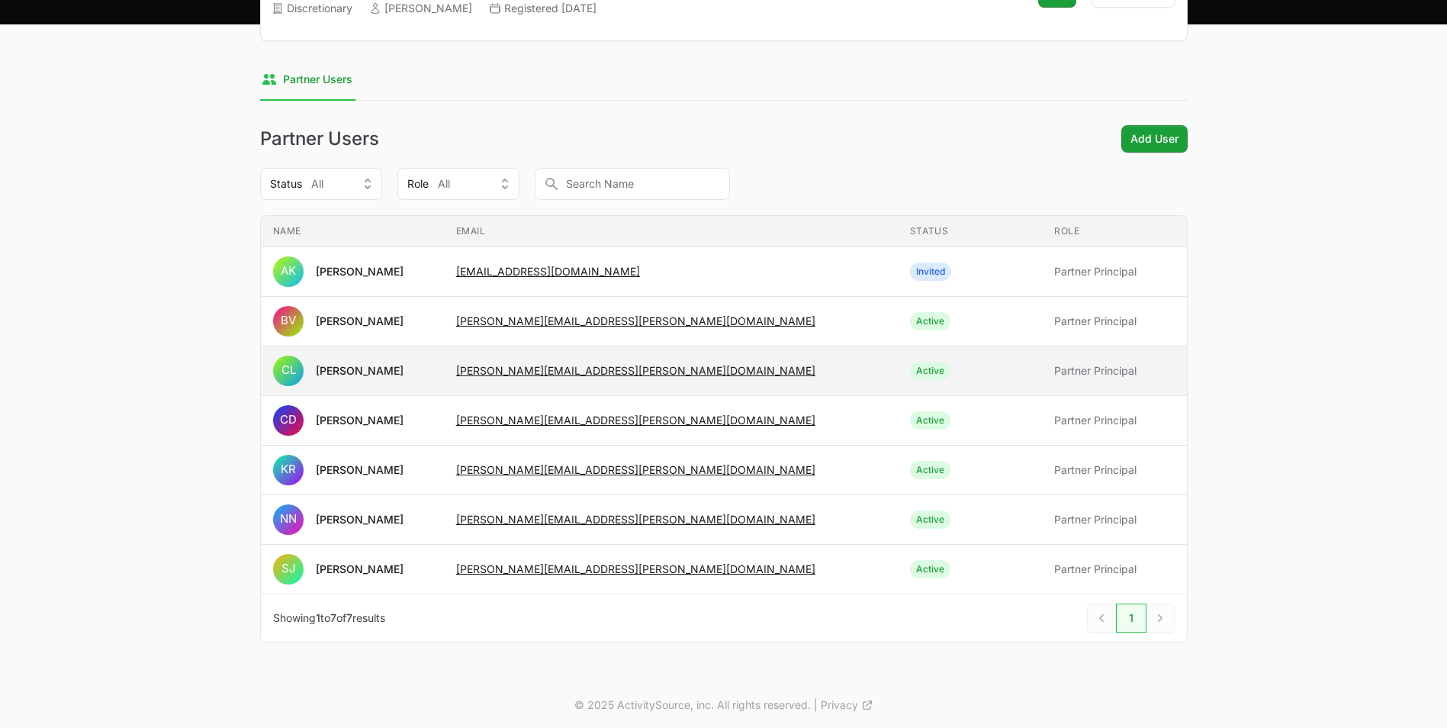
scroll to position [214, 0]
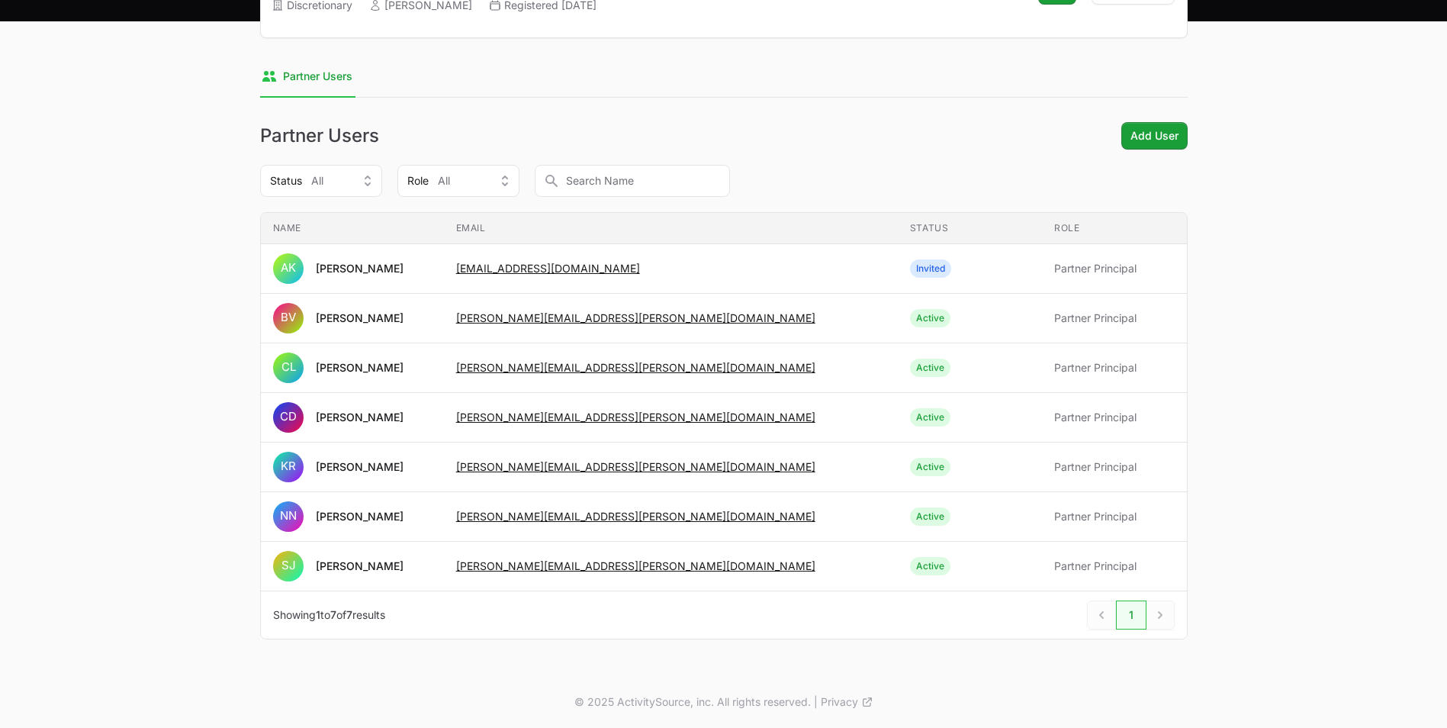
click at [1165, 613] on div "Next" at bounding box center [1160, 614] width 28 height 29
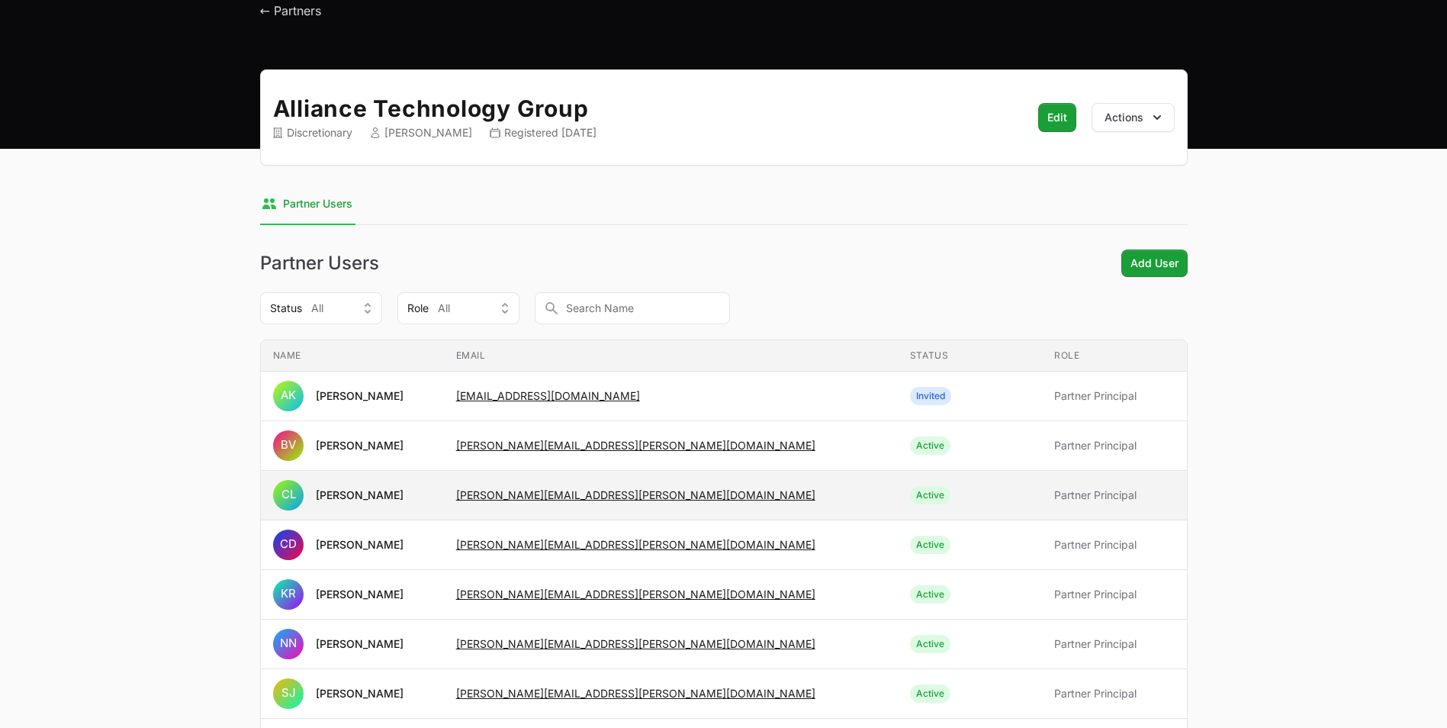
scroll to position [62, 0]
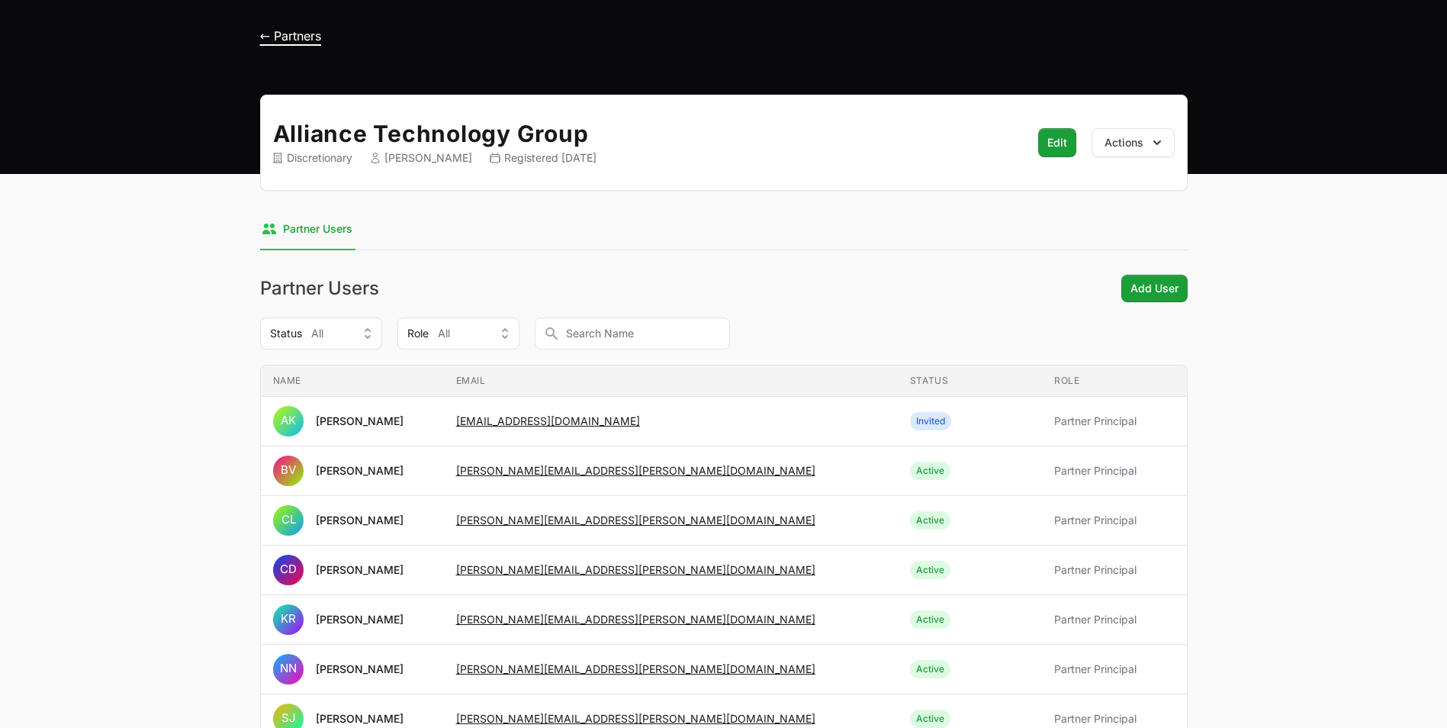
click at [267, 37] on span "← Partners" at bounding box center [290, 35] width 61 height 15
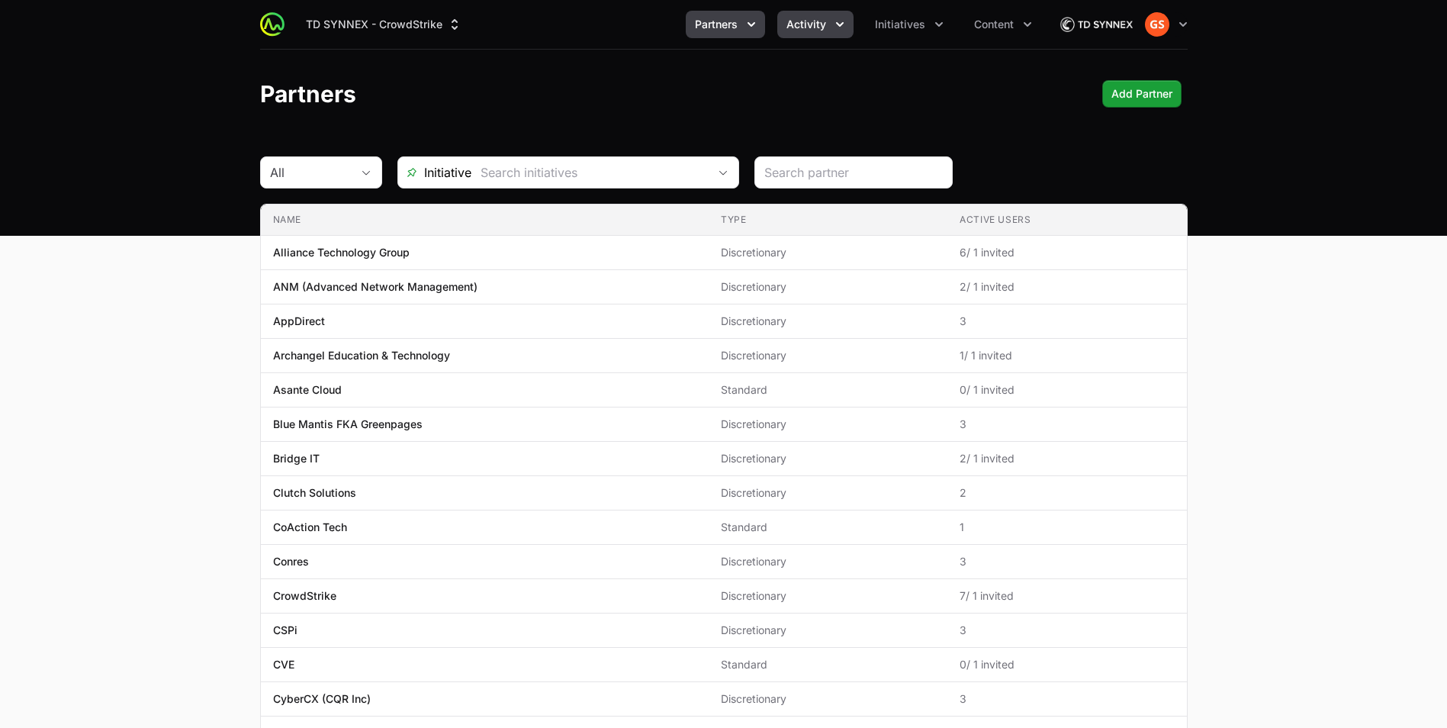
click at [825, 23] on span "Activity" at bounding box center [806, 24] width 40 height 15
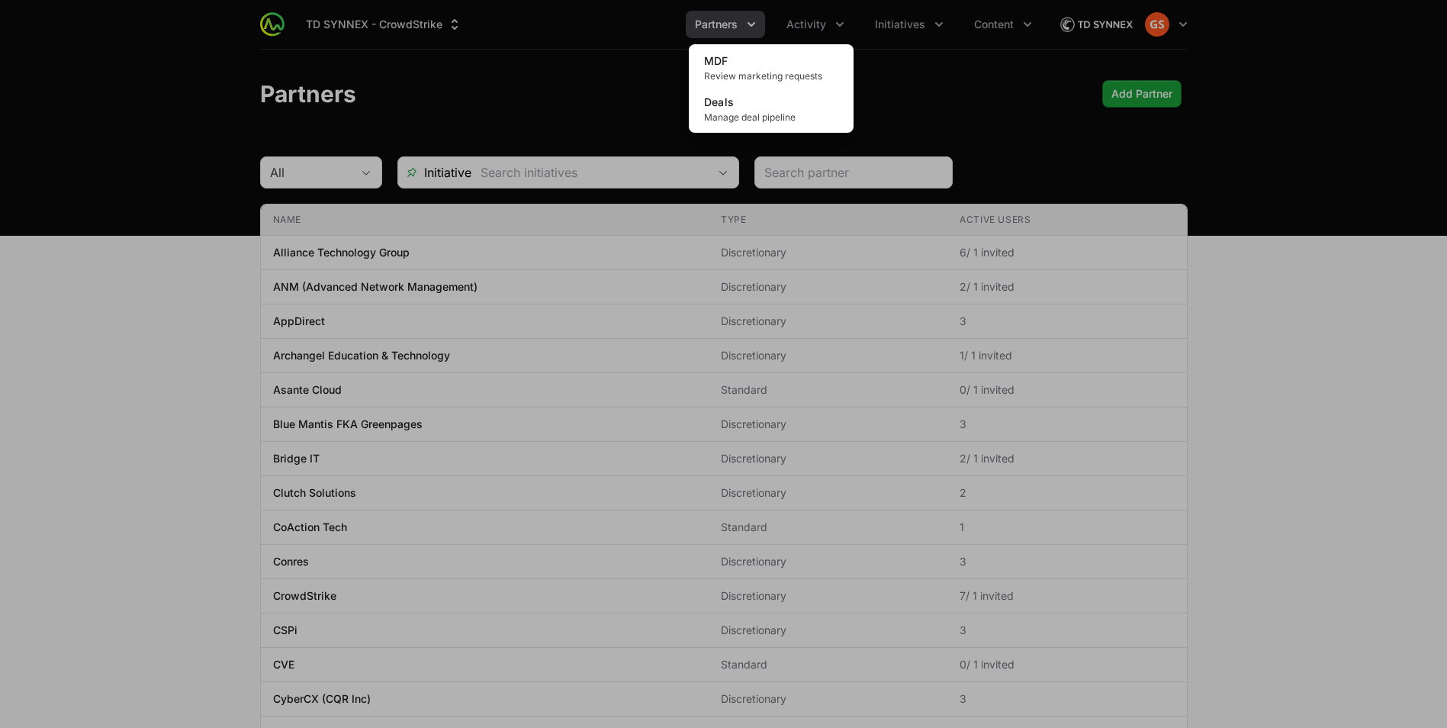
click at [882, 55] on div "Activity menu" at bounding box center [723, 364] width 1447 height 728
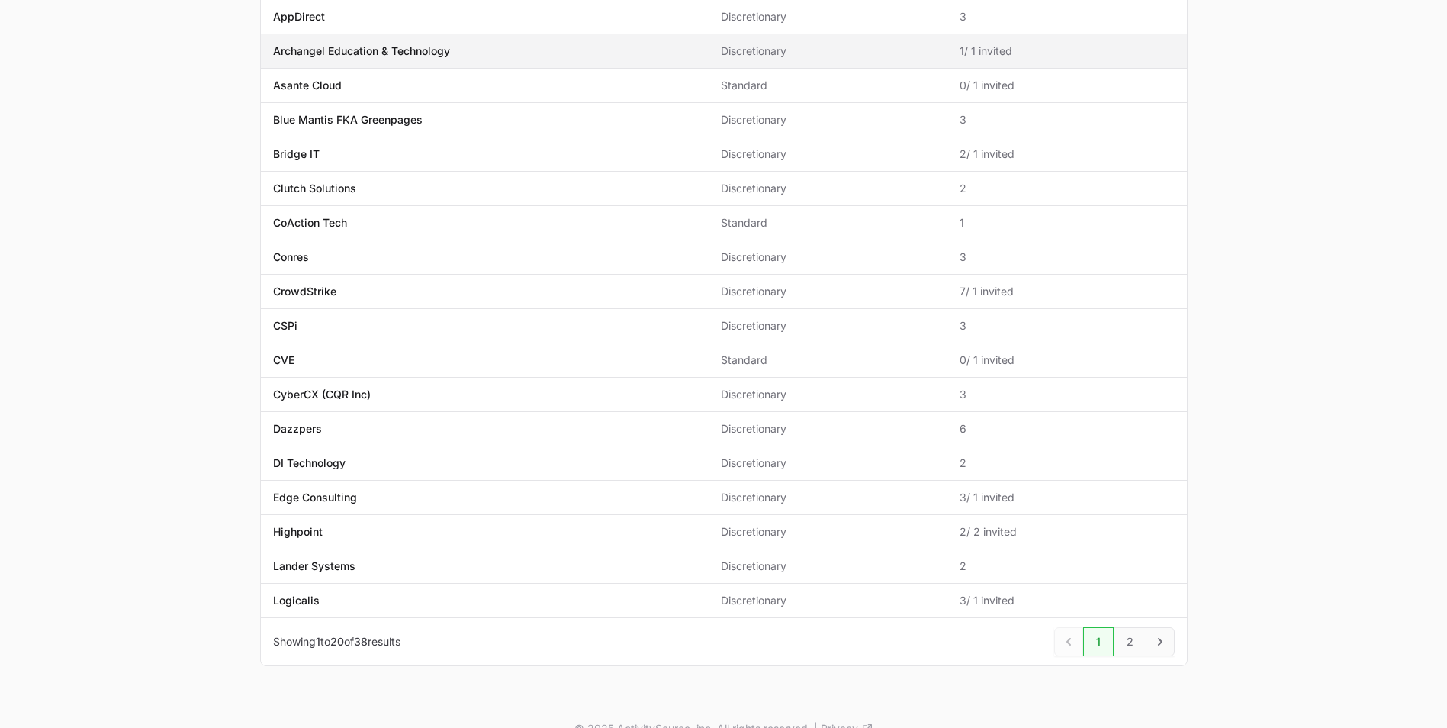
scroll to position [331, 0]
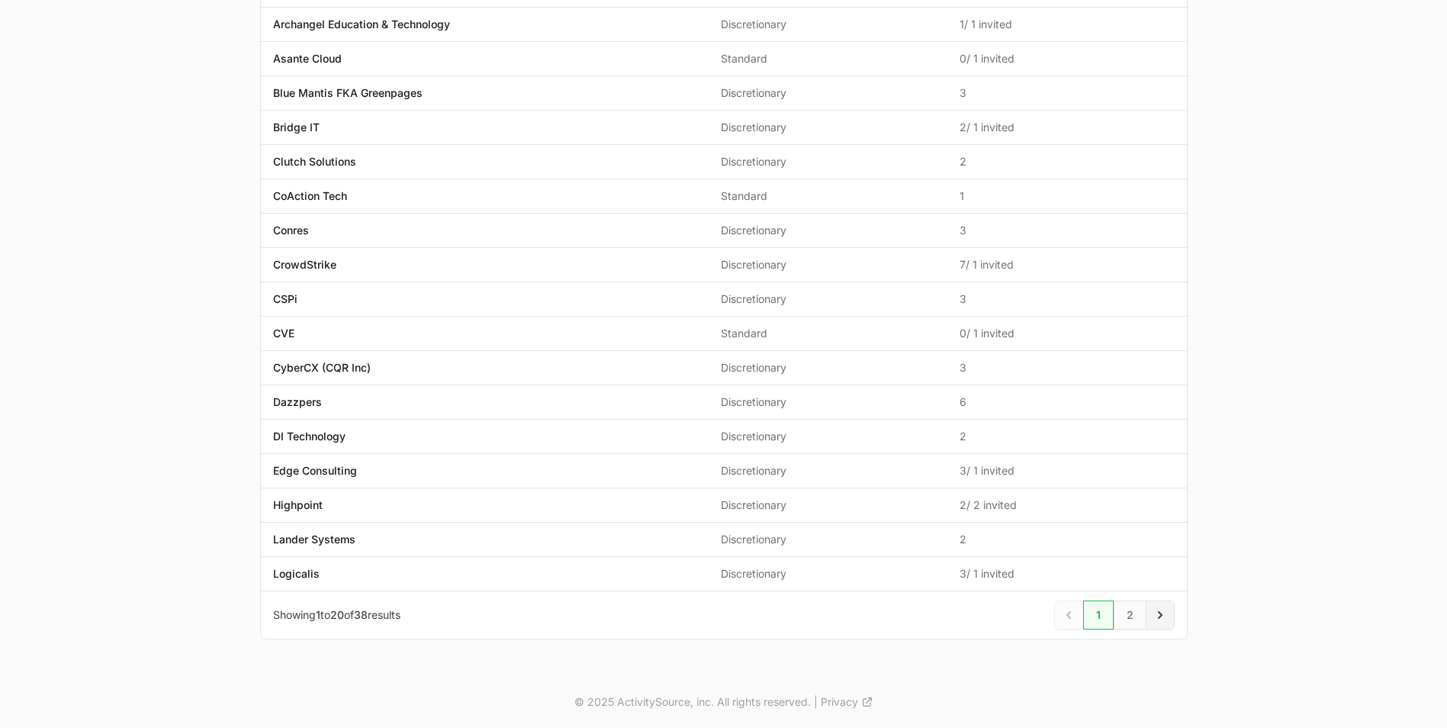
click at [1156, 612] on icon "Next" at bounding box center [1159, 614] width 15 height 15
